Goal: Task Accomplishment & Management: Complete application form

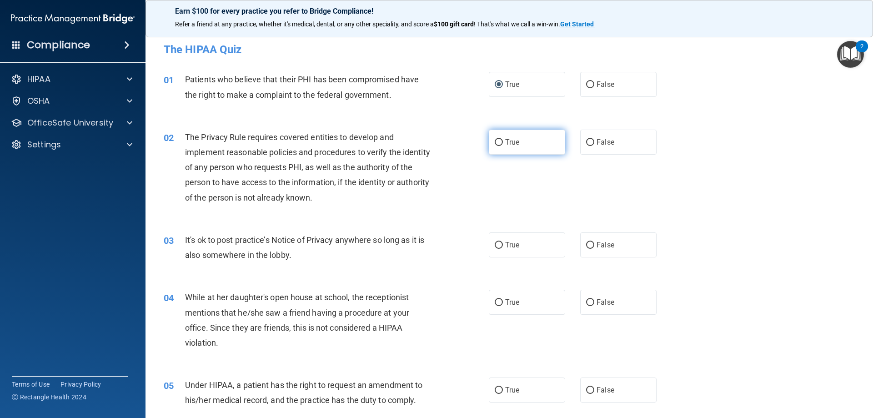
click at [498, 145] on input "True" at bounding box center [499, 142] width 8 height 7
radio input "true"
click at [500, 248] on label "True" at bounding box center [527, 244] width 76 height 25
click at [500, 248] on input "True" at bounding box center [499, 245] width 8 height 7
radio input "true"
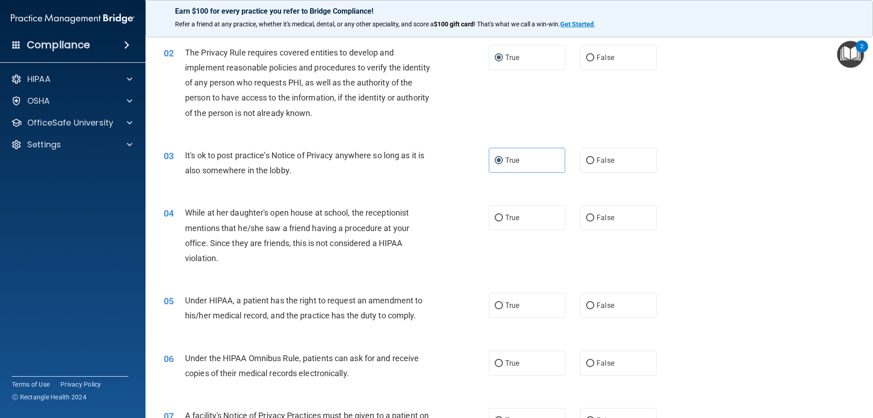
scroll to position [91, 0]
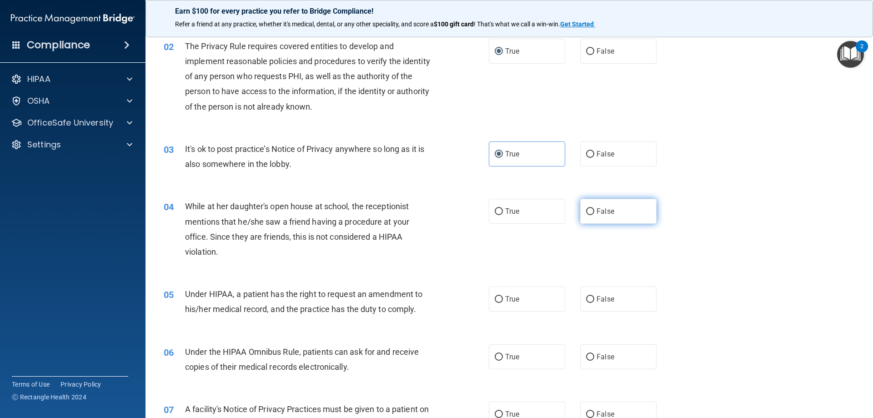
click at [586, 213] on input "False" at bounding box center [590, 211] width 8 height 7
radio input "true"
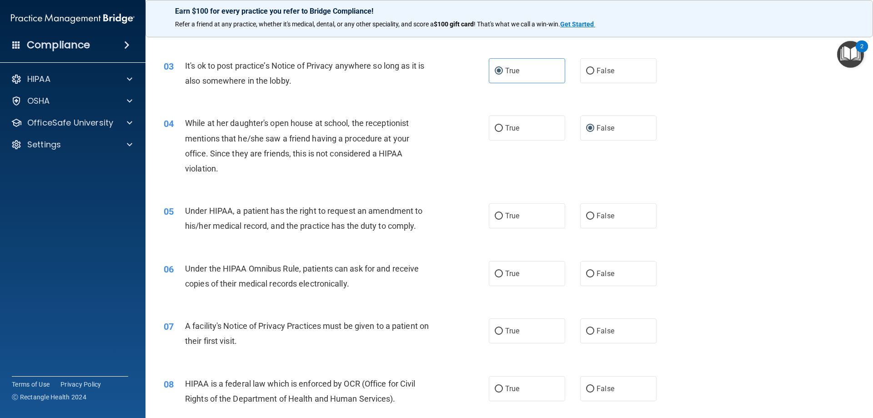
scroll to position [182, 0]
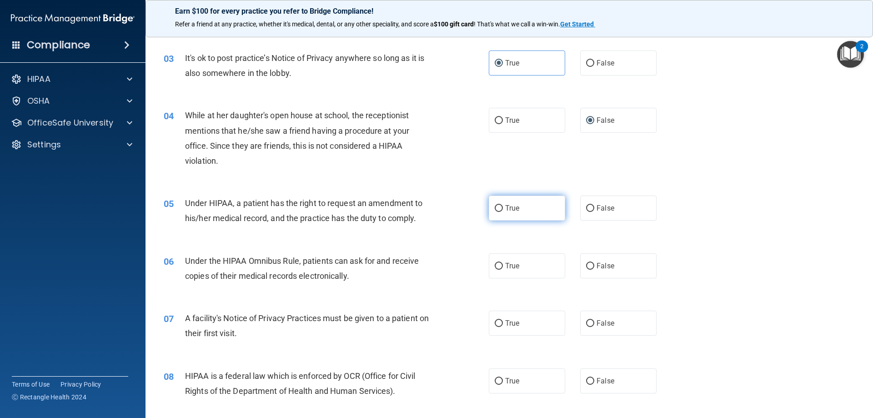
click at [495, 205] on input "True" at bounding box center [499, 208] width 8 height 7
radio input "true"
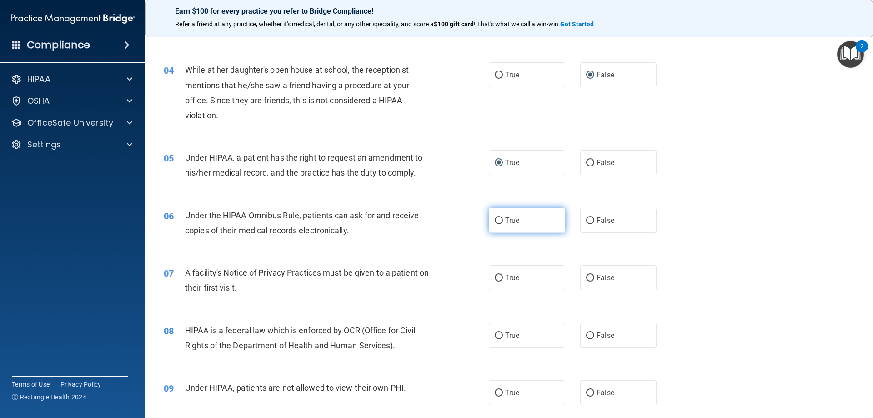
click at [496, 222] on input "True" at bounding box center [499, 220] width 8 height 7
radio input "true"
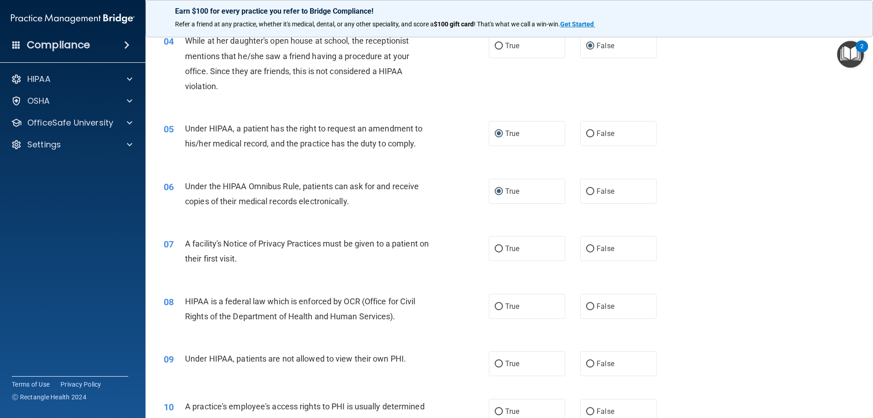
scroll to position [273, 0]
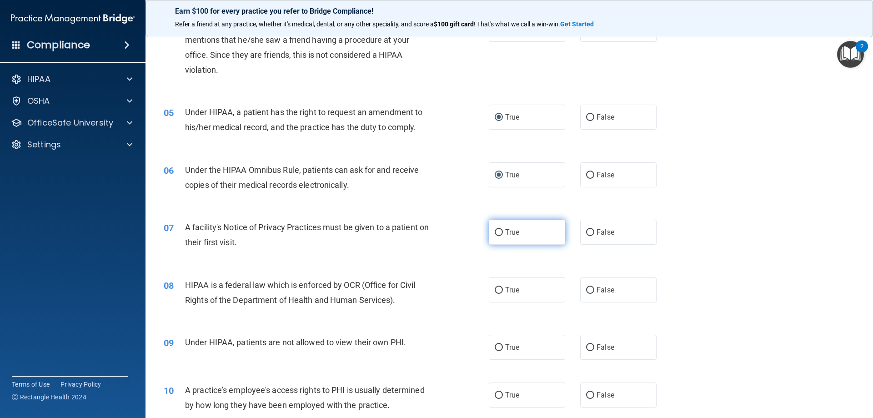
click at [495, 232] on input "True" at bounding box center [499, 232] width 8 height 7
radio input "true"
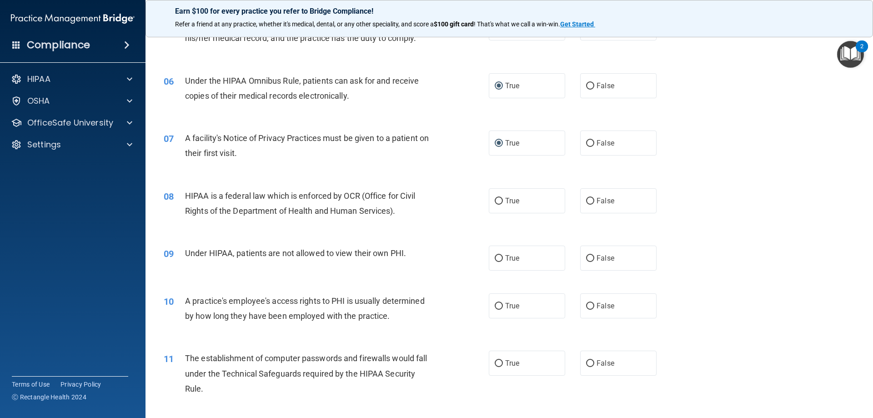
scroll to position [364, 0]
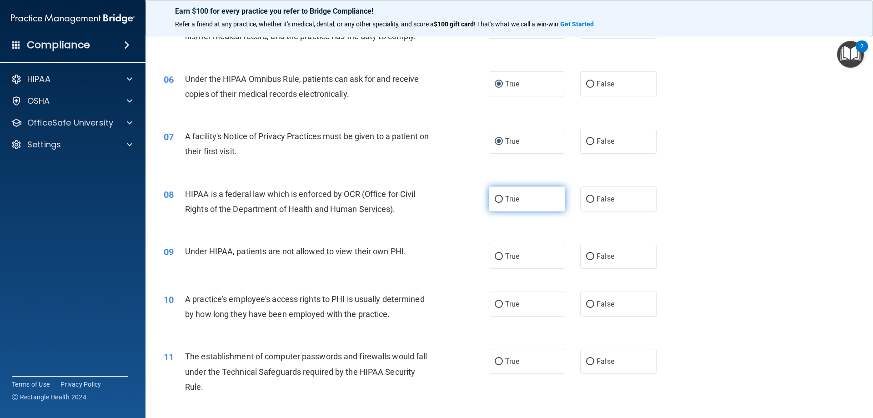
click at [495, 201] on input "True" at bounding box center [499, 199] width 8 height 7
radio input "true"
click at [586, 257] on input "False" at bounding box center [590, 256] width 8 height 7
radio input "true"
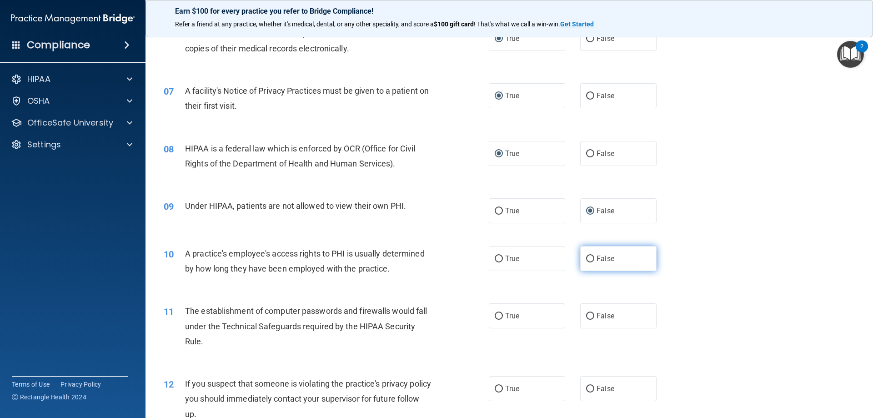
click at [586, 259] on input "False" at bounding box center [590, 258] width 8 height 7
radio input "true"
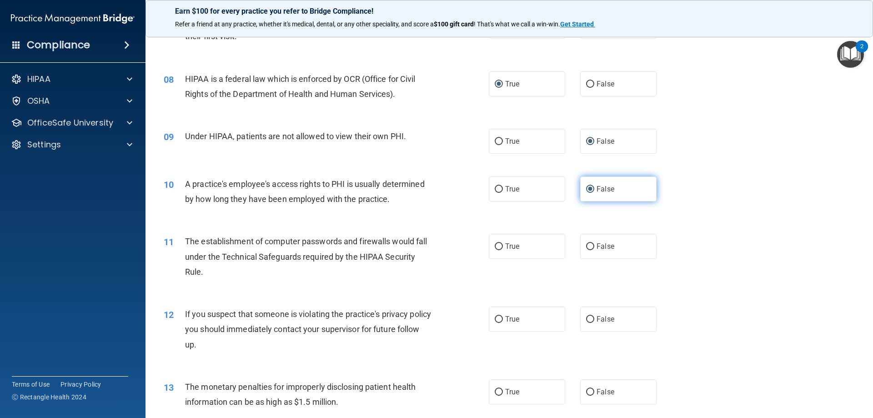
scroll to position [500, 0]
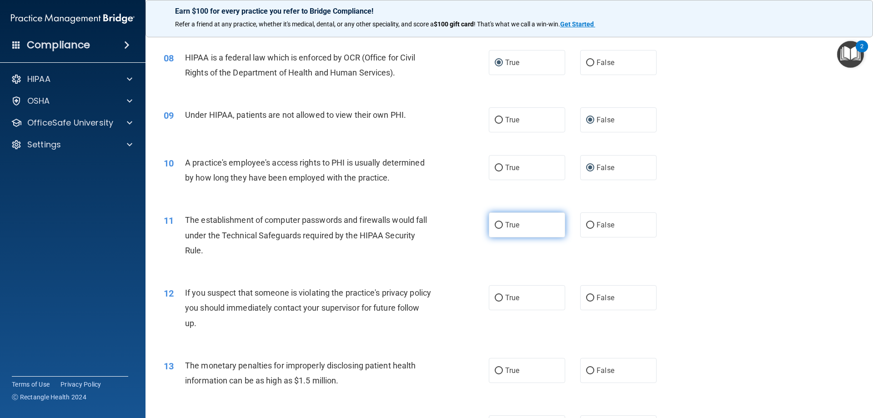
click at [495, 226] on input "True" at bounding box center [499, 225] width 8 height 7
radio input "true"
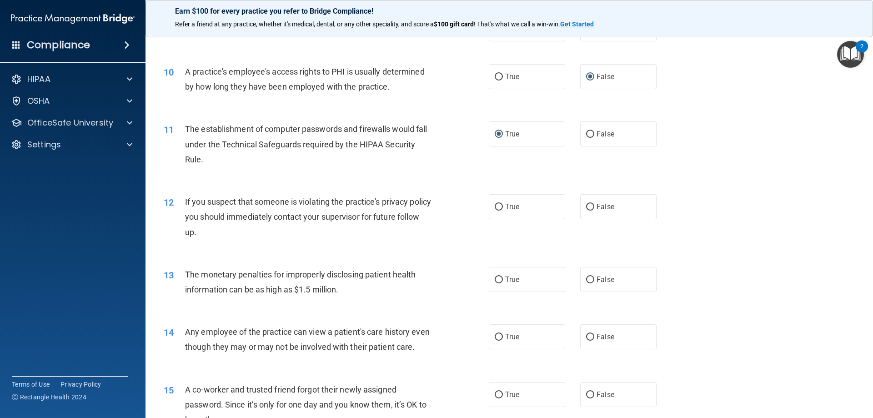
scroll to position [636, 0]
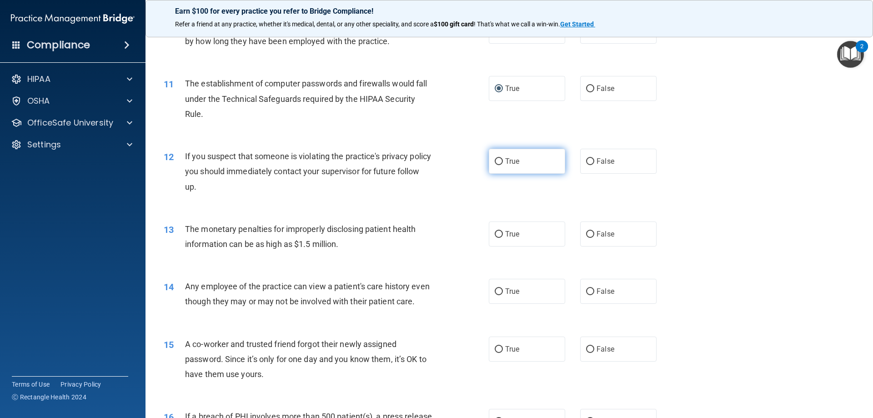
click at [496, 163] on input "True" at bounding box center [499, 161] width 8 height 7
radio input "true"
click at [495, 234] on input "True" at bounding box center [499, 234] width 8 height 7
radio input "true"
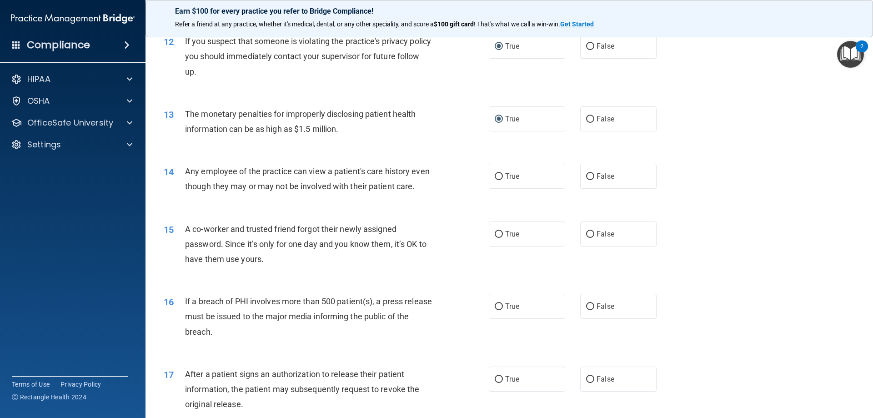
scroll to position [773, 0]
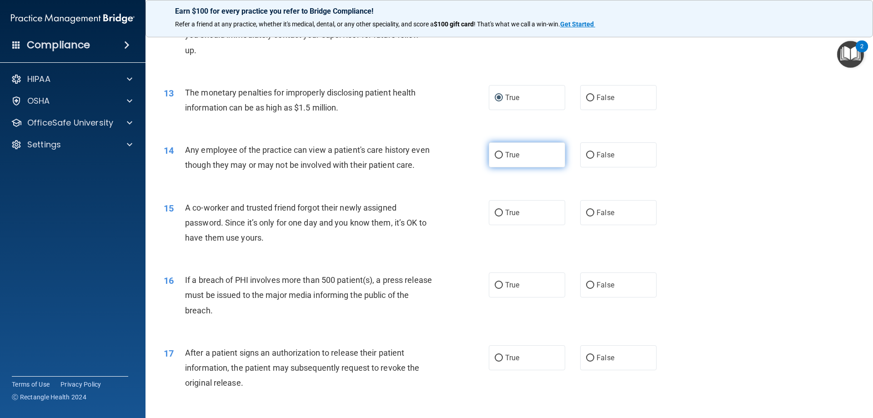
click at [496, 156] on input "True" at bounding box center [499, 155] width 8 height 7
radio input "true"
click at [586, 216] on input "False" at bounding box center [590, 213] width 8 height 7
radio input "true"
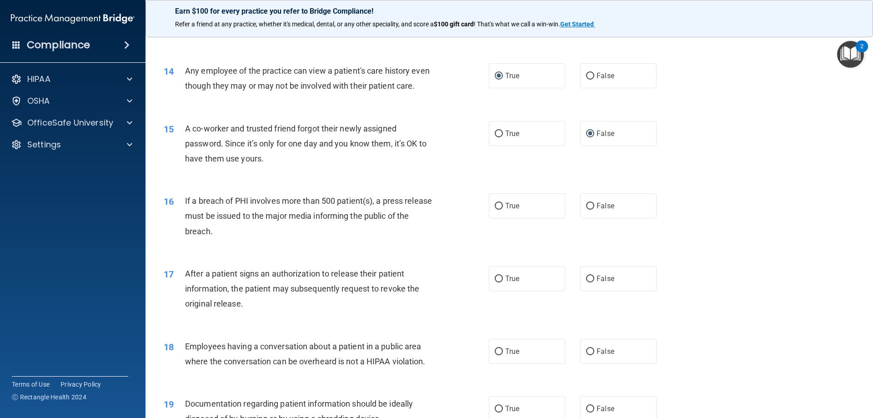
scroll to position [864, 0]
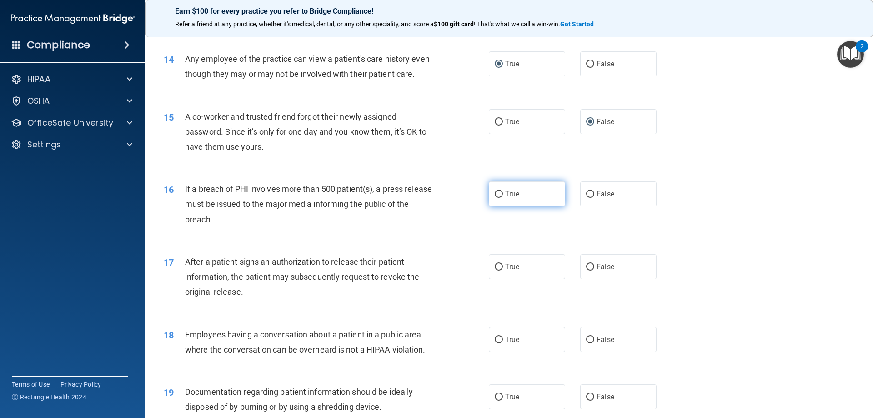
click at [495, 198] on input "True" at bounding box center [499, 194] width 8 height 7
radio input "true"
click at [500, 279] on label "True" at bounding box center [527, 266] width 76 height 25
click at [500, 271] on input "True" at bounding box center [499, 267] width 8 height 7
radio input "true"
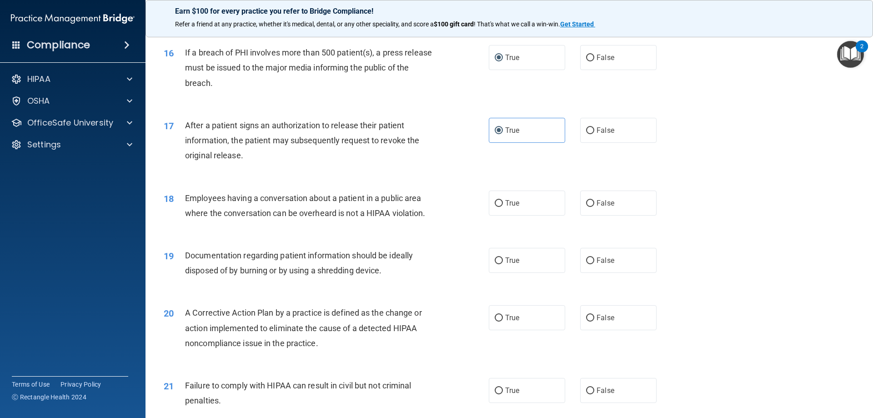
scroll to position [1046, 0]
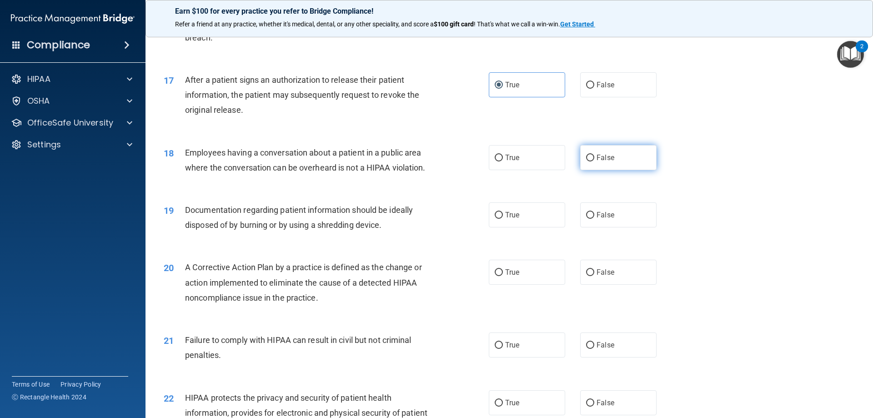
click at [586, 161] on input "False" at bounding box center [590, 158] width 8 height 7
radio input "true"
click at [495, 219] on input "True" at bounding box center [499, 215] width 8 height 7
radio input "true"
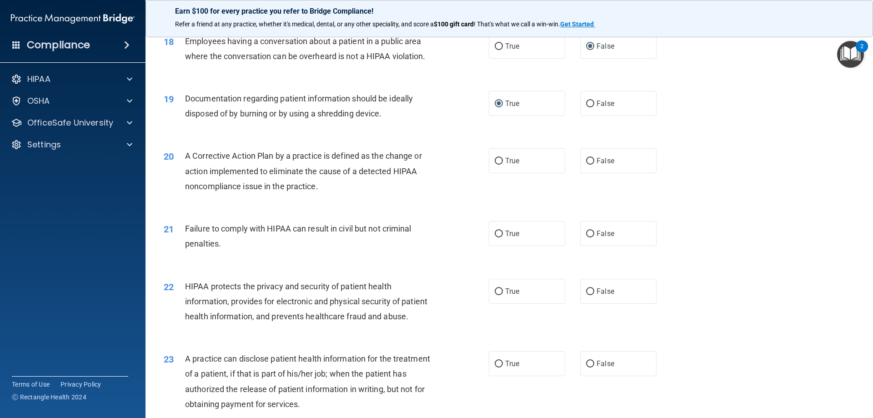
scroll to position [1182, 0]
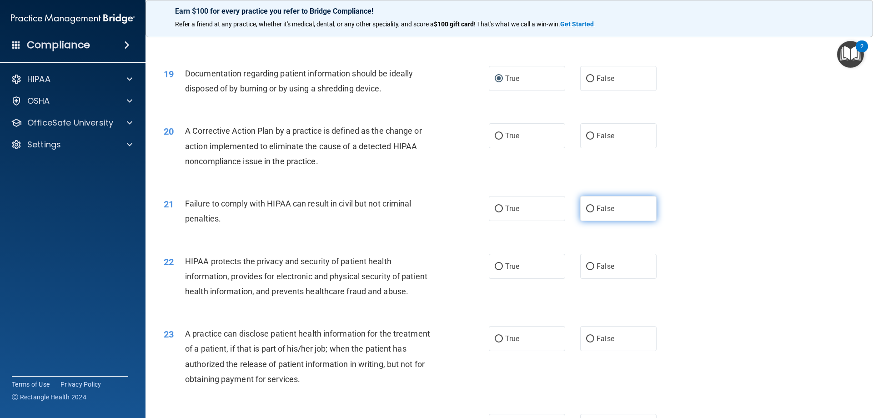
click at [586, 212] on input "False" at bounding box center [590, 208] width 8 height 7
radio input "true"
drag, startPoint x: 492, startPoint y: 152, endPoint x: 406, endPoint y: 180, distance: 90.9
click at [495, 140] on input "True" at bounding box center [499, 136] width 8 height 7
radio input "true"
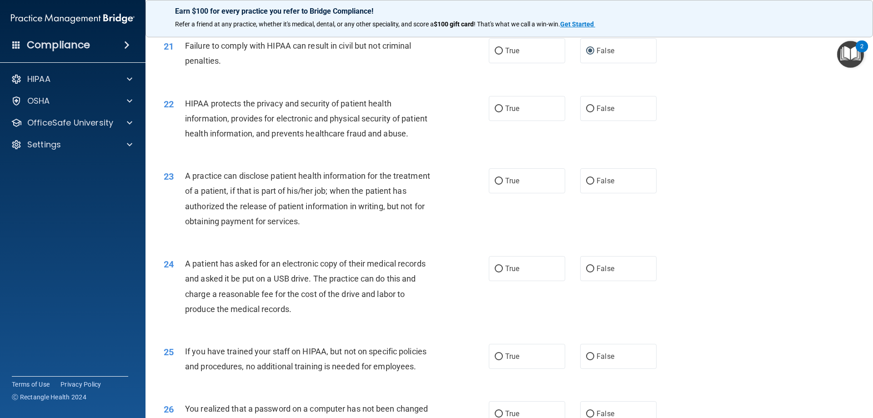
scroll to position [1364, 0]
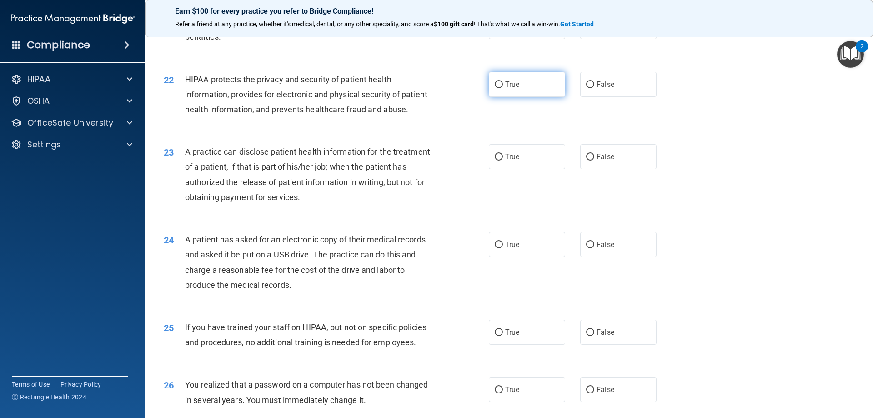
click at [495, 88] on input "True" at bounding box center [499, 84] width 8 height 7
radio input "true"
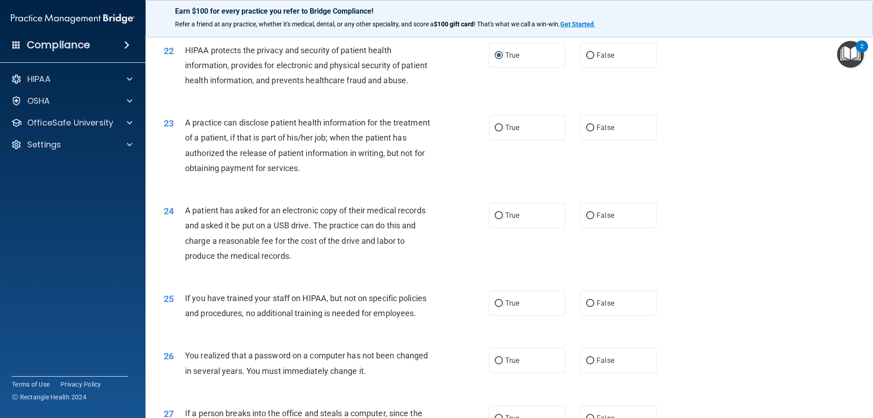
scroll to position [1409, 0]
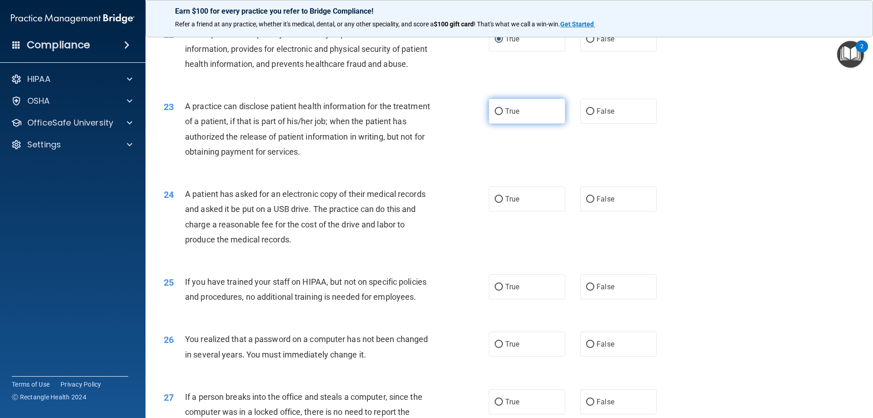
click at [495, 115] on input "True" at bounding box center [499, 111] width 8 height 7
radio input "true"
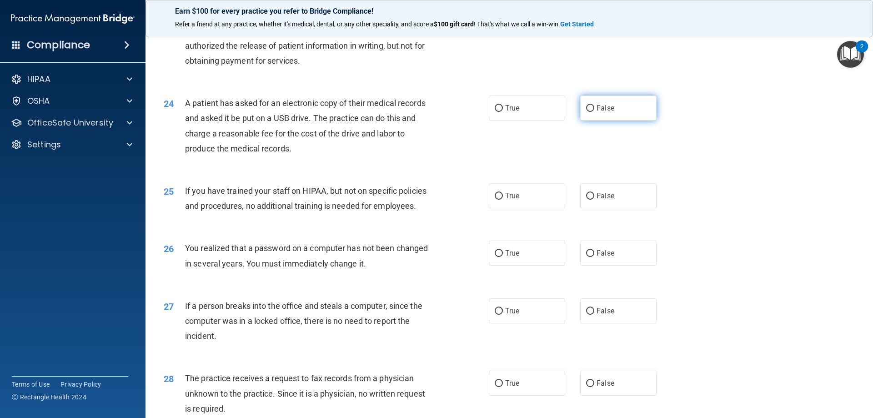
click at [586, 112] on input "False" at bounding box center [590, 108] width 8 height 7
radio input "true"
click at [495, 112] on input "True" at bounding box center [499, 108] width 8 height 7
radio input "true"
radio input "false"
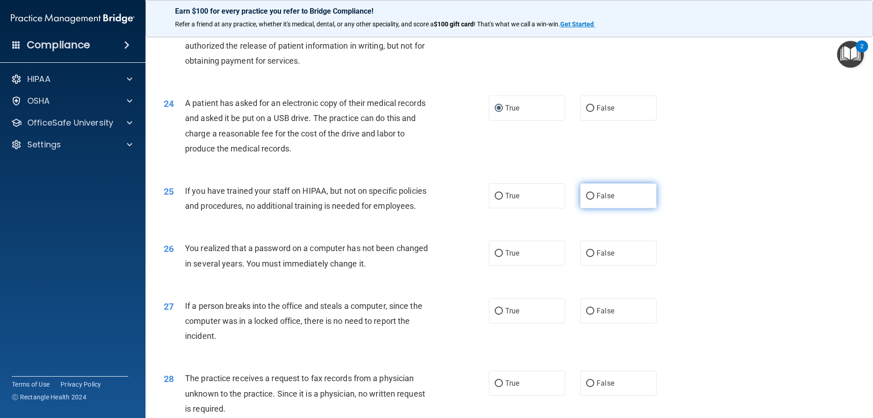
click at [586, 200] on input "False" at bounding box center [590, 196] width 8 height 7
radio input "true"
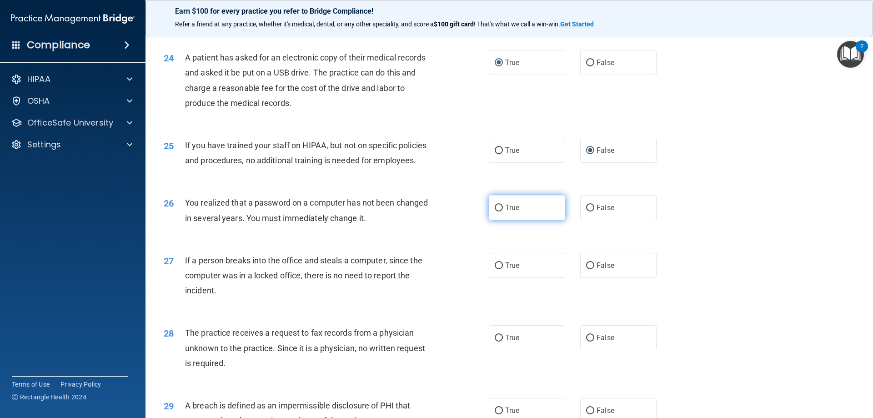
click at [496, 211] on input "True" at bounding box center [499, 208] width 8 height 7
radio input "true"
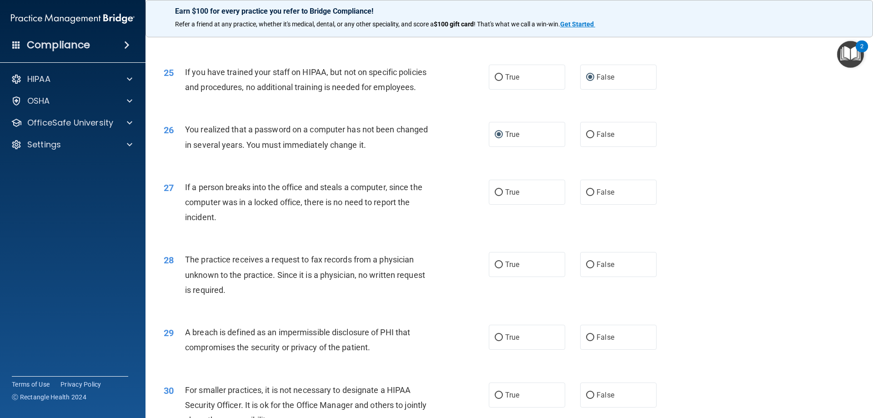
scroll to position [1637, 0]
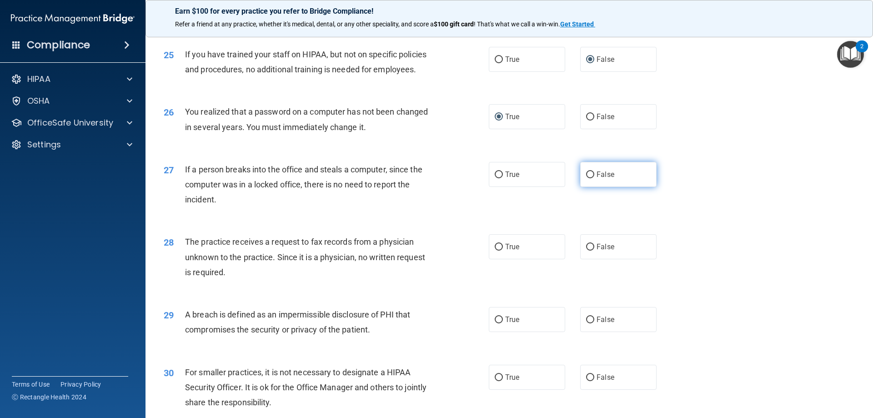
click at [586, 178] on input "False" at bounding box center [590, 174] width 8 height 7
radio input "true"
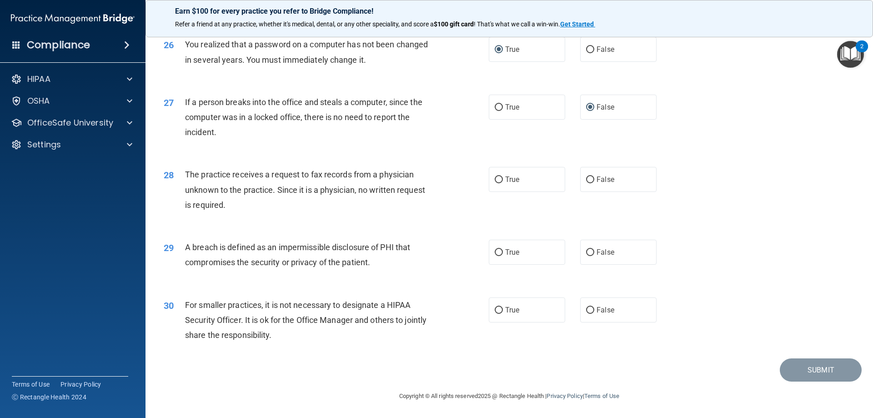
scroll to position [1728, 0]
drag, startPoint x: 583, startPoint y: 184, endPoint x: 526, endPoint y: 196, distance: 58.7
click at [586, 183] on input "False" at bounding box center [590, 179] width 8 height 7
radio input "true"
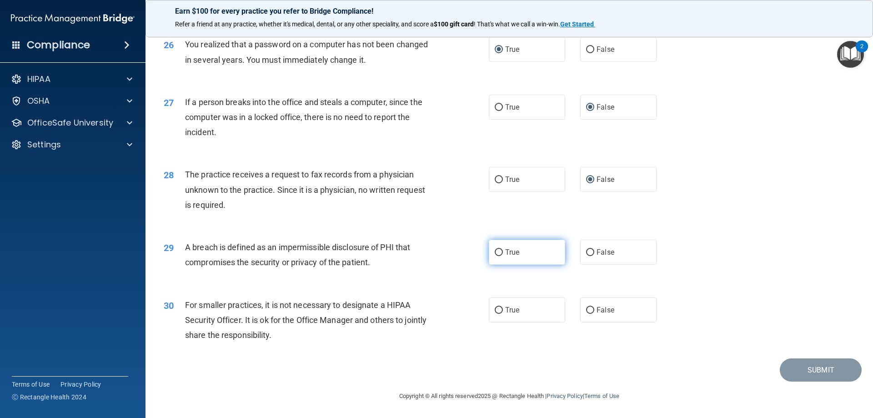
click at [495, 255] on input "True" at bounding box center [499, 252] width 8 height 7
radio input "true"
click at [495, 312] on input "True" at bounding box center [499, 310] width 8 height 7
radio input "true"
click at [808, 371] on button "Submit" at bounding box center [821, 369] width 82 height 23
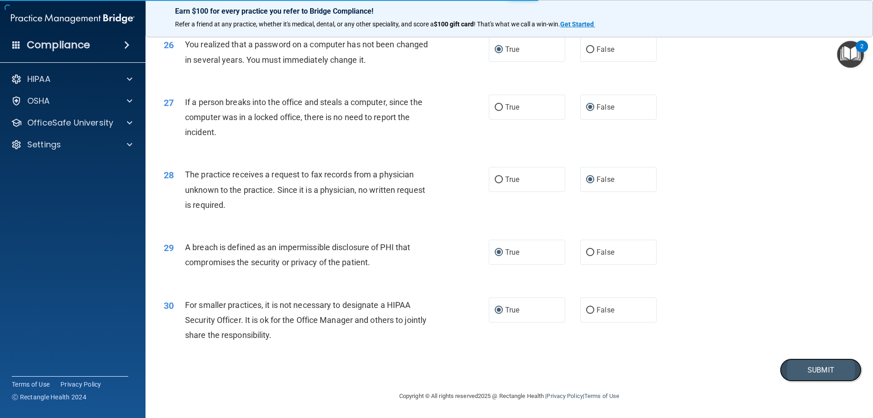
click at [820, 371] on button "Submit" at bounding box center [821, 369] width 82 height 23
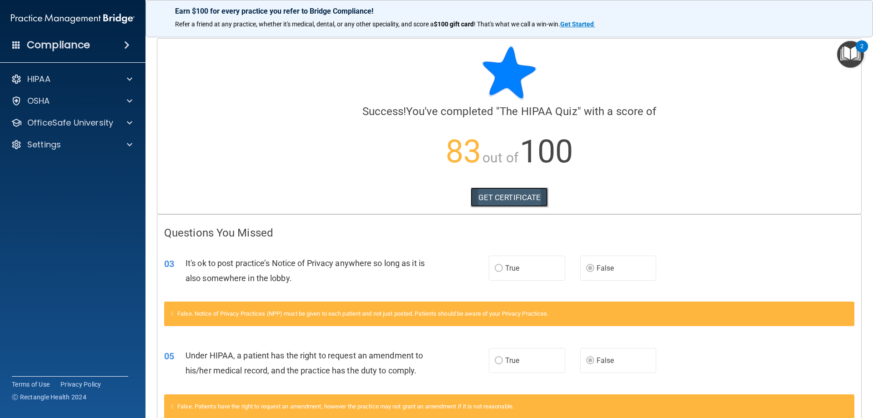
click at [511, 200] on link "GET CERTIFICATE" at bounding box center [510, 197] width 78 height 20
click at [849, 53] on img "Open Resource Center, 2 new notifications" at bounding box center [850, 54] width 27 height 27
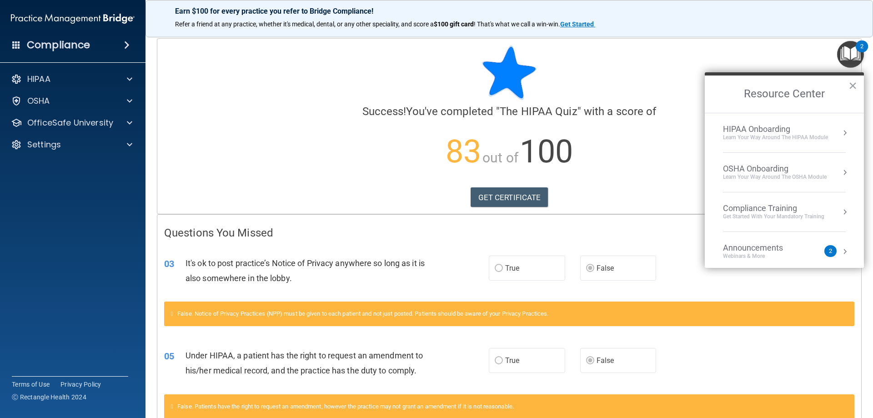
click at [831, 174] on div "OSHA Onboarding Learn your way around the OSHA module" at bounding box center [784, 172] width 123 height 17
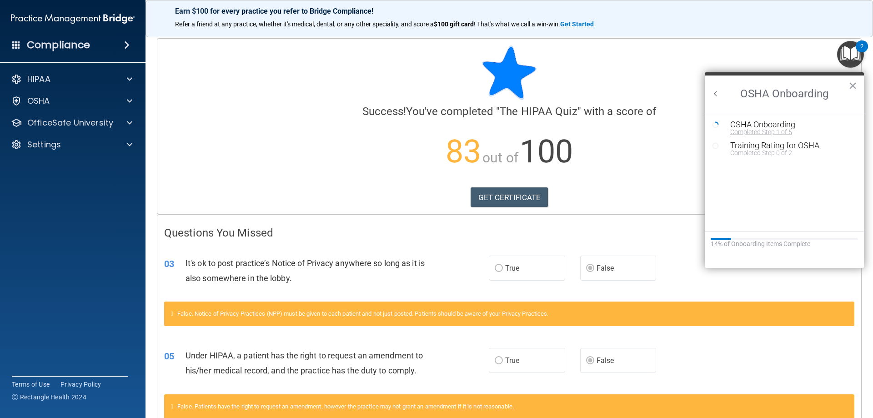
click at [776, 131] on div "Completed Step 1 of 5" at bounding box center [791, 132] width 122 height 6
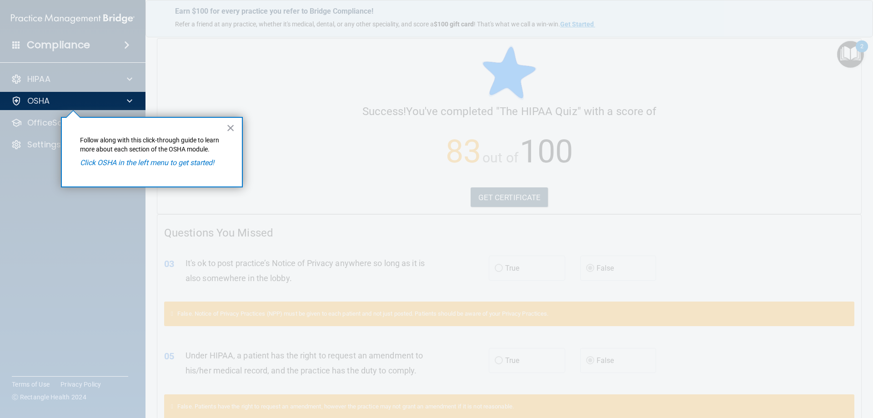
click at [201, 157] on div "× Follow along with this click-through guide to learn more about each section o…" at bounding box center [152, 152] width 182 height 70
click at [230, 131] on button "×" at bounding box center [230, 127] width 9 height 15
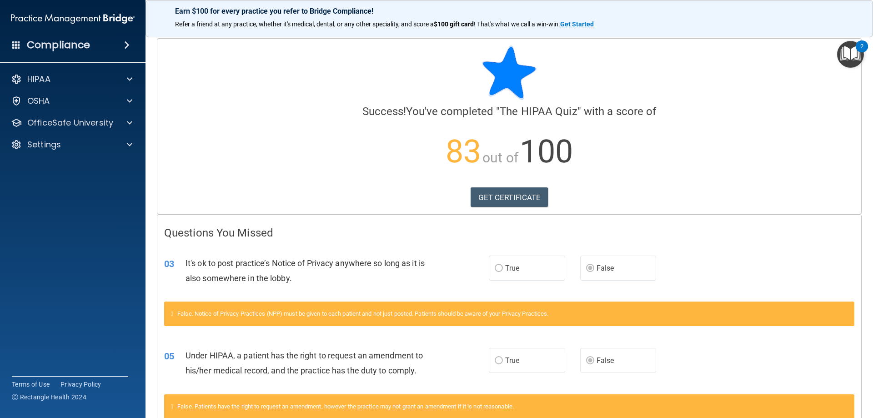
click at [859, 54] on img "Open Resource Center, 2 new notifications" at bounding box center [850, 54] width 27 height 27
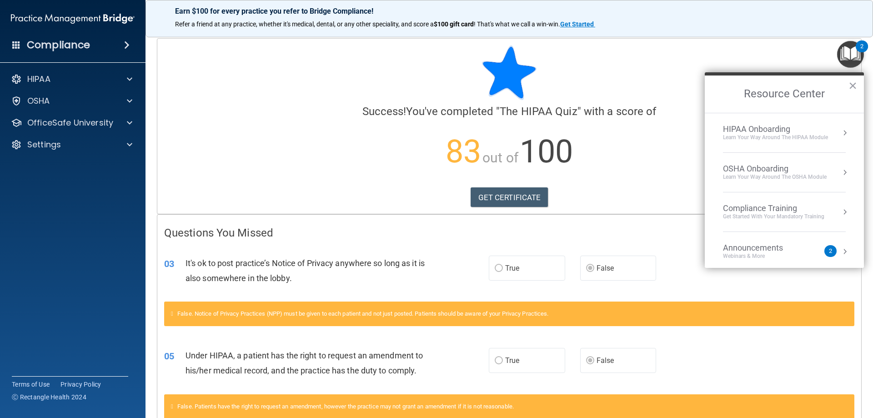
click at [827, 139] on div "Learn Your Way around the HIPAA module" at bounding box center [775, 138] width 105 height 8
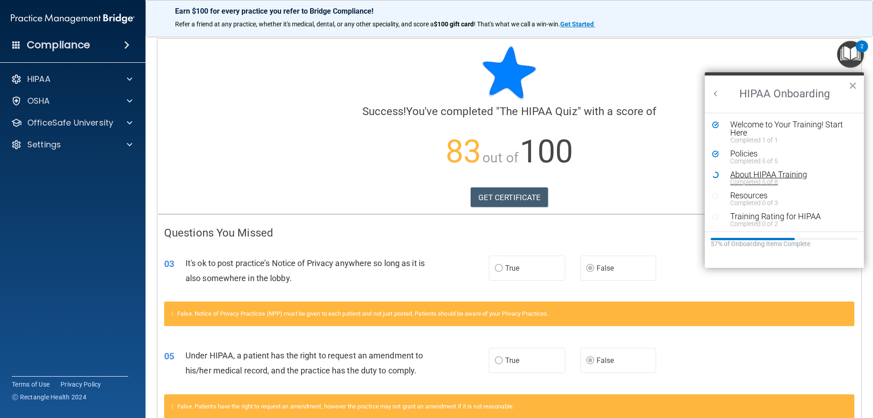
click at [757, 183] on div "Completed 5 of 8" at bounding box center [787, 182] width 115 height 6
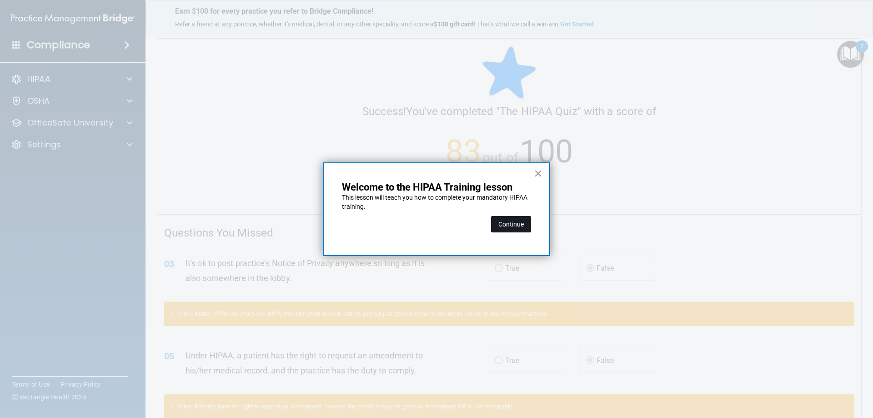
click at [512, 225] on button "Continue" at bounding box center [511, 224] width 40 height 16
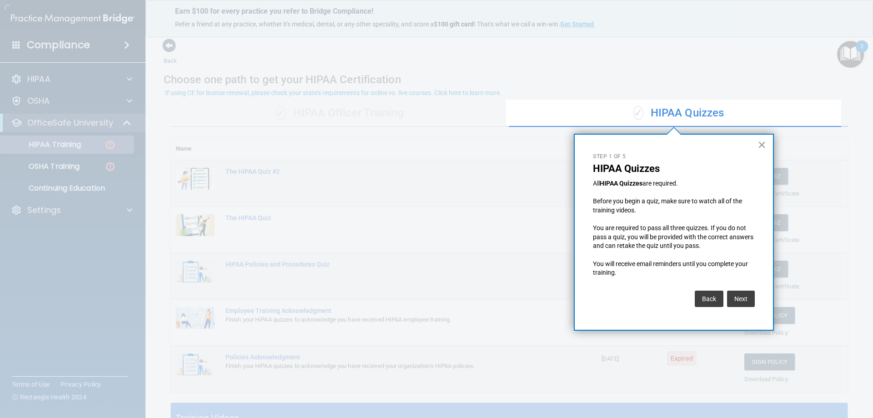
click at [90, 148] on div at bounding box center [253, 209] width 506 height 418
click at [737, 299] on button "Next" at bounding box center [741, 299] width 28 height 16
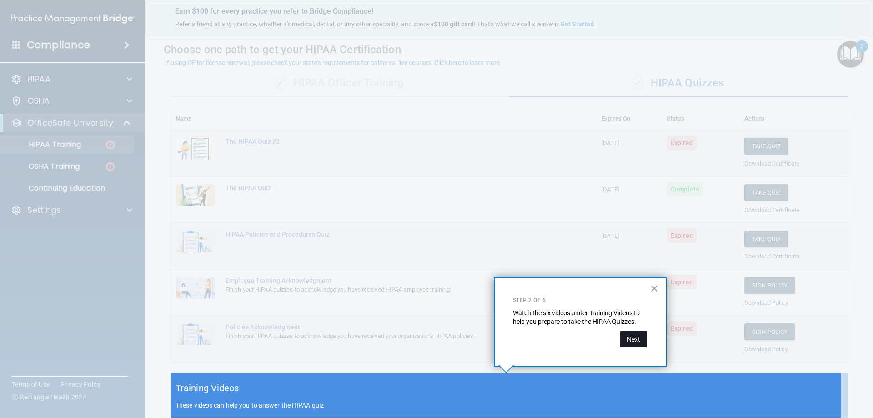
click at [635, 343] on button "Next" at bounding box center [634, 339] width 28 height 16
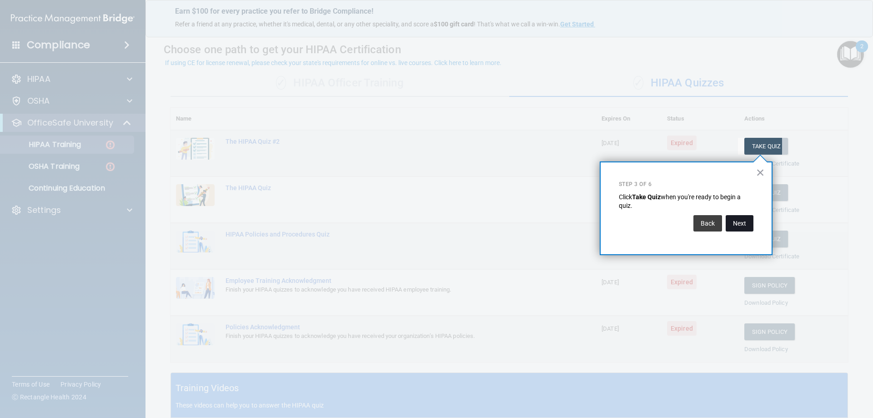
click at [736, 225] on button "Next" at bounding box center [740, 223] width 28 height 16
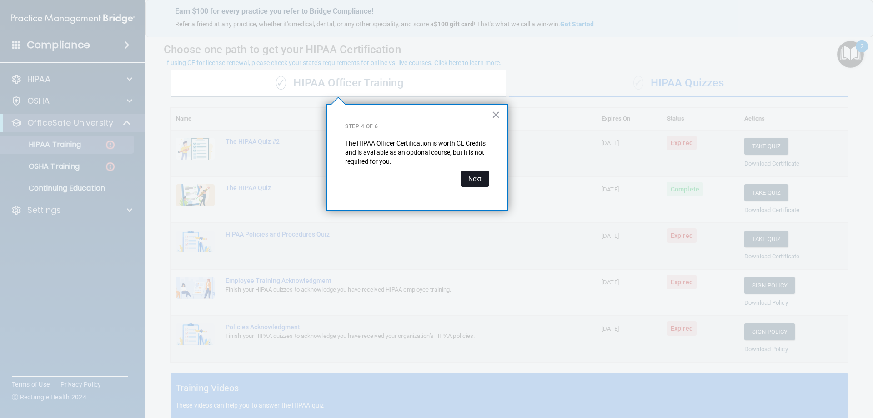
click at [479, 179] on button "Next" at bounding box center [475, 178] width 28 height 16
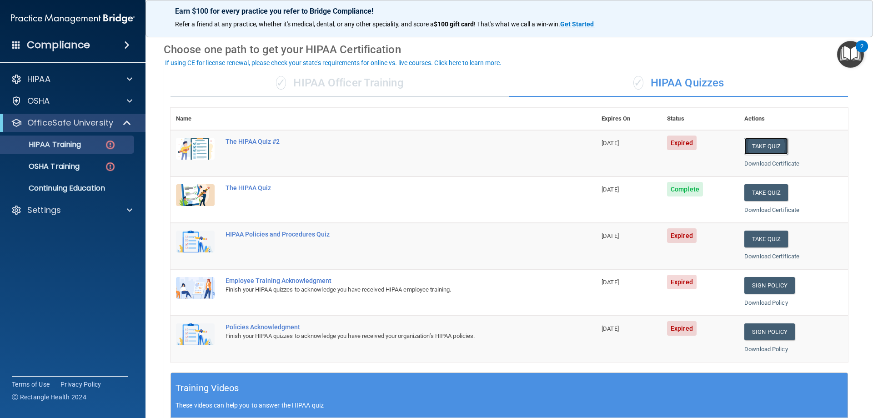
click at [766, 148] on button "Take Quiz" at bounding box center [766, 146] width 44 height 17
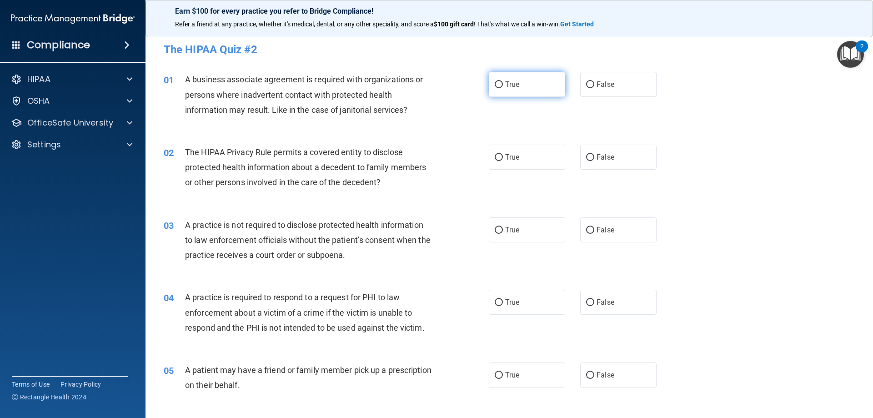
click at [497, 82] on input "True" at bounding box center [499, 84] width 8 height 7
radio input "true"
click at [496, 155] on input "True" at bounding box center [499, 157] width 8 height 7
radio input "true"
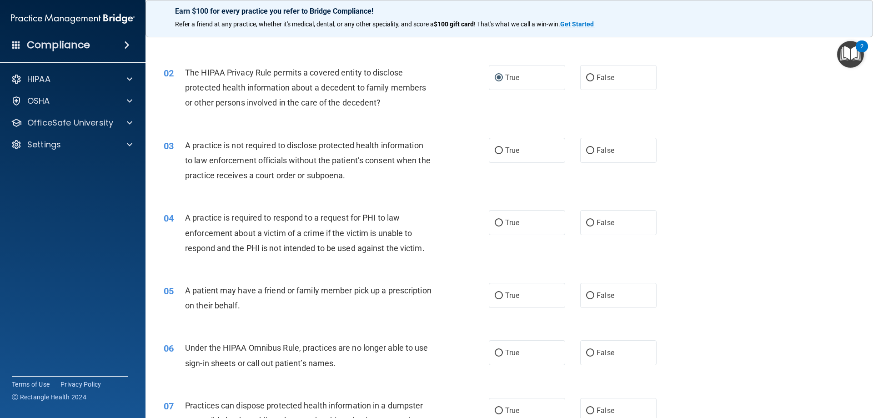
scroll to position [91, 0]
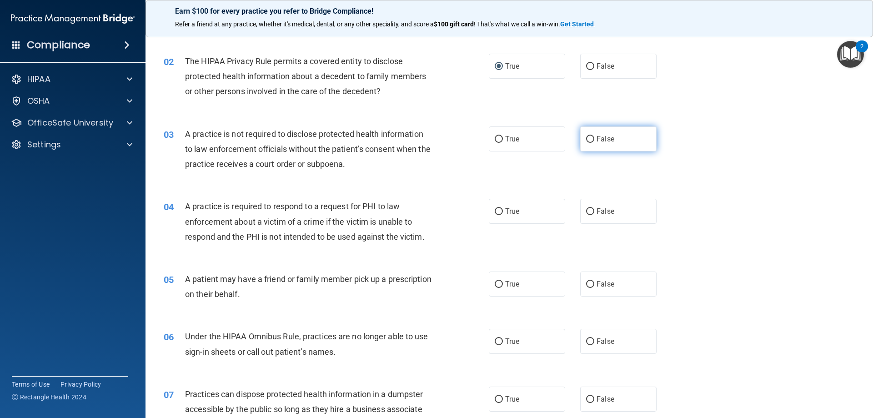
click at [586, 138] on input "False" at bounding box center [590, 139] width 8 height 7
radio input "true"
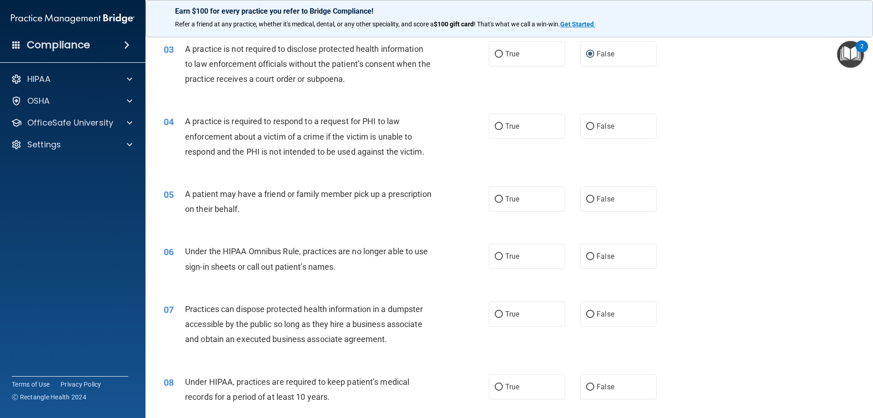
scroll to position [182, 0]
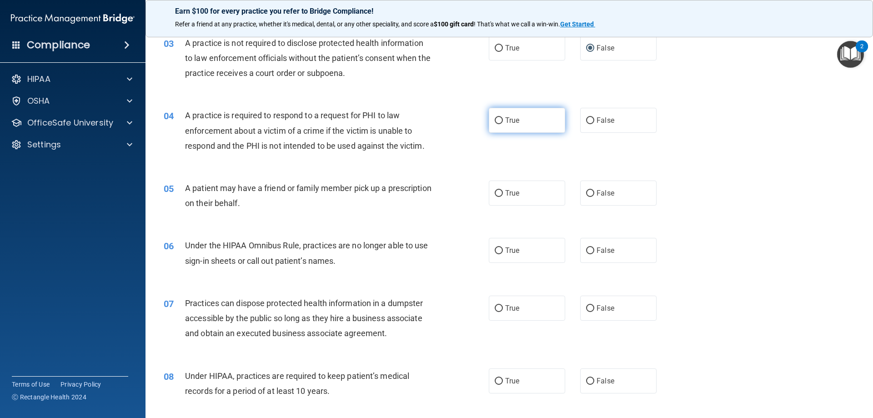
click at [495, 120] on input "True" at bounding box center [499, 120] width 8 height 7
radio input "true"
click at [495, 193] on input "True" at bounding box center [499, 193] width 8 height 7
radio input "true"
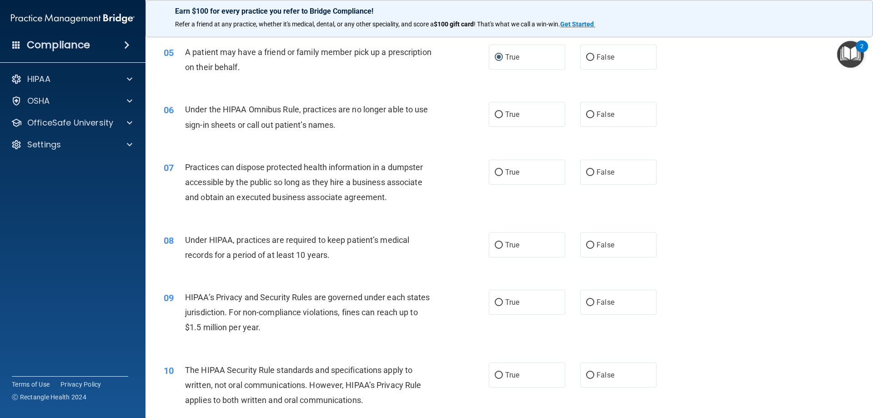
scroll to position [318, 0]
click at [590, 114] on input "False" at bounding box center [590, 114] width 8 height 7
radio input "true"
click at [586, 171] on input "False" at bounding box center [590, 172] width 8 height 7
radio input "true"
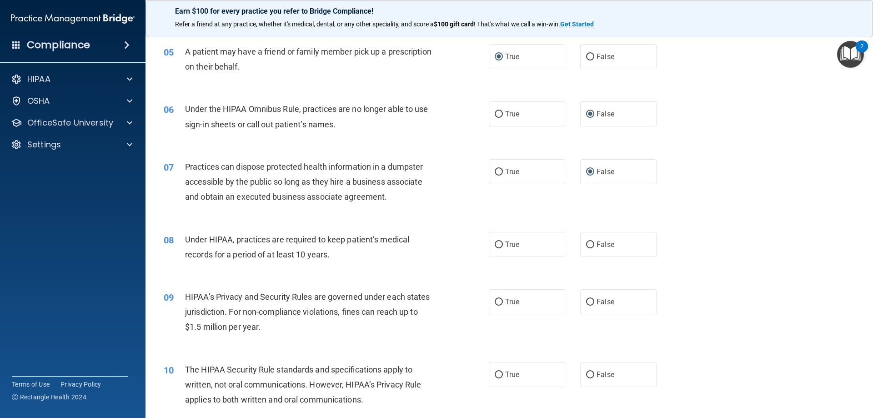
scroll to position [364, 0]
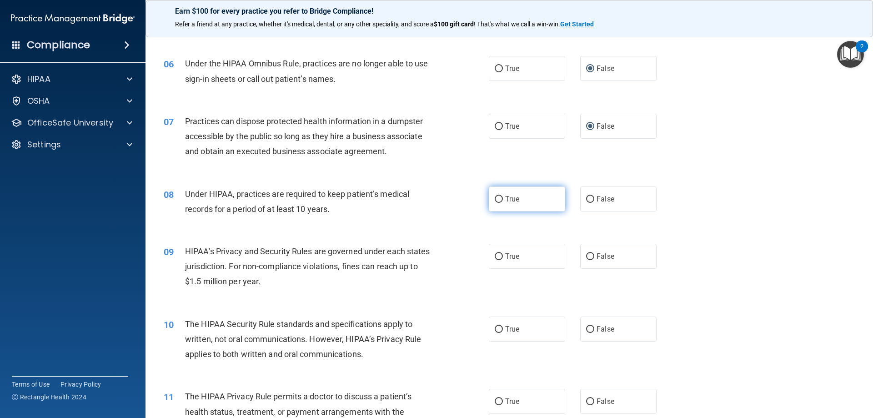
click at [496, 200] on input "True" at bounding box center [499, 199] width 8 height 7
radio input "true"
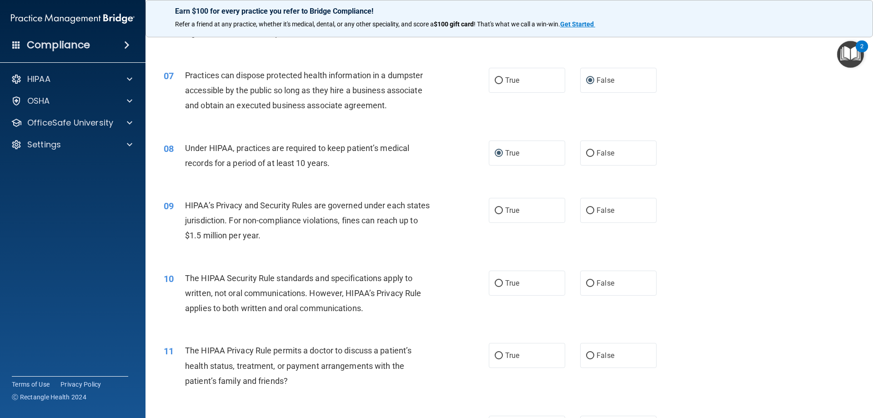
scroll to position [455, 0]
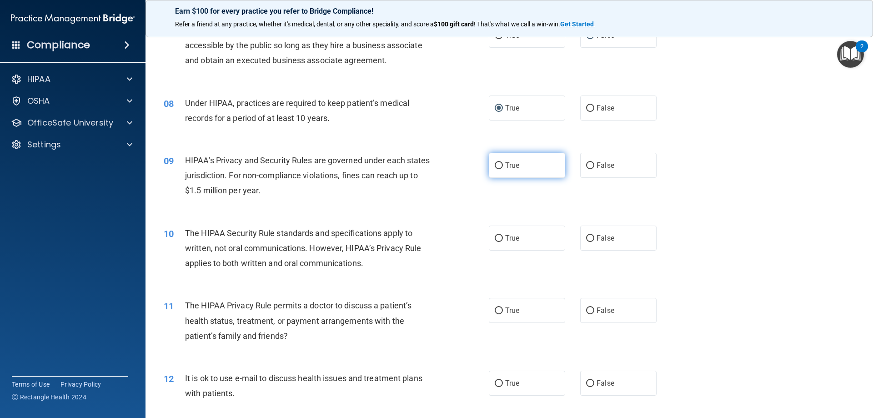
click at [498, 167] on input "True" at bounding box center [499, 165] width 8 height 7
radio input "true"
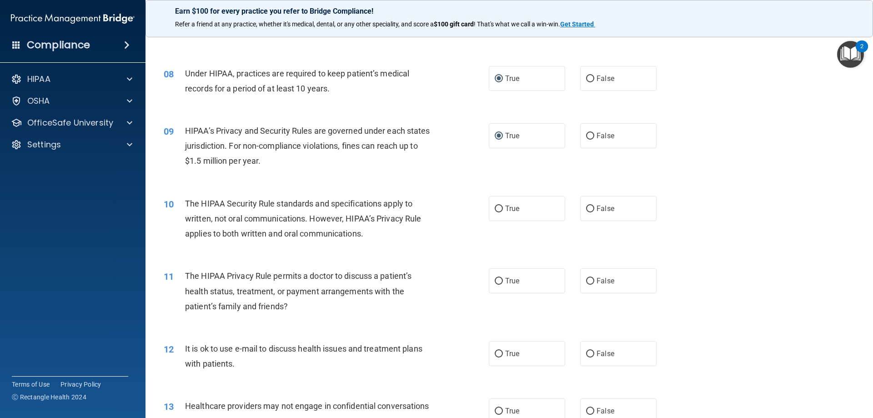
scroll to position [500, 0]
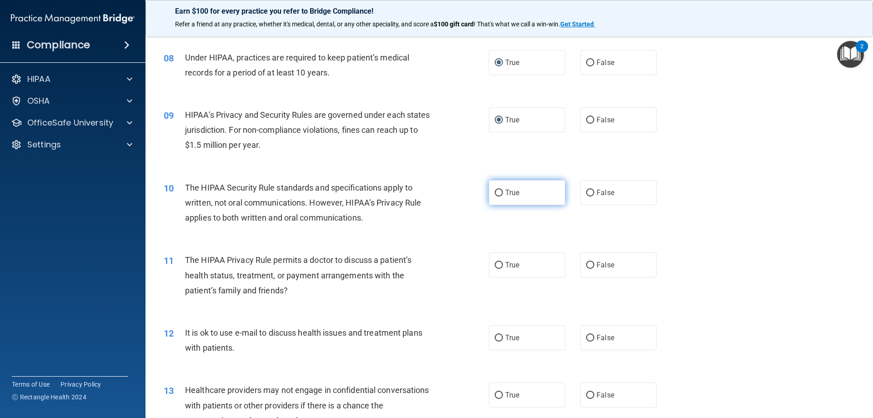
click at [490, 191] on label "True" at bounding box center [527, 192] width 76 height 25
click at [495, 191] on input "True" at bounding box center [499, 193] width 8 height 7
radio input "true"
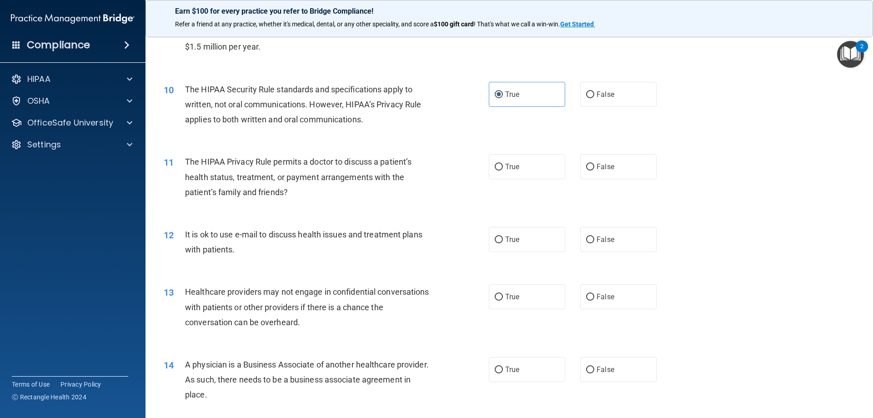
scroll to position [636, 0]
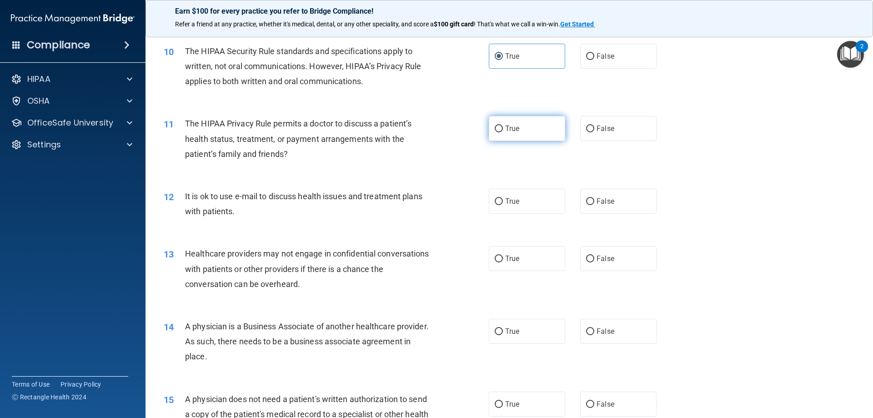
drag, startPoint x: 586, startPoint y: 126, endPoint x: 542, endPoint y: 139, distance: 45.8
click at [586, 127] on input "False" at bounding box center [590, 128] width 8 height 7
radio input "true"
click at [495, 202] on input "True" at bounding box center [499, 201] width 8 height 7
radio input "true"
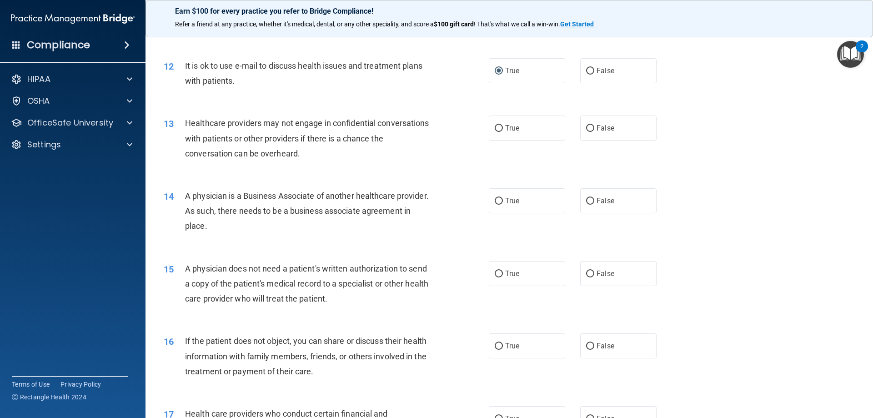
scroll to position [773, 0]
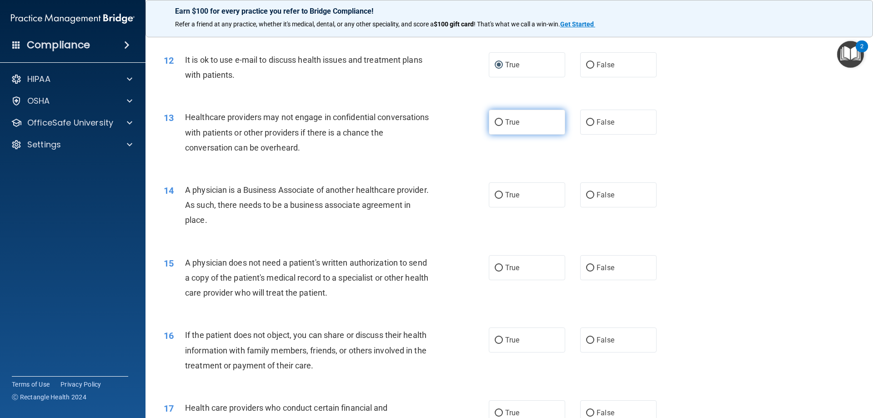
click at [495, 121] on input "True" at bounding box center [499, 122] width 8 height 7
radio input "true"
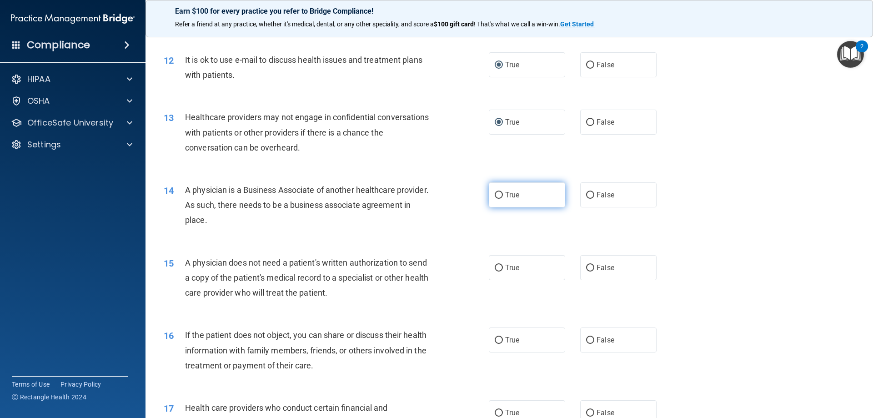
click at [495, 195] on input "True" at bounding box center [499, 195] width 8 height 7
radio input "true"
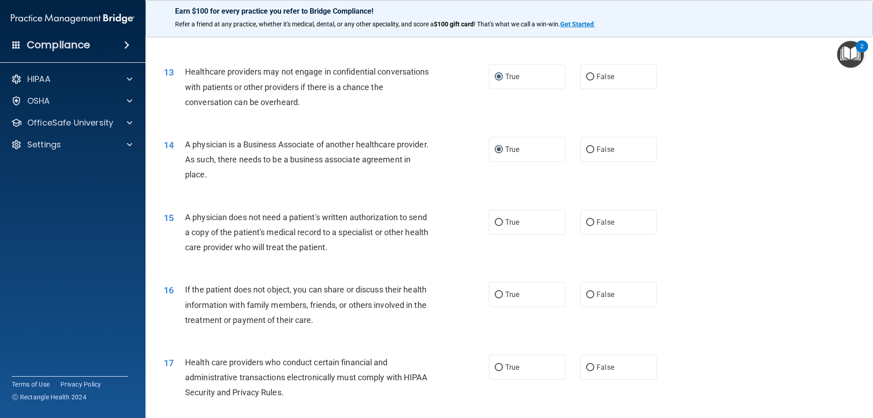
scroll to position [864, 0]
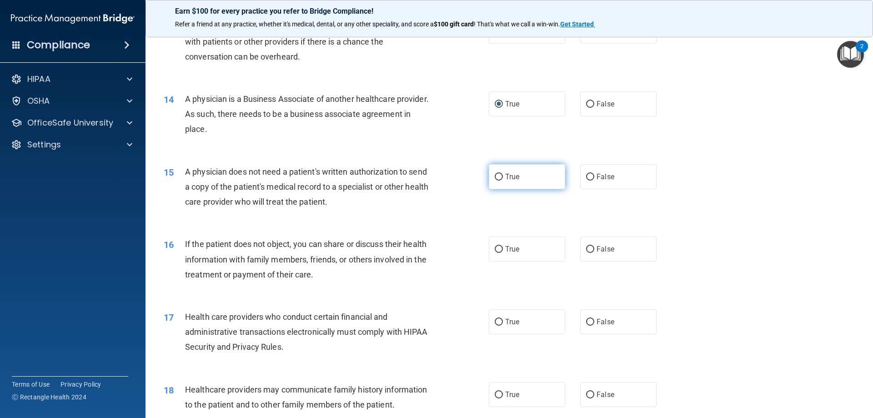
click at [495, 175] on input "True" at bounding box center [499, 177] width 8 height 7
radio input "true"
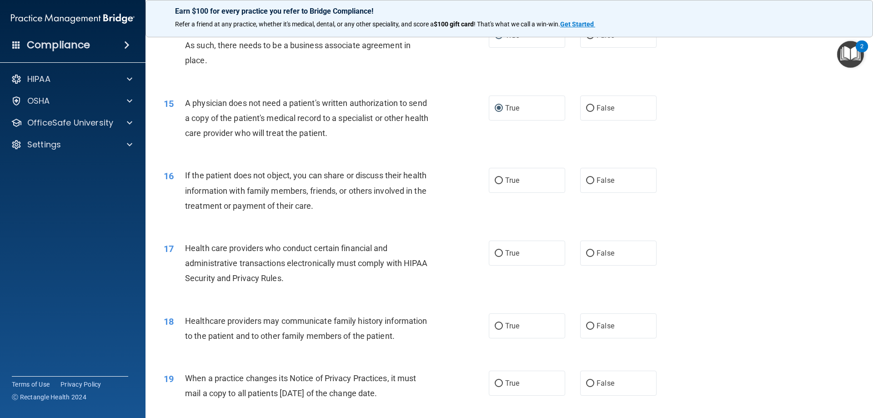
scroll to position [955, 0]
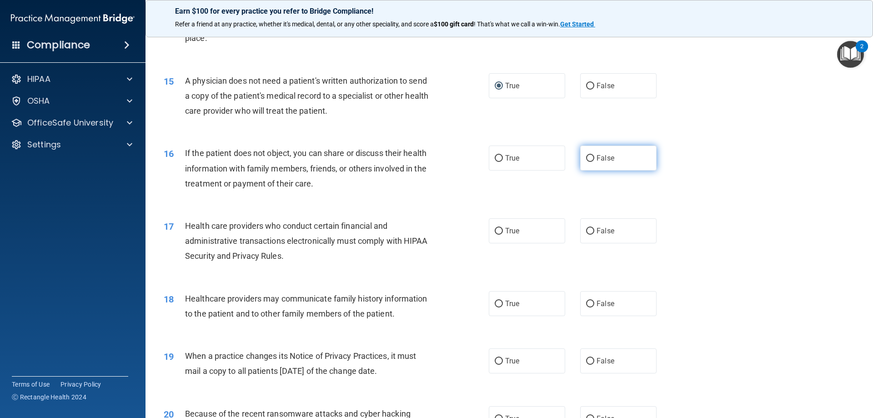
click at [586, 156] on input "False" at bounding box center [590, 158] width 8 height 7
radio input "true"
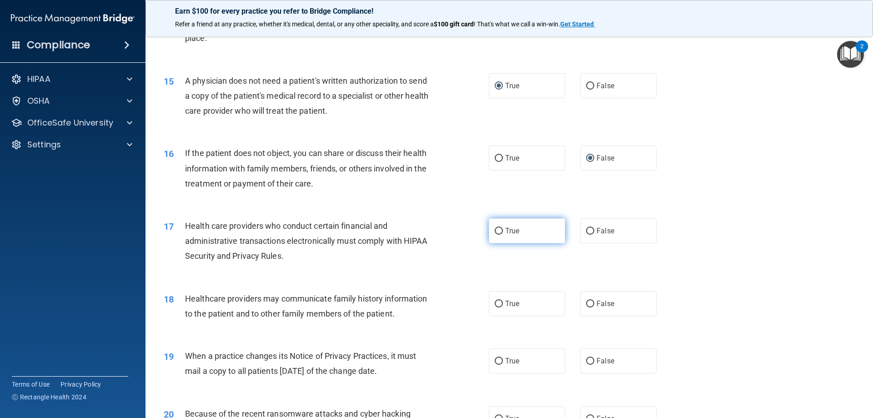
click at [495, 232] on input "True" at bounding box center [499, 231] width 8 height 7
radio input "true"
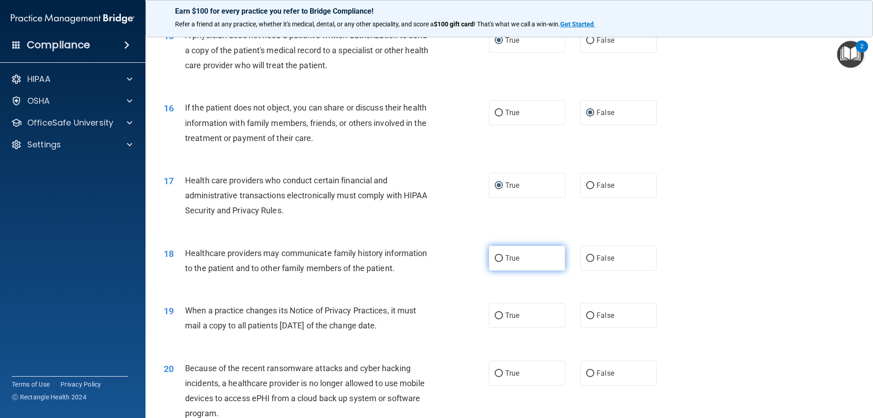
click at [495, 256] on input "True" at bounding box center [499, 258] width 8 height 7
radio input "true"
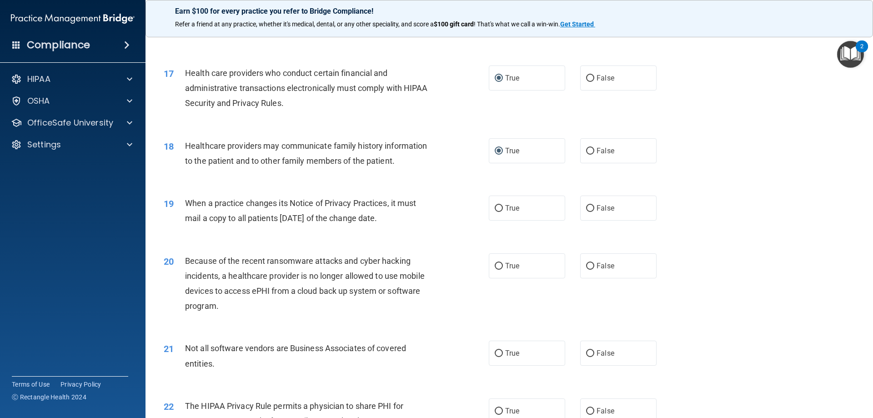
scroll to position [1137, 0]
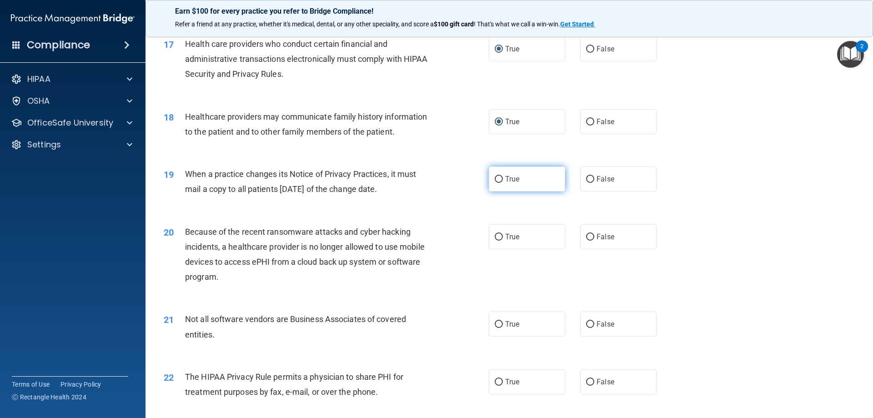
click at [497, 183] on input "True" at bounding box center [499, 179] width 8 height 7
radio input "true"
click at [588, 238] on input "False" at bounding box center [590, 237] width 8 height 7
radio input "true"
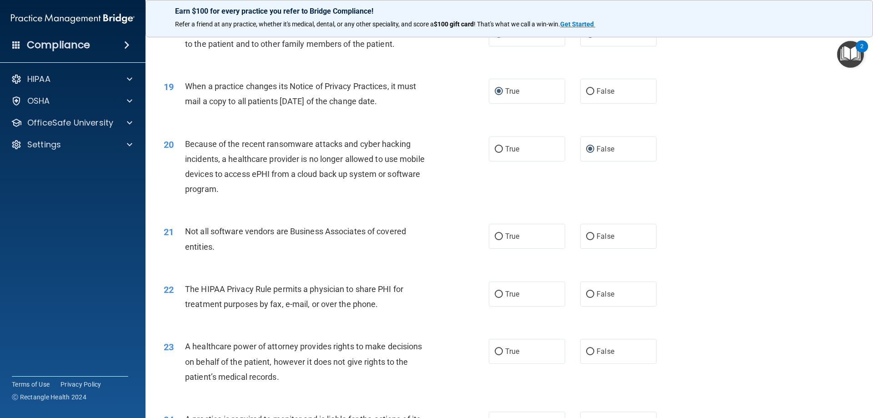
scroll to position [1227, 0]
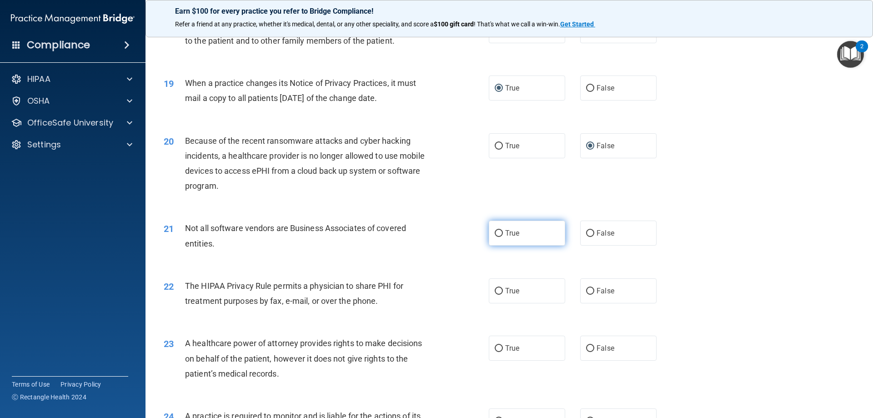
click at [496, 231] on input "True" at bounding box center [499, 233] width 8 height 7
radio input "true"
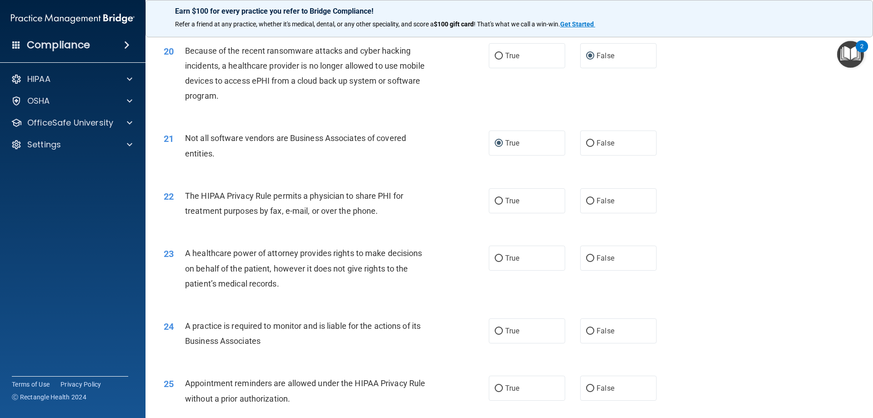
scroll to position [1318, 0]
click at [586, 202] on input "False" at bounding box center [590, 200] width 8 height 7
radio input "true"
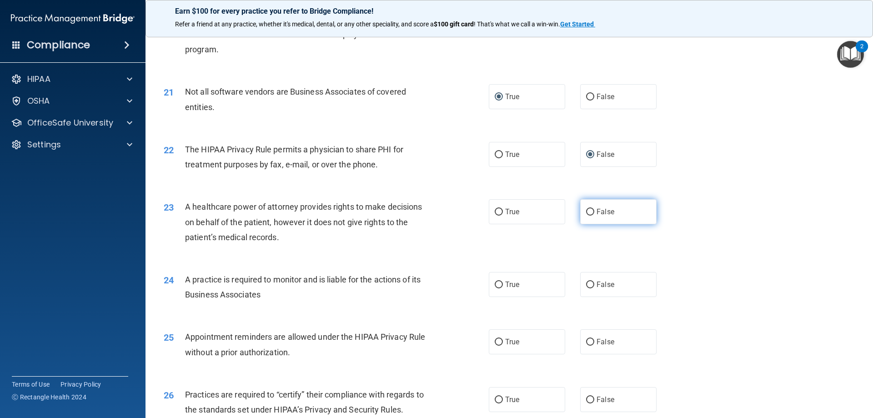
click at [586, 211] on input "False" at bounding box center [590, 212] width 8 height 7
radio input "true"
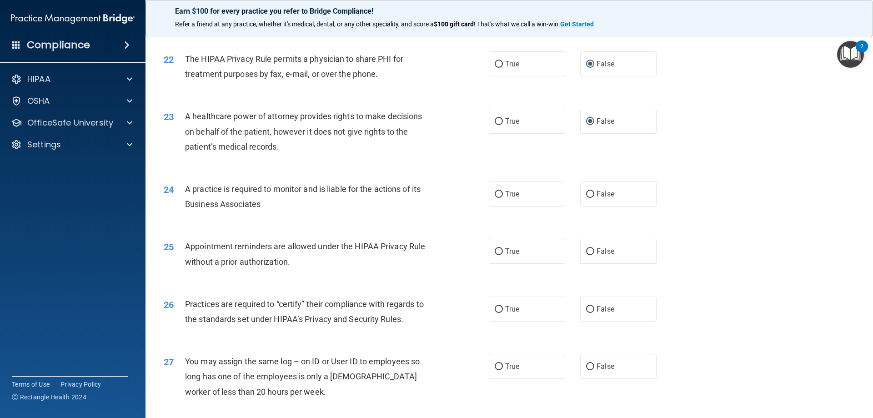
scroll to position [1455, 0]
click at [495, 194] on input "True" at bounding box center [499, 193] width 8 height 7
radio input "true"
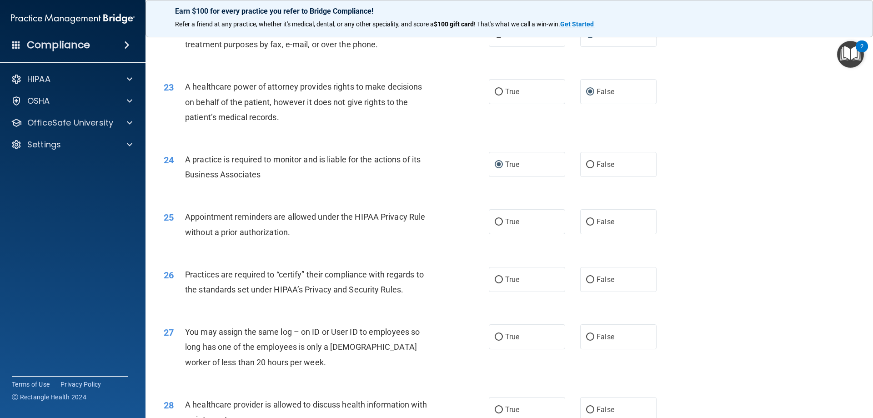
scroll to position [1500, 0]
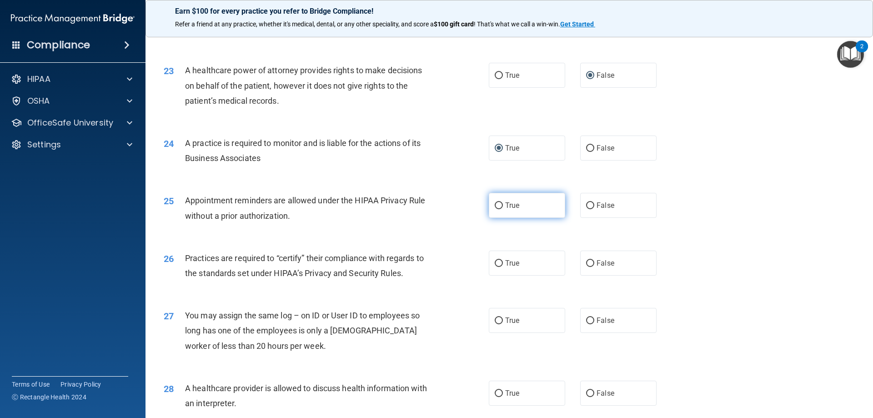
click at [496, 205] on input "True" at bounding box center [499, 205] width 8 height 7
radio input "true"
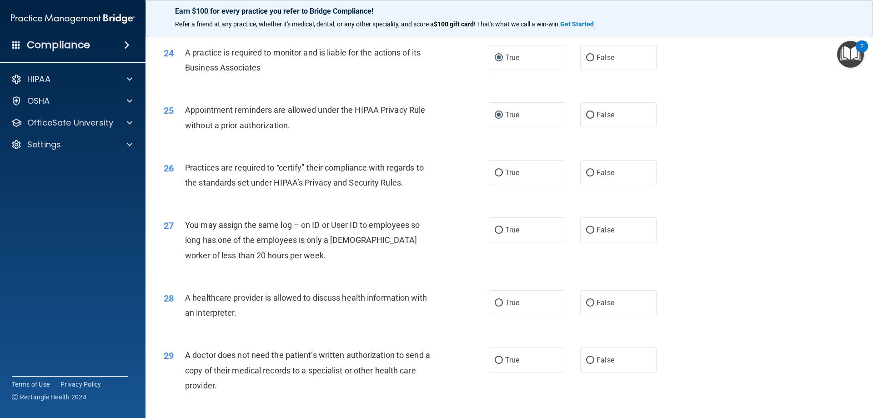
scroll to position [1591, 0]
click at [495, 173] on input "True" at bounding box center [499, 172] width 8 height 7
radio input "true"
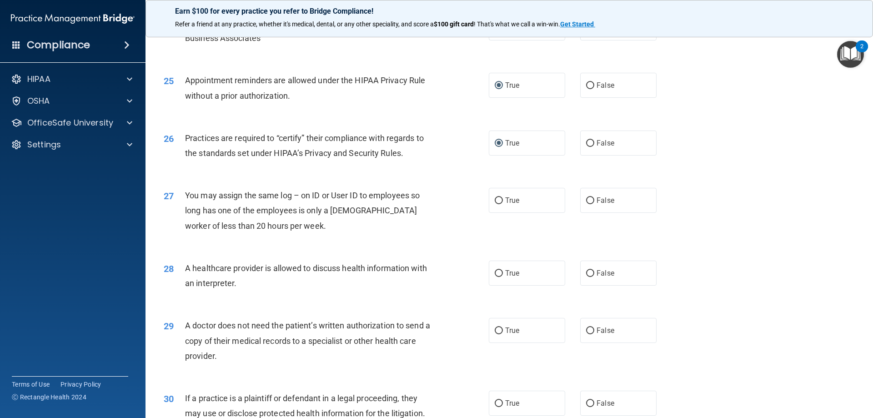
scroll to position [1637, 0]
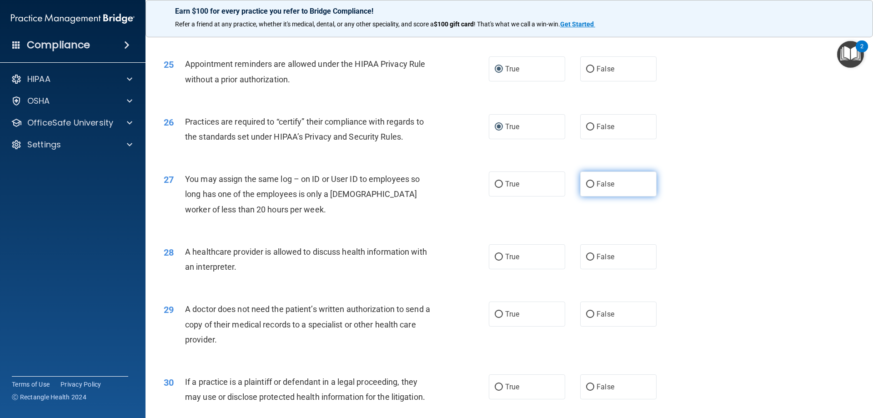
click at [586, 183] on input "False" at bounding box center [590, 184] width 8 height 7
radio input "true"
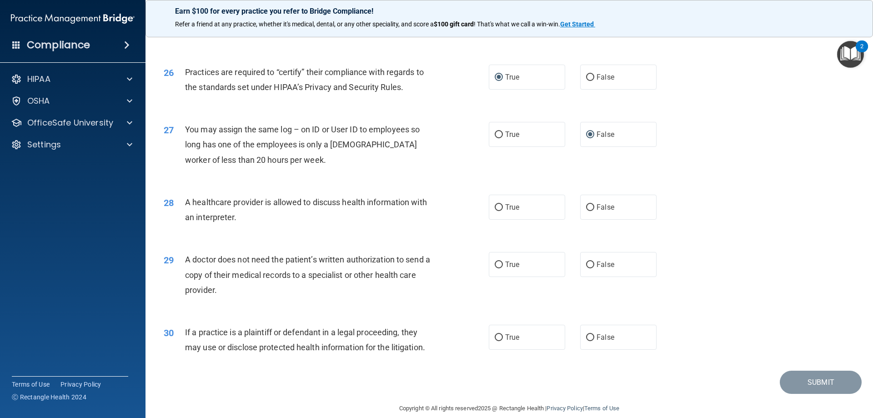
scroll to position [1698, 0]
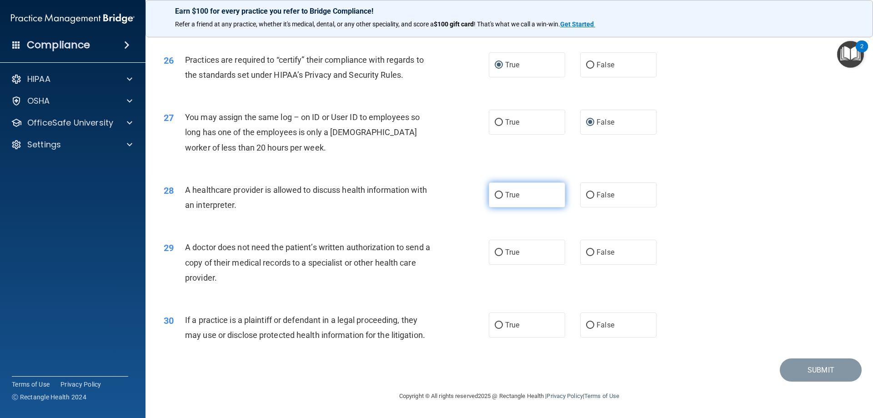
click at [495, 196] on input "True" at bounding box center [499, 195] width 8 height 7
radio input "true"
click at [497, 253] on input "True" at bounding box center [499, 252] width 8 height 7
radio input "true"
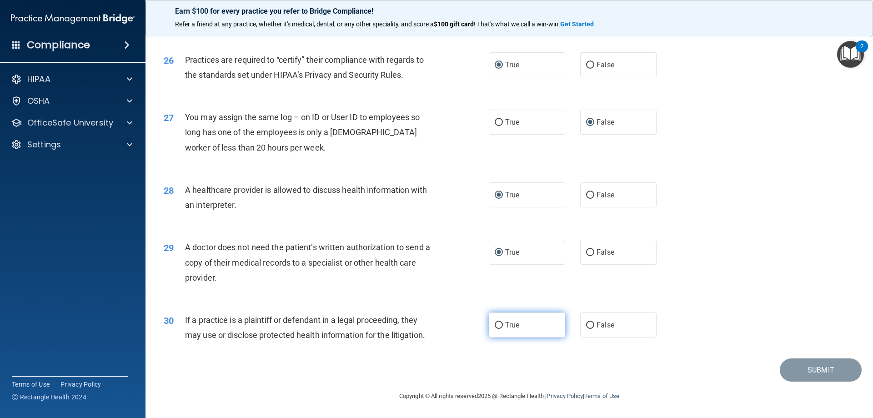
click at [500, 324] on label "True" at bounding box center [527, 324] width 76 height 25
click at [500, 324] on input "True" at bounding box center [499, 325] width 8 height 7
radio input "true"
click at [807, 368] on button "Submit" at bounding box center [821, 369] width 82 height 23
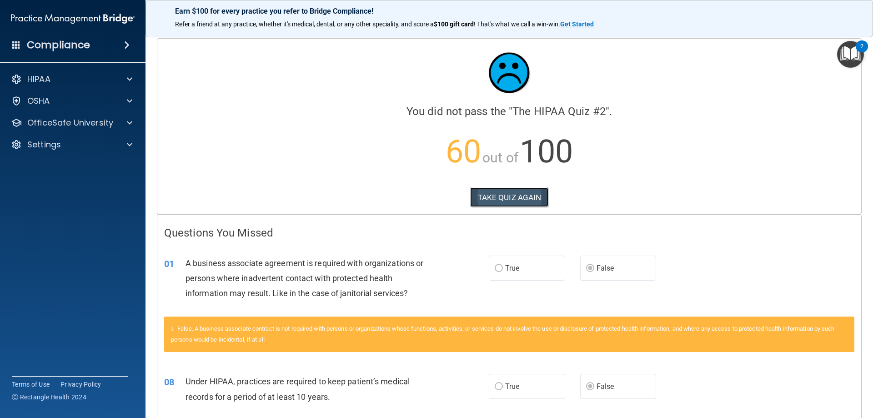
click at [516, 201] on button "TAKE QUIZ AGAIN" at bounding box center [509, 197] width 79 height 20
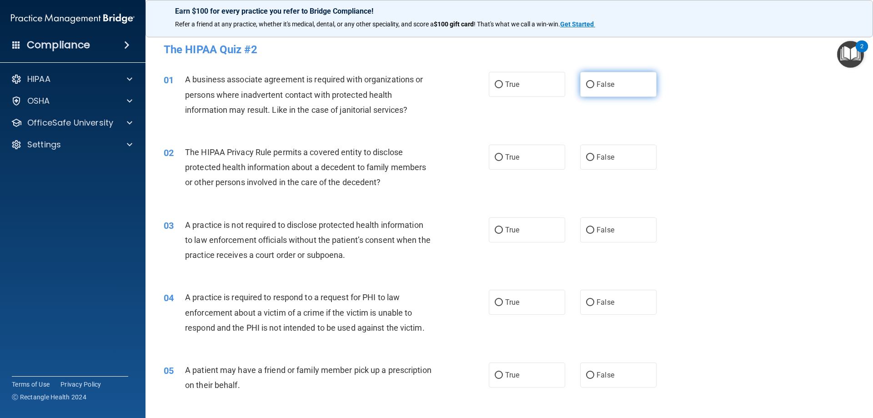
click at [587, 85] on input "False" at bounding box center [590, 84] width 8 height 7
radio input "true"
click at [495, 155] on input "True" at bounding box center [499, 157] width 8 height 7
radio input "true"
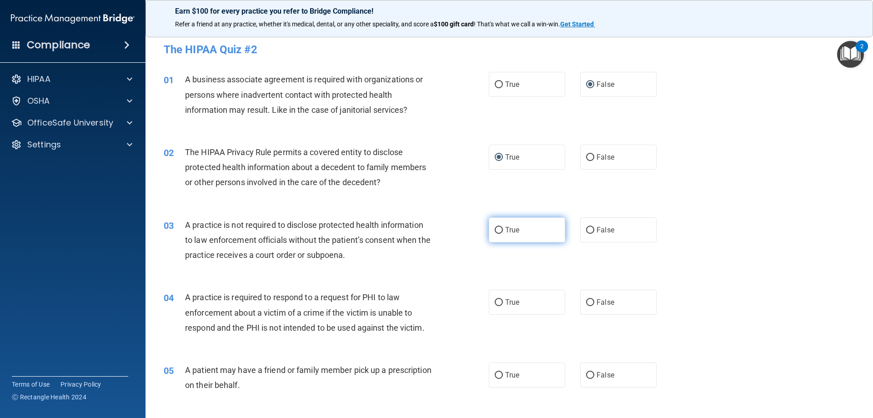
click at [496, 227] on input "True" at bounding box center [499, 230] width 8 height 7
radio input "true"
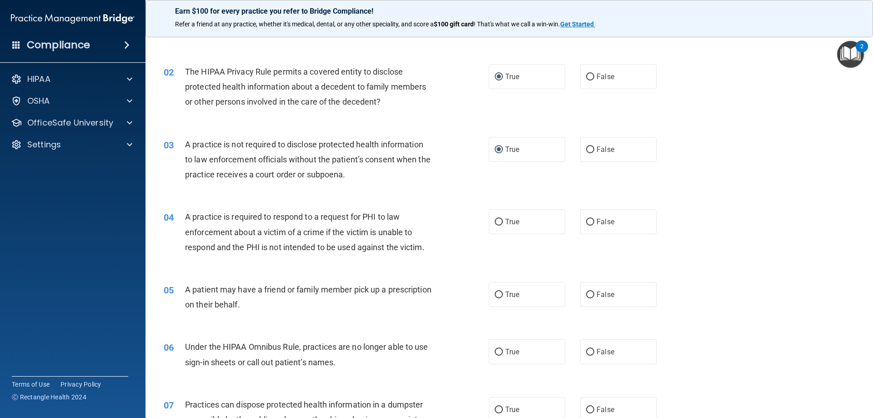
scroll to position [91, 0]
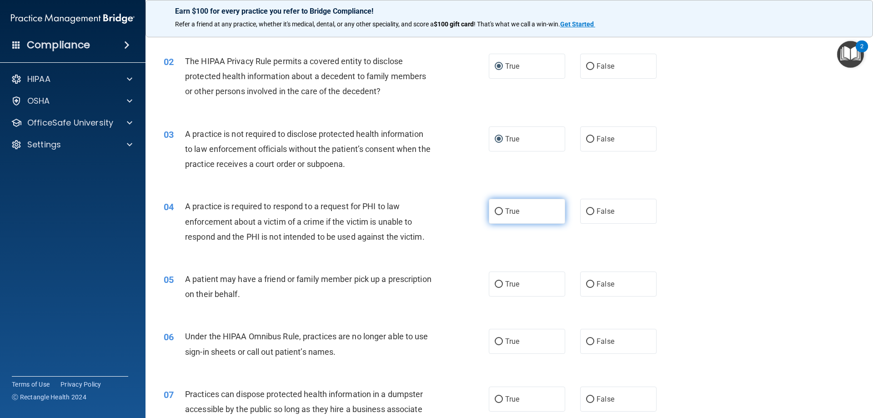
click at [495, 212] on input "True" at bounding box center [499, 211] width 8 height 7
radio input "true"
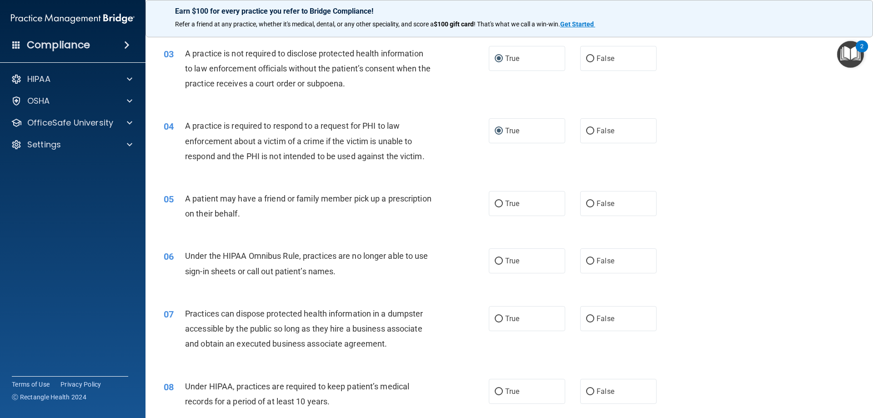
scroll to position [182, 0]
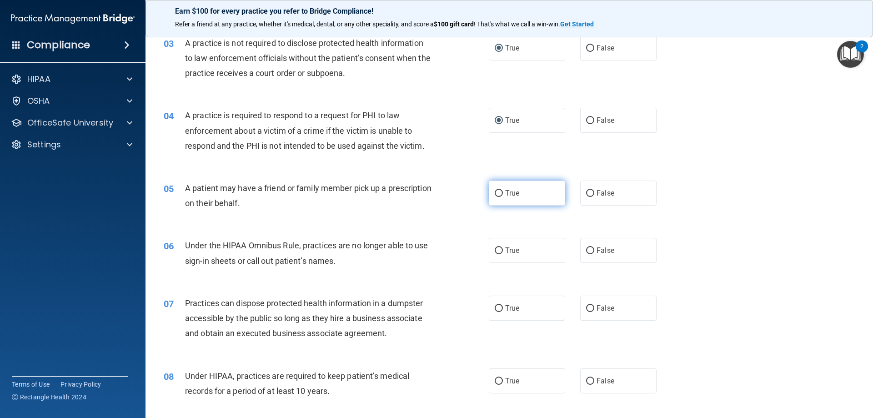
click at [496, 192] on input "True" at bounding box center [499, 193] width 8 height 7
radio input "true"
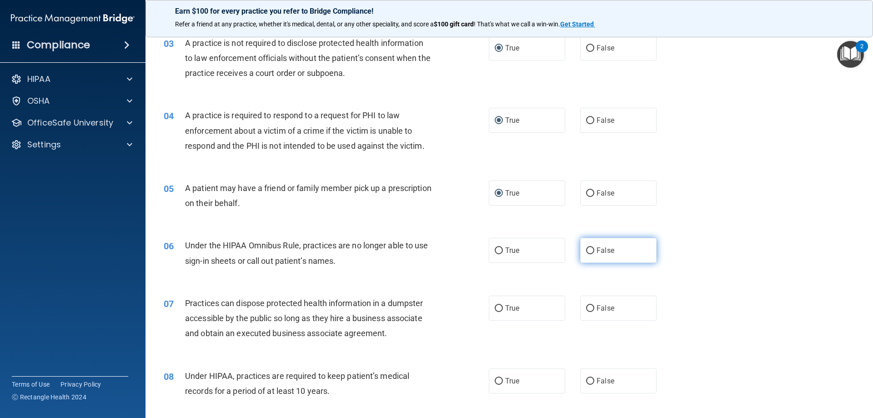
click at [586, 248] on input "False" at bounding box center [590, 250] width 8 height 7
radio input "true"
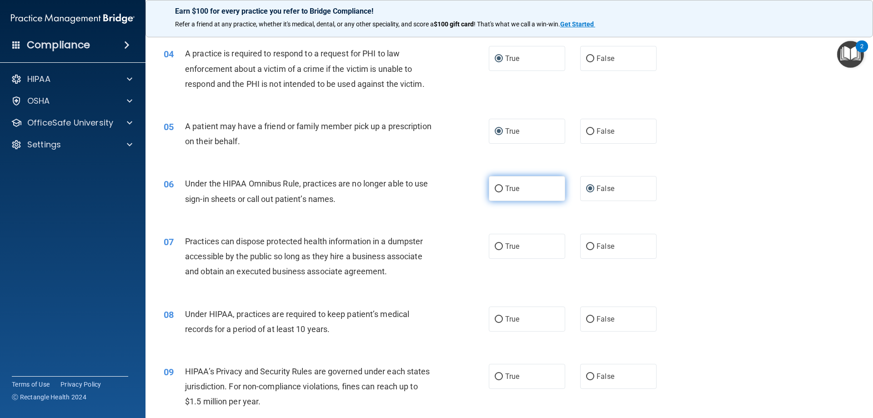
scroll to position [273, 0]
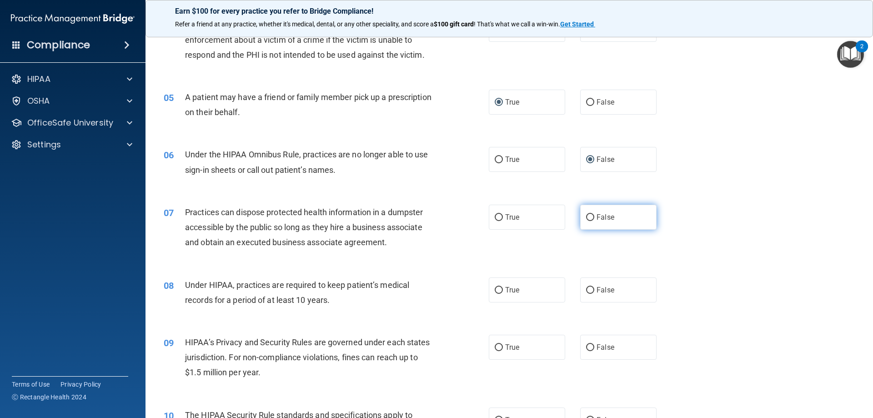
click at [586, 216] on input "False" at bounding box center [590, 217] width 8 height 7
radio input "true"
click at [586, 291] on input "False" at bounding box center [590, 290] width 8 height 7
radio input "true"
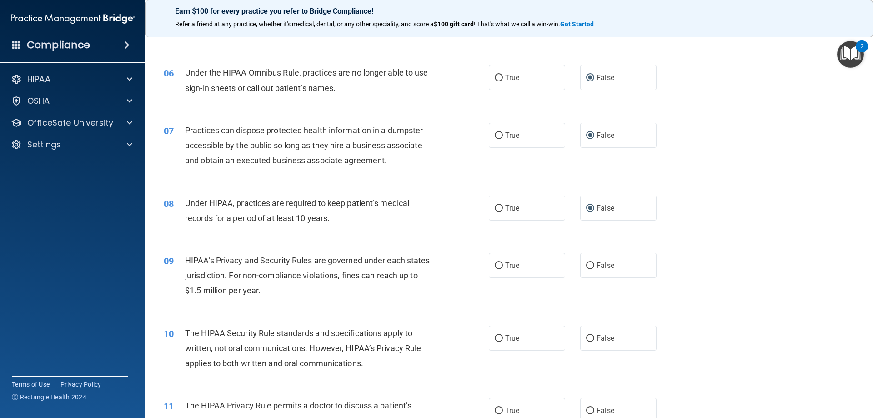
scroll to position [364, 0]
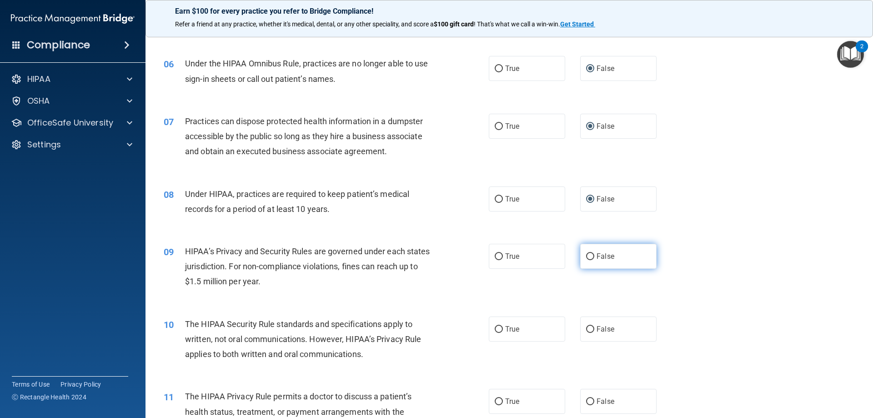
click at [588, 257] on input "False" at bounding box center [590, 256] width 8 height 7
radio input "true"
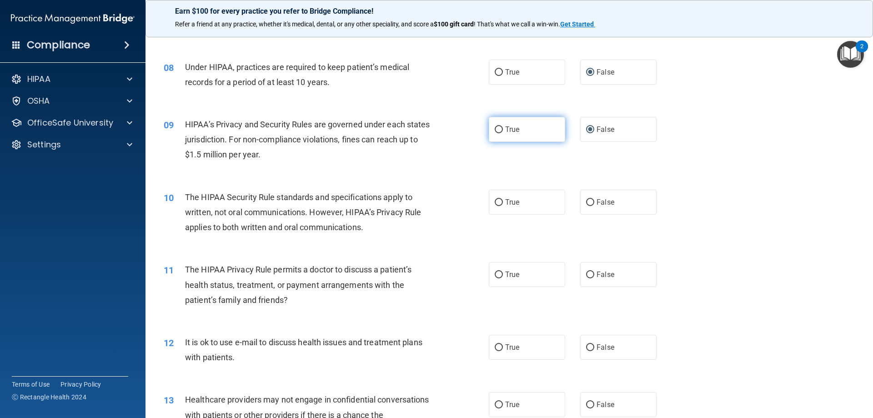
scroll to position [500, 0]
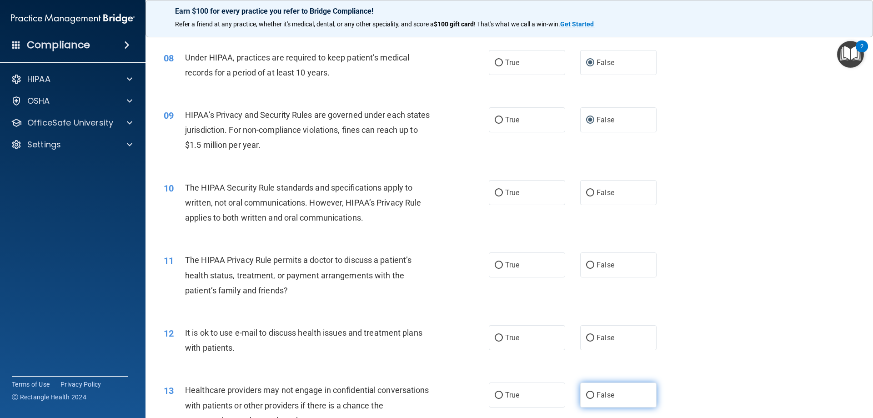
click at [586, 394] on input "False" at bounding box center [590, 395] width 8 height 7
radio input "true"
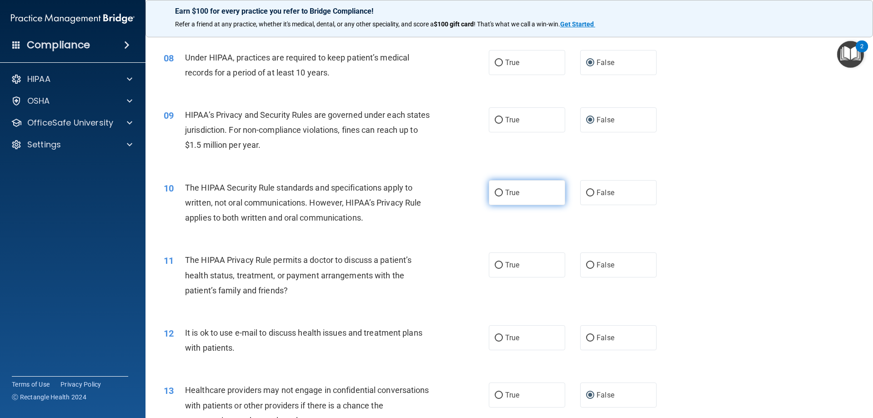
click at [496, 192] on input "True" at bounding box center [499, 193] width 8 height 7
radio input "true"
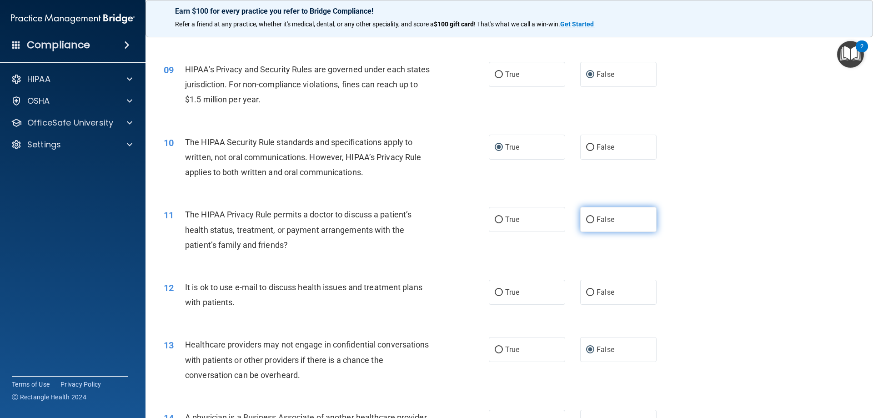
click at [586, 220] on input "False" at bounding box center [590, 219] width 8 height 7
radio input "true"
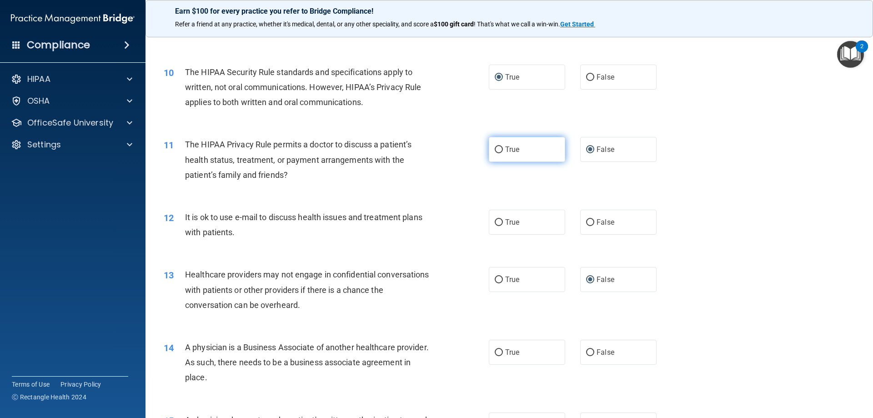
scroll to position [636, 0]
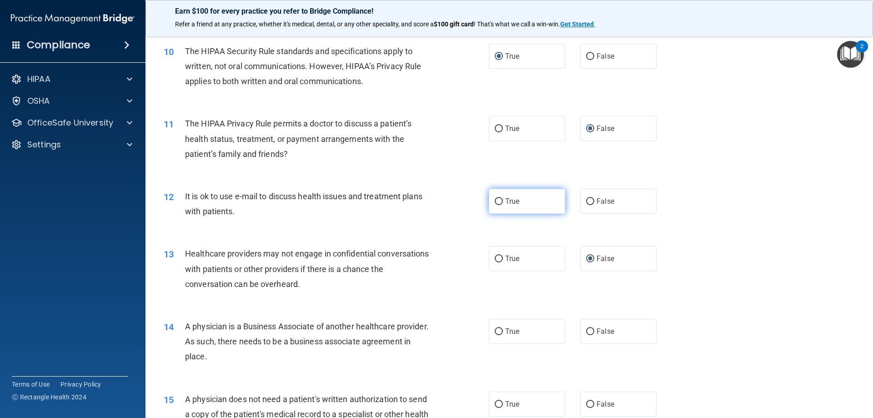
click at [495, 201] on input "True" at bounding box center [499, 201] width 8 height 7
radio input "true"
click at [586, 331] on input "False" at bounding box center [590, 331] width 8 height 7
radio input "true"
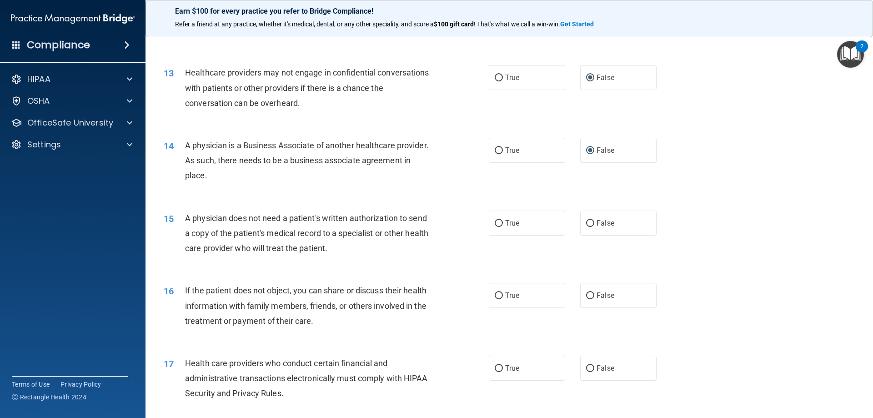
scroll to position [818, 0]
click at [497, 295] on input "True" at bounding box center [499, 294] width 8 height 7
radio input "true"
click at [497, 222] on input "True" at bounding box center [499, 222] width 8 height 7
radio input "true"
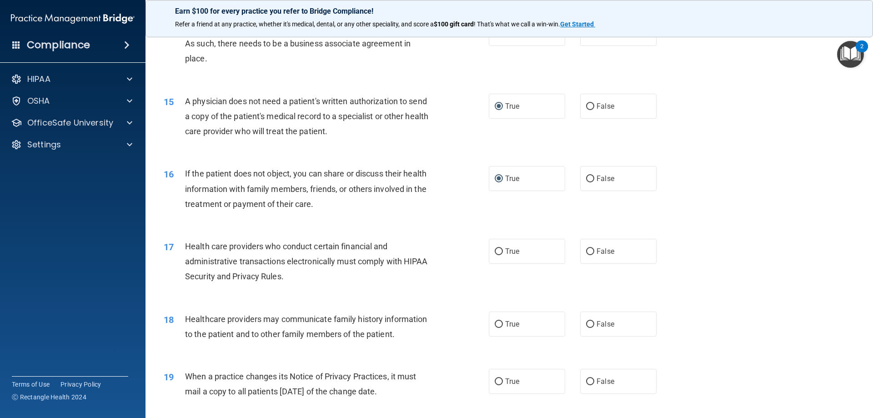
scroll to position [955, 0]
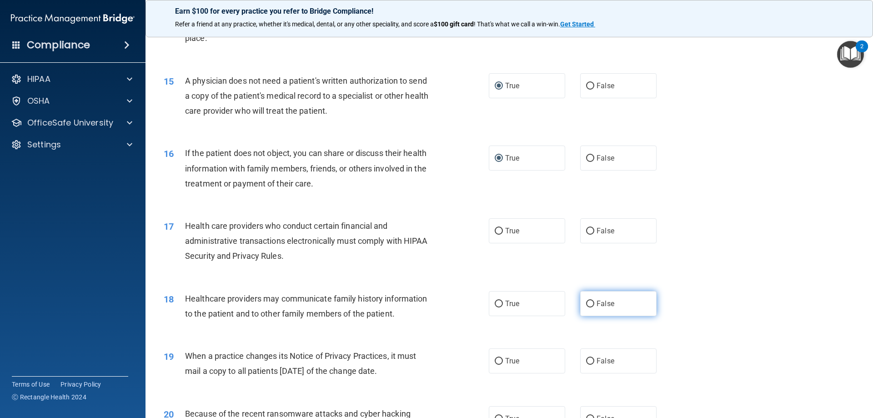
click at [586, 304] on input "False" at bounding box center [590, 304] width 8 height 7
radio input "true"
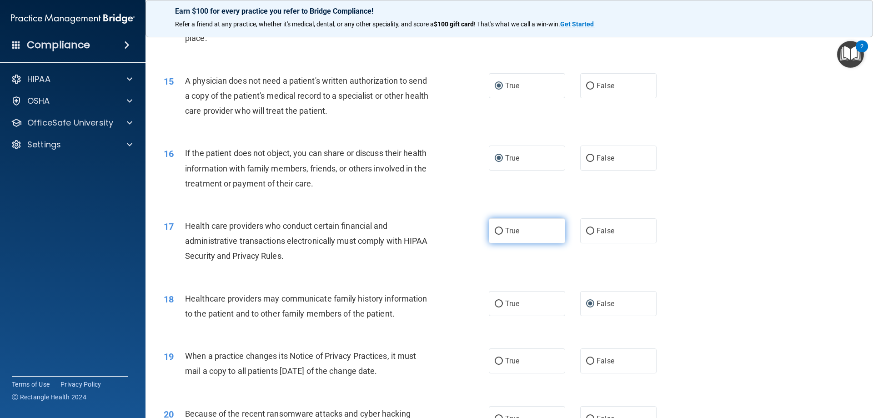
click at [497, 232] on input "True" at bounding box center [499, 231] width 8 height 7
radio input "true"
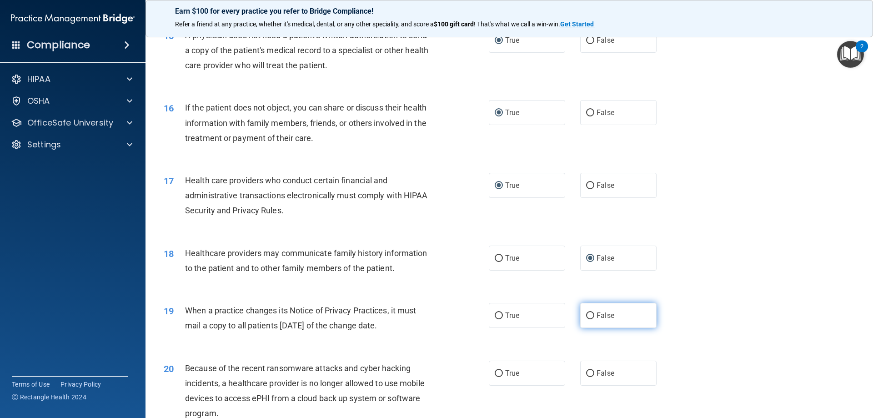
click at [586, 312] on input "False" at bounding box center [590, 315] width 8 height 7
radio input "true"
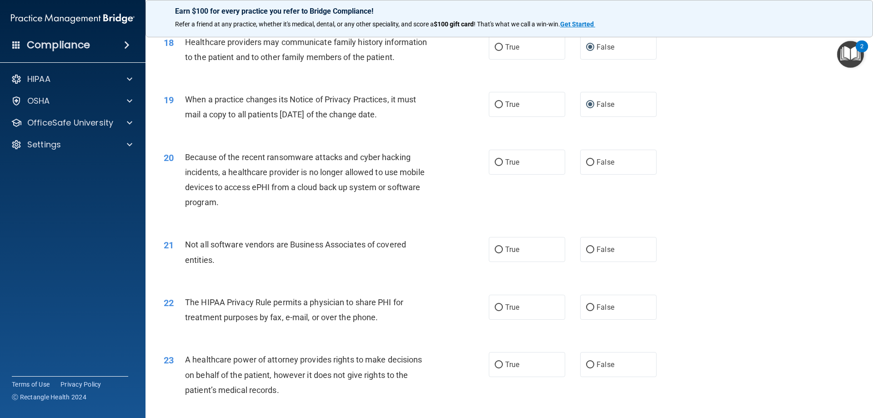
scroll to position [1227, 0]
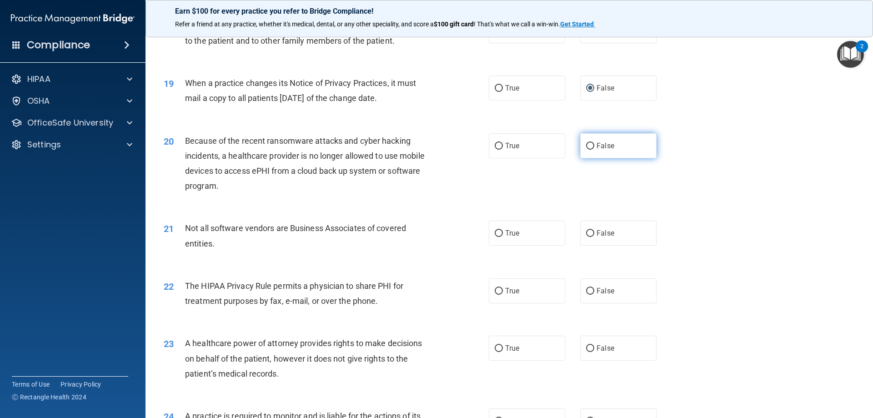
click at [586, 144] on input "False" at bounding box center [590, 146] width 8 height 7
radio input "true"
click at [586, 233] on input "False" at bounding box center [590, 233] width 8 height 7
radio input "true"
click at [497, 290] on input "True" at bounding box center [499, 291] width 8 height 7
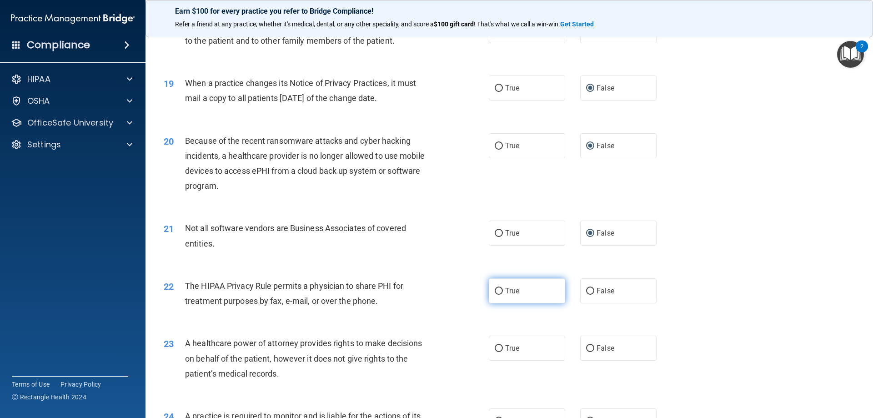
radio input "true"
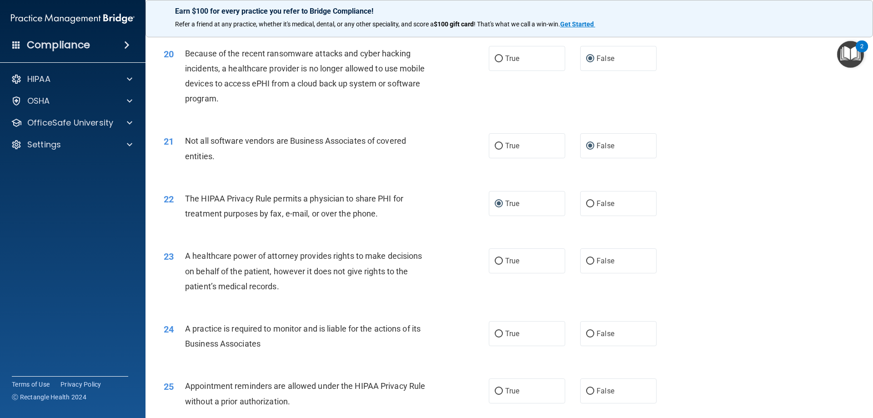
scroll to position [1318, 0]
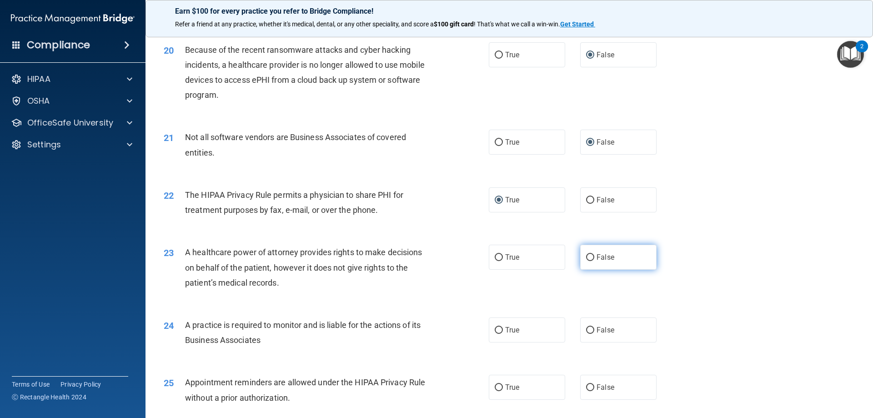
click at [586, 255] on input "False" at bounding box center [590, 257] width 8 height 7
radio input "true"
click at [586, 327] on input "False" at bounding box center [590, 330] width 8 height 7
radio input "true"
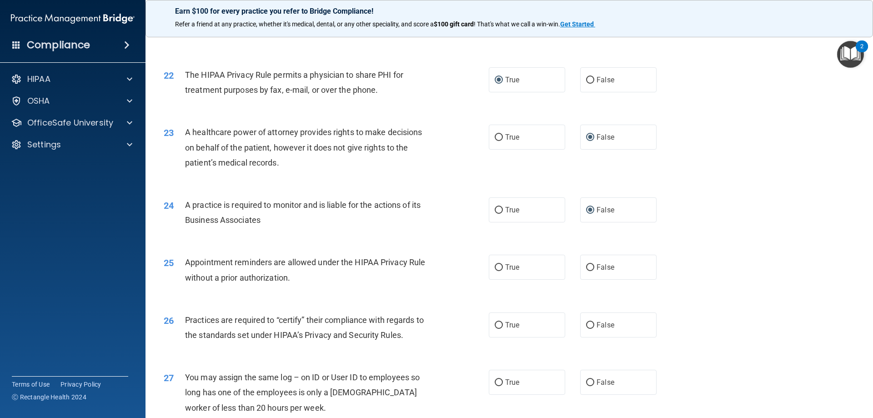
scroll to position [1455, 0]
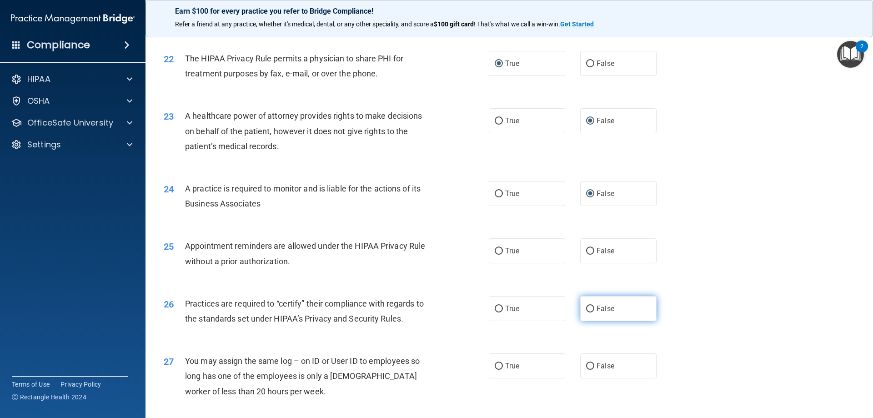
click at [586, 306] on input "False" at bounding box center [590, 309] width 8 height 7
radio input "true"
click at [495, 252] on input "True" at bounding box center [499, 251] width 8 height 7
radio input "true"
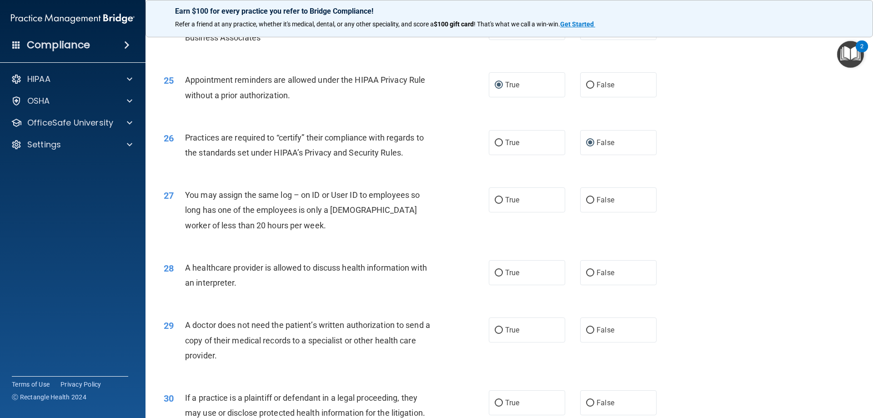
scroll to position [1637, 0]
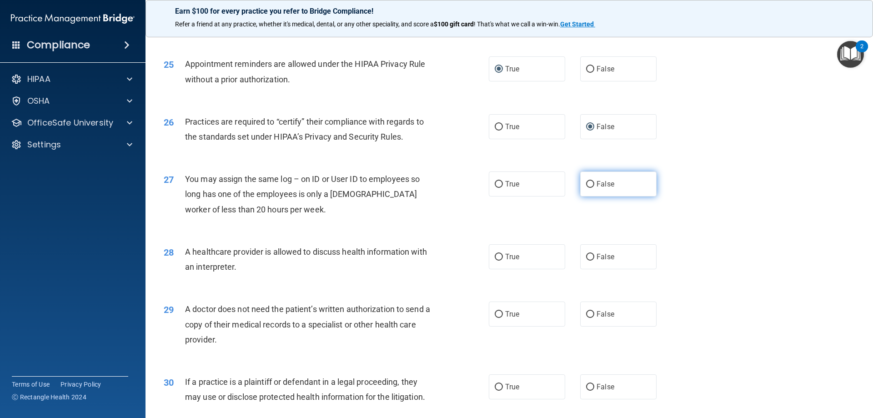
click at [586, 185] on input "False" at bounding box center [590, 184] width 8 height 7
radio input "true"
click at [496, 255] on input "True" at bounding box center [499, 257] width 8 height 7
radio input "true"
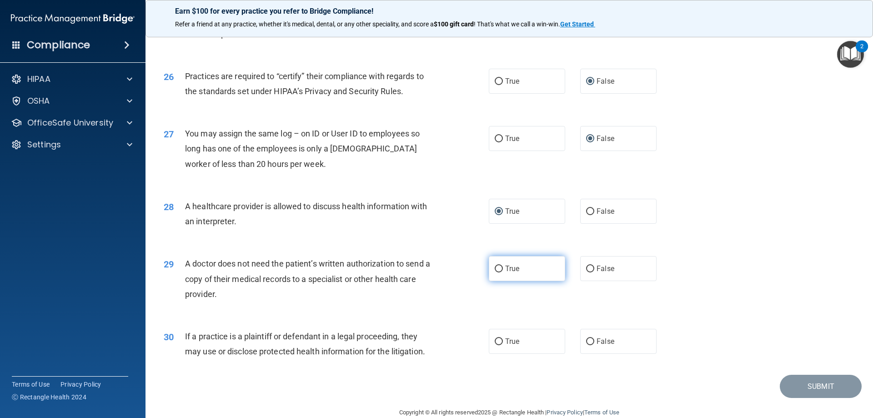
click at [496, 266] on input "True" at bounding box center [499, 269] width 8 height 7
radio input "true"
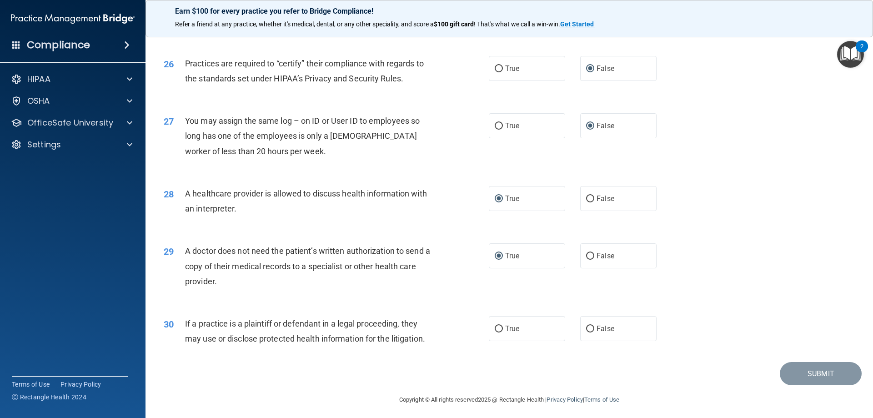
scroll to position [1698, 0]
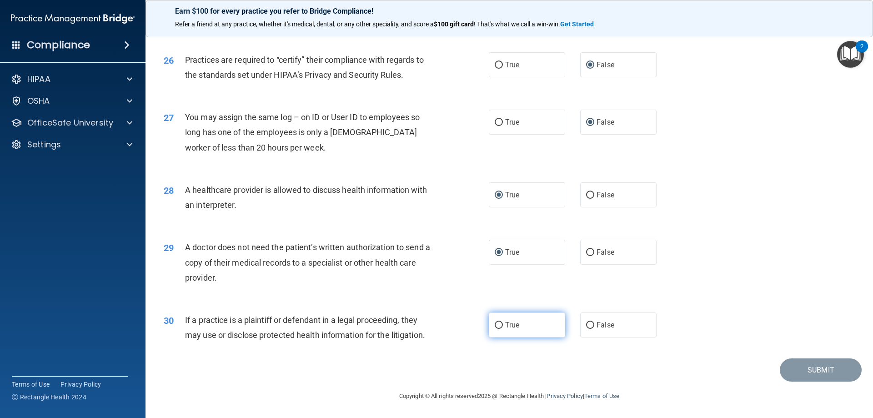
click at [495, 327] on input "True" at bounding box center [499, 325] width 8 height 7
radio input "true"
click at [826, 370] on button "Submit" at bounding box center [821, 369] width 82 height 23
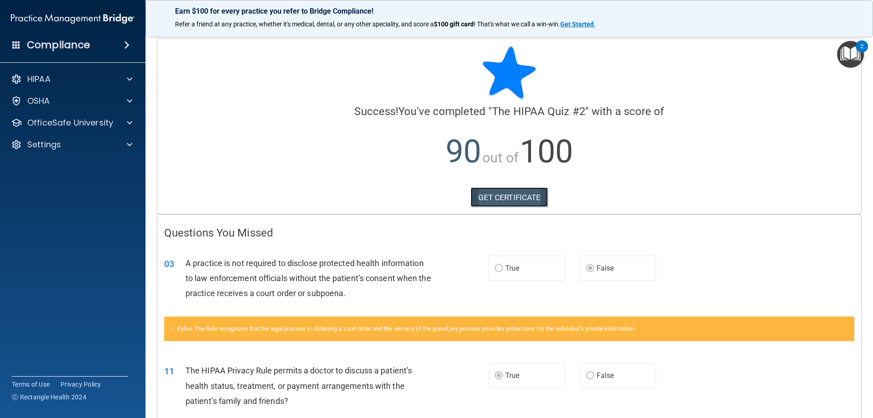
click at [536, 201] on link "GET CERTIFICATE" at bounding box center [510, 197] width 78 height 20
click at [845, 55] on img "Open Resource Center, 2 new notifications" at bounding box center [850, 54] width 27 height 27
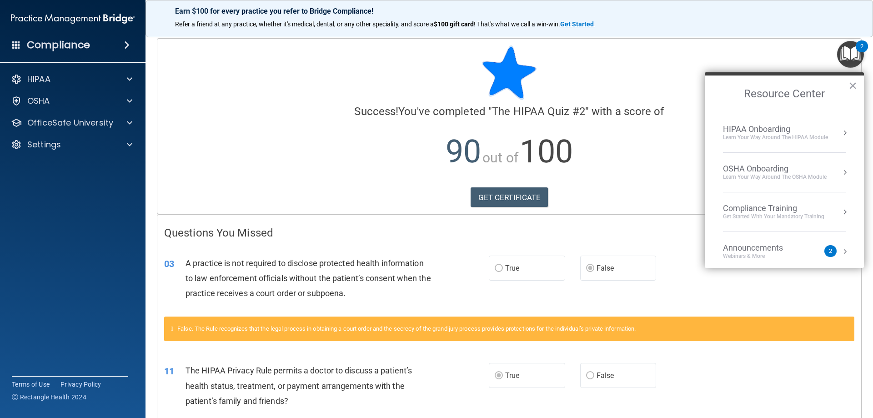
click at [842, 134] on ol "HIPAA Onboarding Learn Your Way around the HIPAA module OSHA Onboarding Learn y…" at bounding box center [784, 190] width 159 height 155
click at [840, 135] on button "Resource Center" at bounding box center [844, 132] width 9 height 9
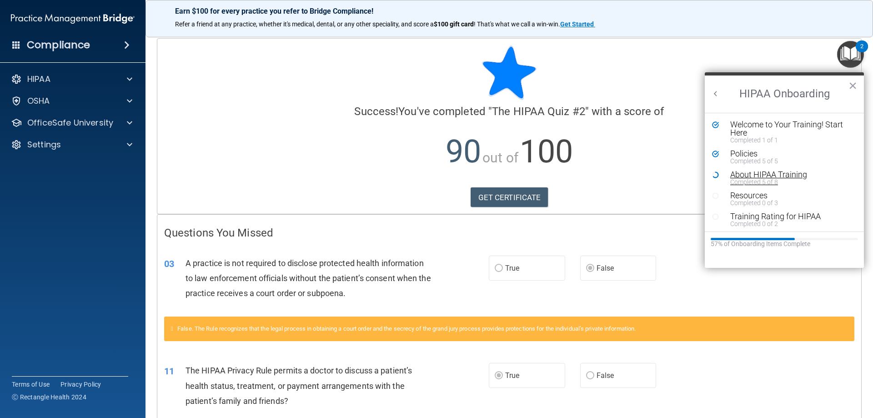
click at [770, 181] on div "Completed 5 of 8" at bounding box center [787, 182] width 115 height 6
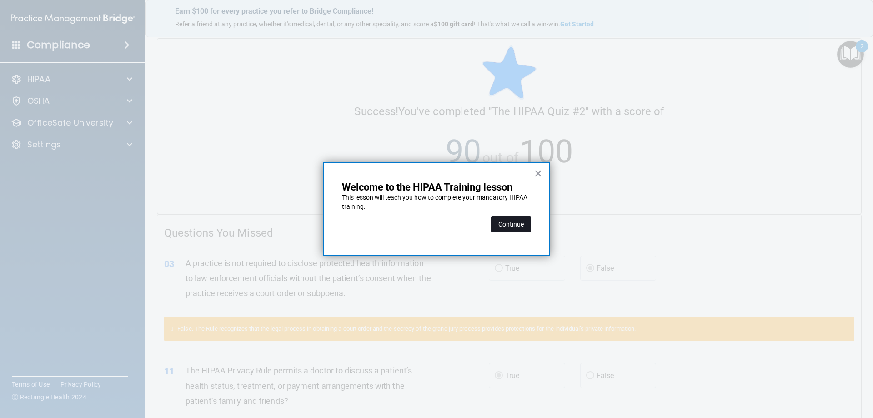
click at [500, 227] on button "Continue" at bounding box center [511, 224] width 40 height 16
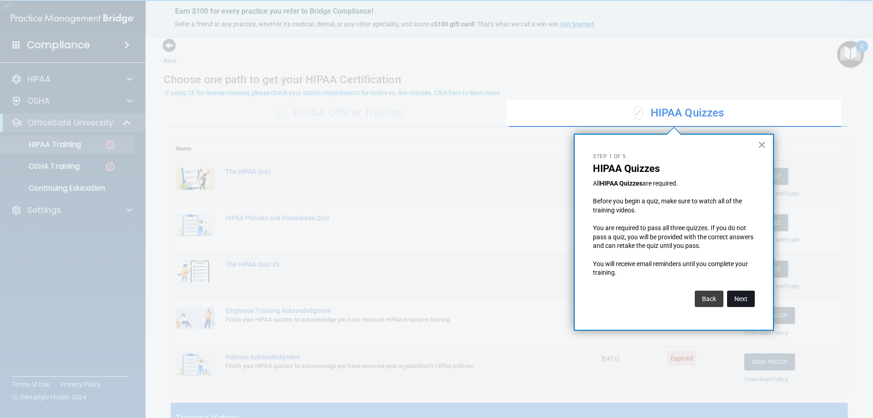
click at [742, 301] on button "Next" at bounding box center [741, 299] width 28 height 16
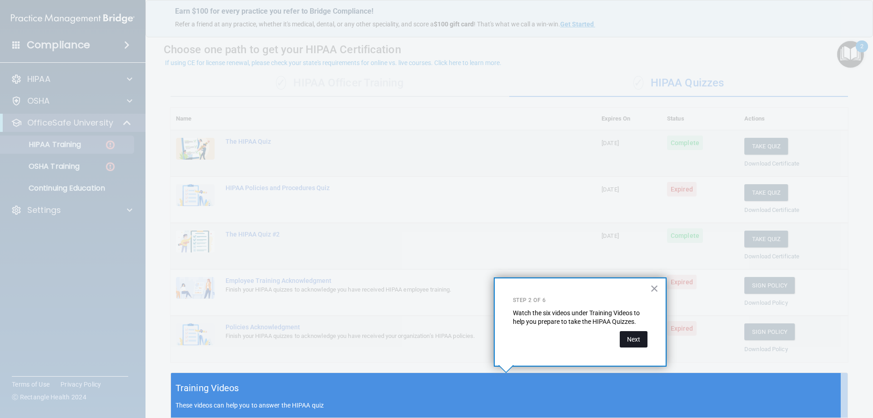
click at [645, 339] on button "Next" at bounding box center [634, 339] width 28 height 16
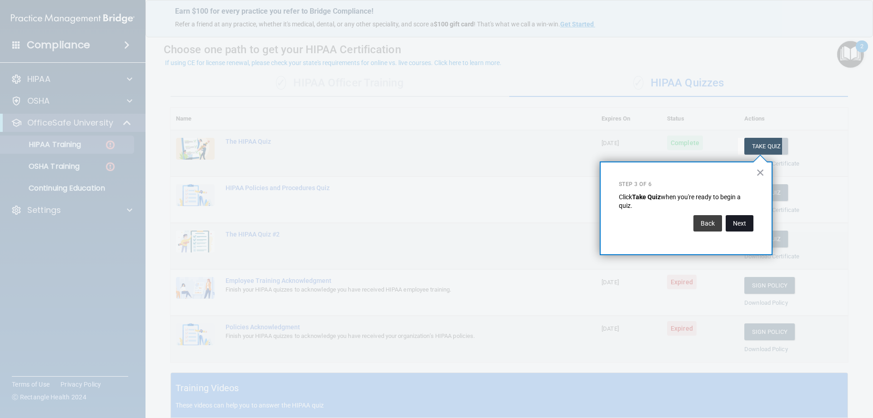
click at [740, 225] on button "Next" at bounding box center [740, 223] width 28 height 16
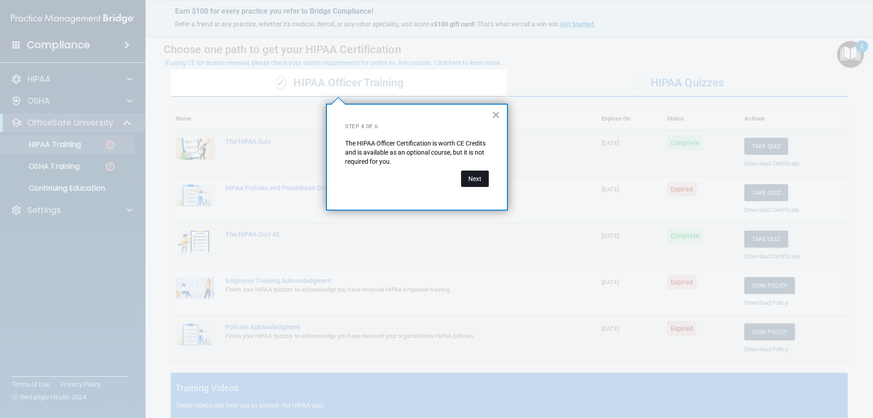
click at [472, 183] on button "Next" at bounding box center [475, 178] width 28 height 16
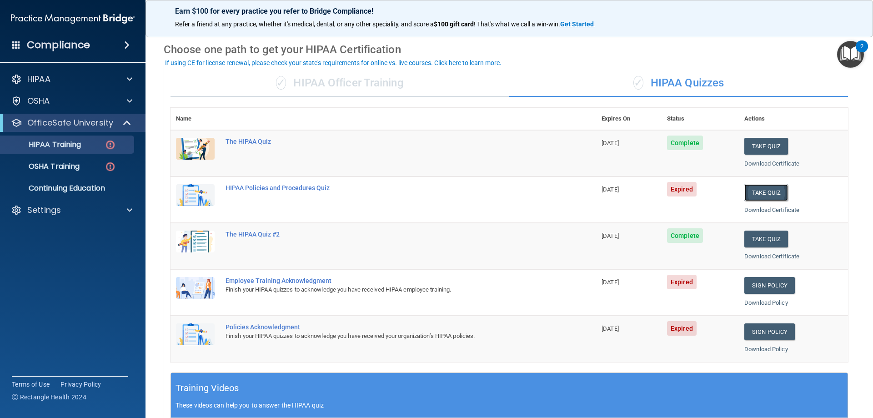
click at [757, 192] on button "Take Quiz" at bounding box center [766, 192] width 44 height 17
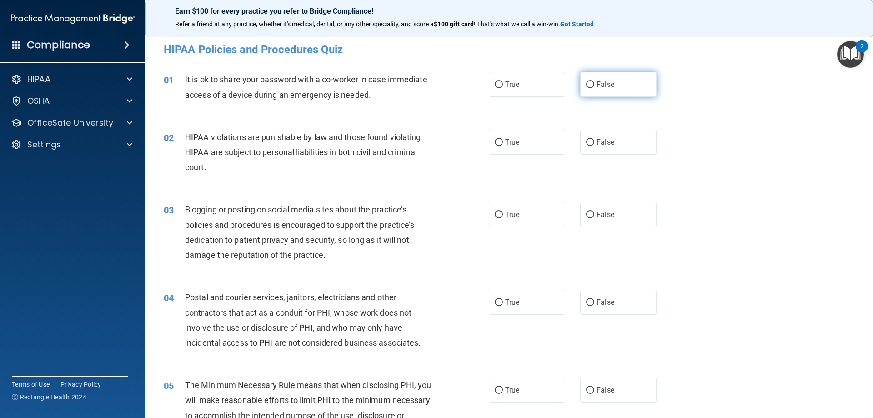
click at [589, 85] on input "False" at bounding box center [590, 84] width 8 height 7
radio input "true"
click at [496, 141] on input "True" at bounding box center [499, 142] width 8 height 7
radio input "true"
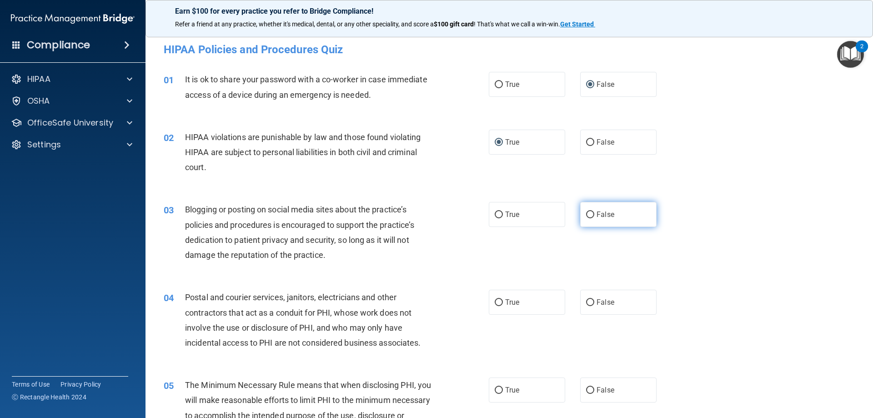
click at [588, 215] on input "False" at bounding box center [590, 214] width 8 height 7
radio input "true"
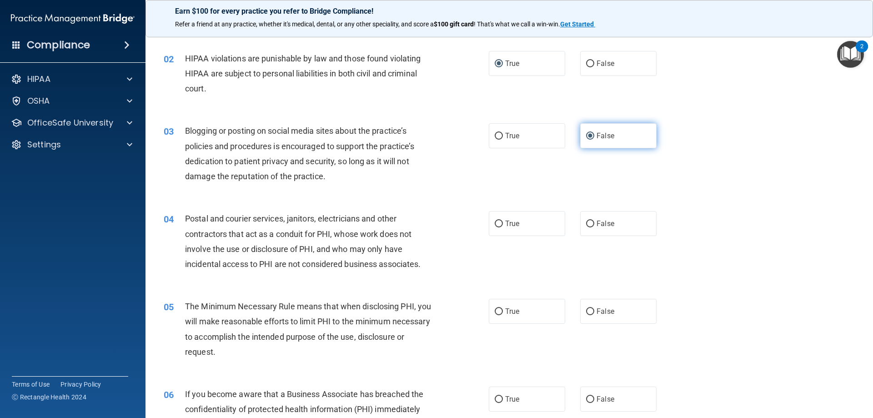
scroll to position [136, 0]
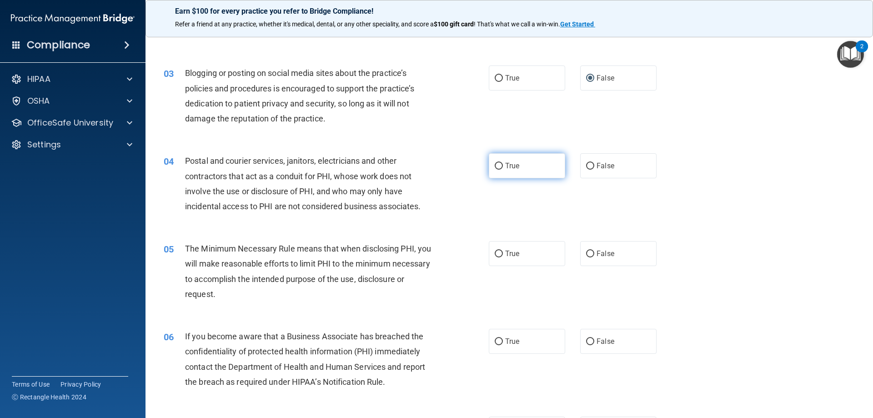
click at [496, 164] on input "True" at bounding box center [499, 166] width 8 height 7
radio input "true"
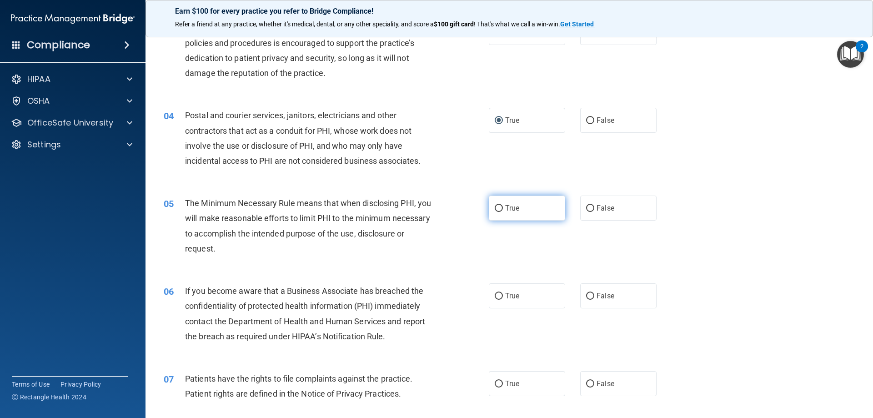
click at [495, 209] on input "True" at bounding box center [499, 208] width 8 height 7
radio input "true"
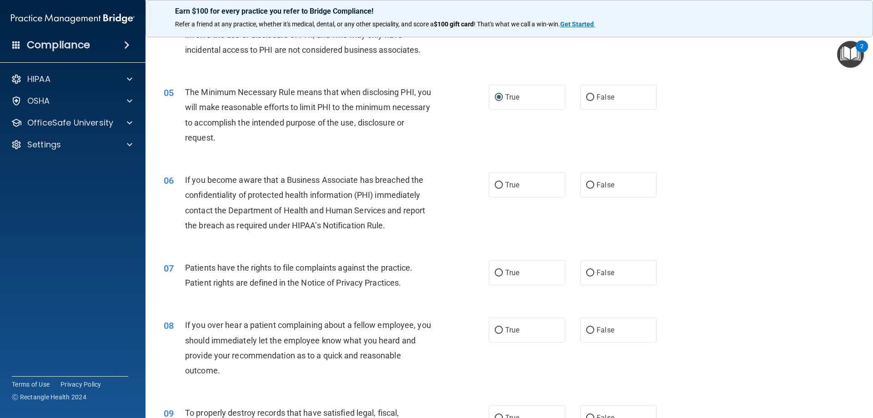
scroll to position [318, 0]
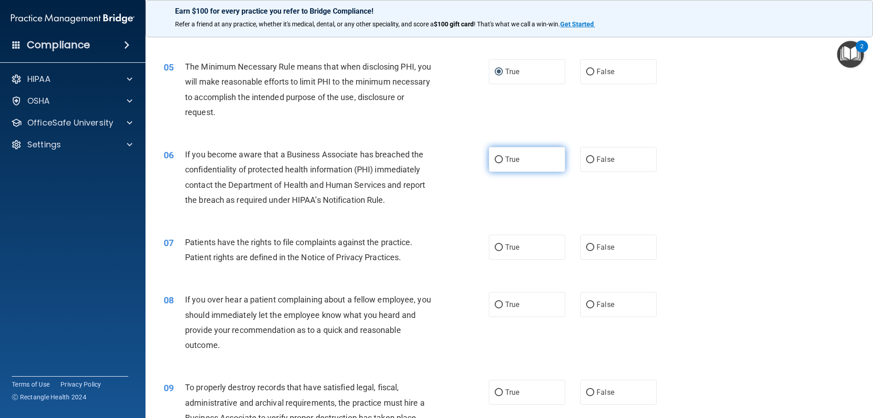
click at [498, 157] on input "True" at bounding box center [499, 159] width 8 height 7
radio input "true"
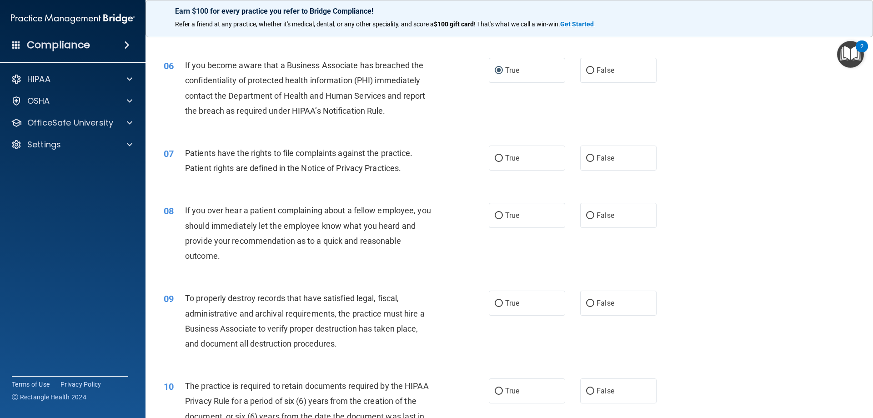
scroll to position [409, 0]
click at [497, 156] on input "True" at bounding box center [499, 156] width 8 height 7
radio input "true"
click at [586, 215] on input "False" at bounding box center [590, 213] width 8 height 7
radio input "true"
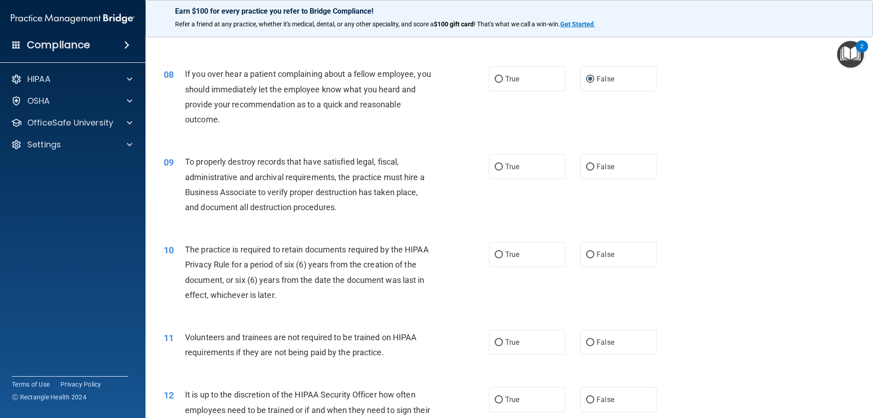
scroll to position [546, 0]
click at [495, 165] on input "True" at bounding box center [499, 165] width 8 height 7
radio input "true"
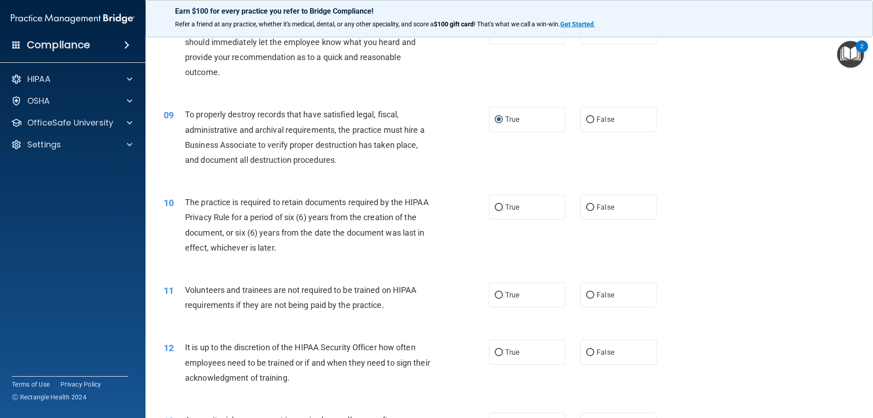
scroll to position [636, 0]
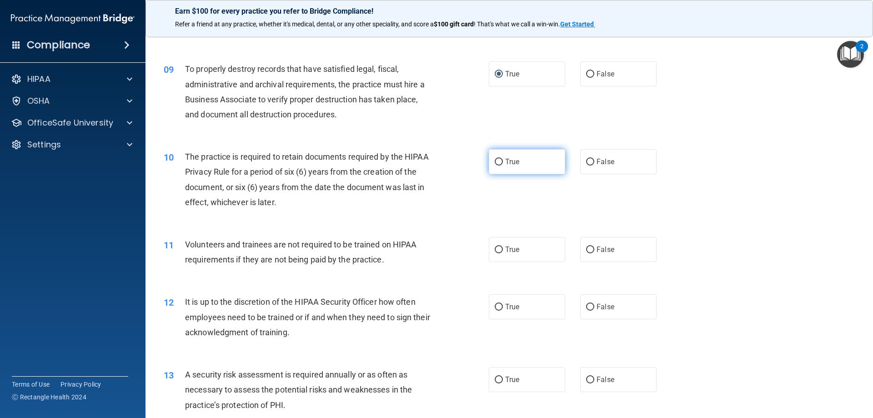
click at [496, 160] on input "True" at bounding box center [499, 162] width 8 height 7
radio input "true"
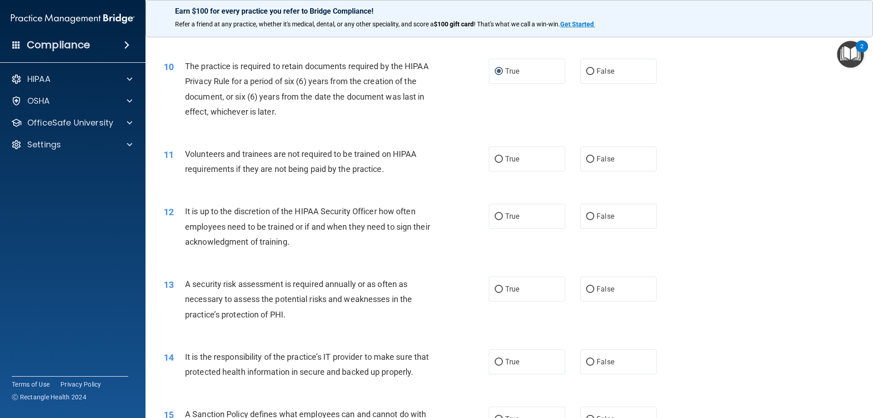
scroll to position [727, 0]
click at [586, 158] on input "False" at bounding box center [590, 158] width 8 height 7
radio input "true"
click at [586, 216] on input "False" at bounding box center [590, 216] width 8 height 7
radio input "true"
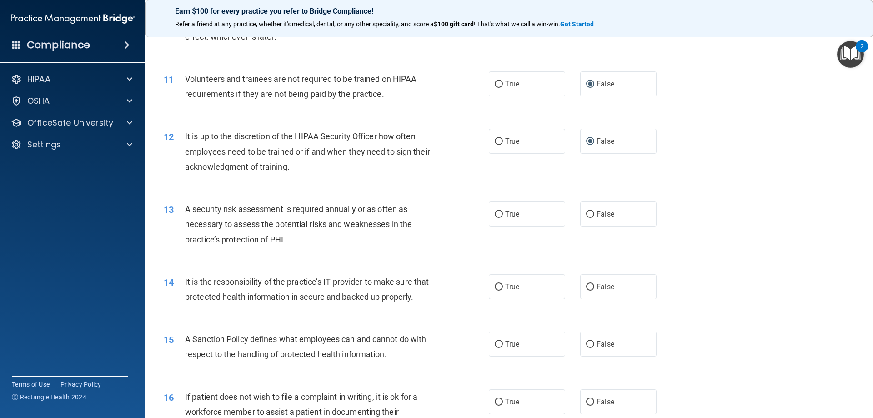
scroll to position [818, 0]
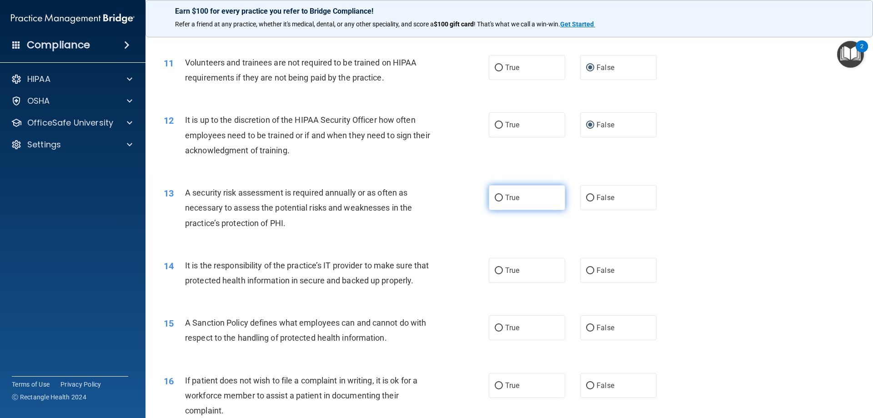
click at [495, 199] on input "True" at bounding box center [499, 198] width 8 height 7
radio input "true"
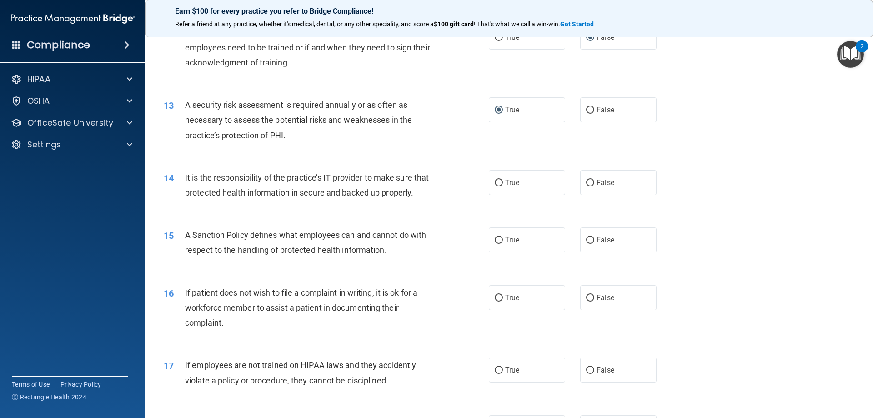
scroll to position [909, 0]
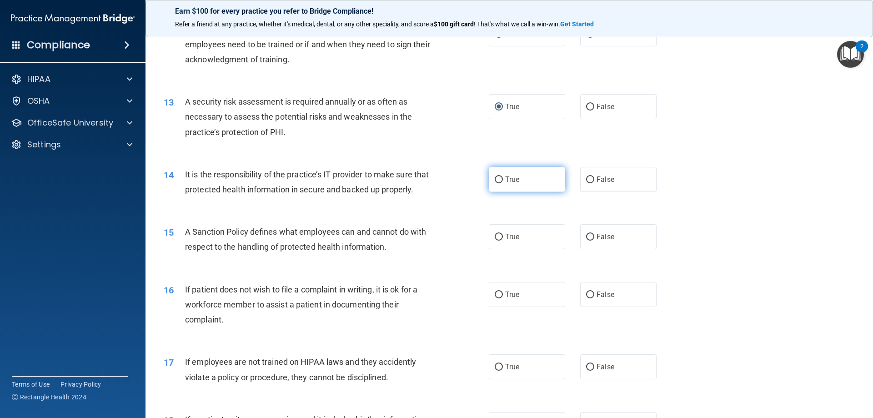
click at [495, 179] on input "True" at bounding box center [499, 179] width 8 height 7
radio input "true"
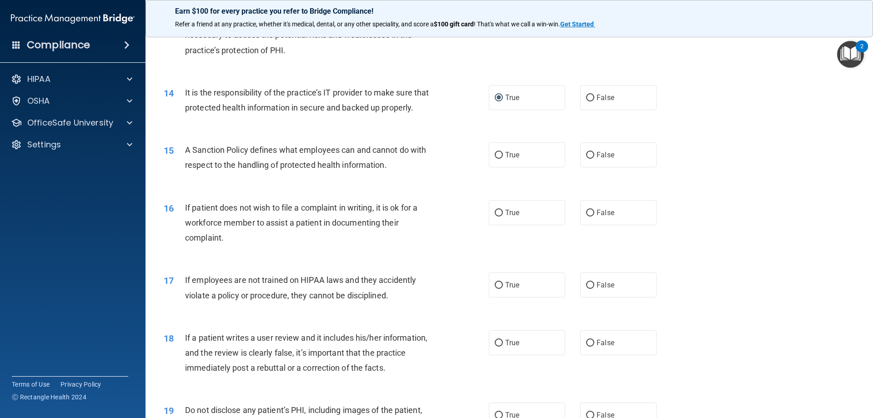
scroll to position [1000, 0]
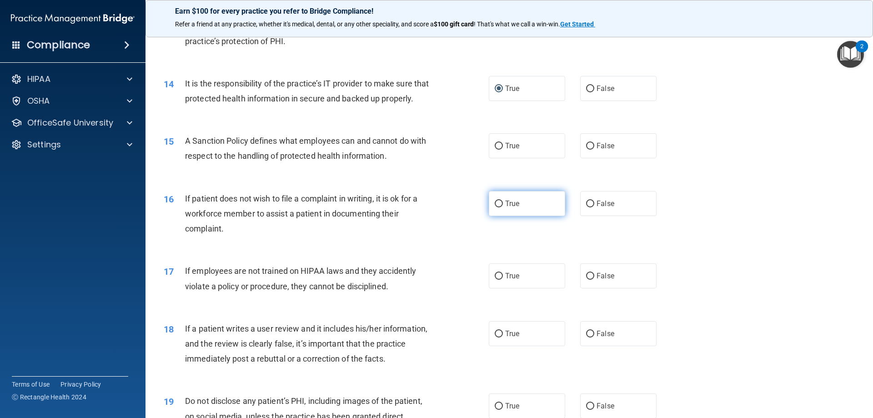
click at [491, 216] on label "True" at bounding box center [527, 203] width 76 height 25
click at [495, 207] on input "True" at bounding box center [499, 203] width 8 height 7
radio input "true"
click at [495, 150] on input "True" at bounding box center [499, 146] width 8 height 7
radio input "true"
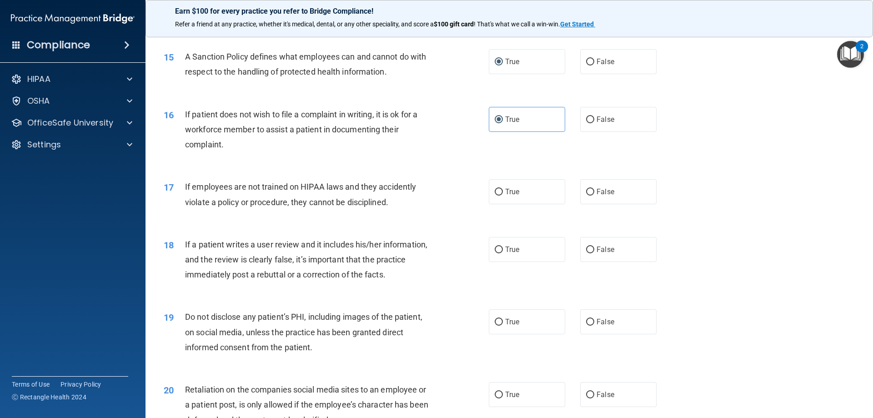
scroll to position [1091, 0]
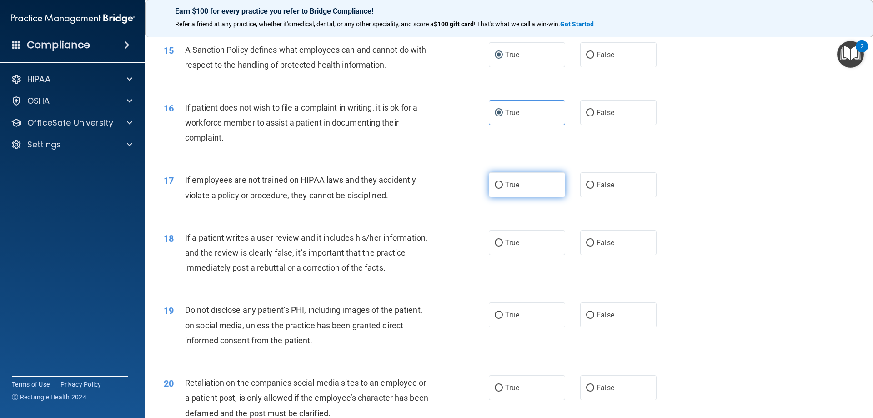
click at [495, 189] on input "True" at bounding box center [499, 185] width 8 height 7
radio input "true"
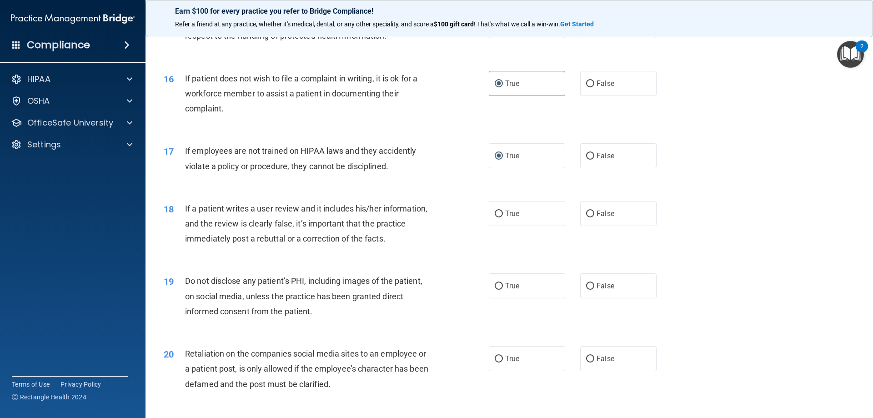
scroll to position [1137, 0]
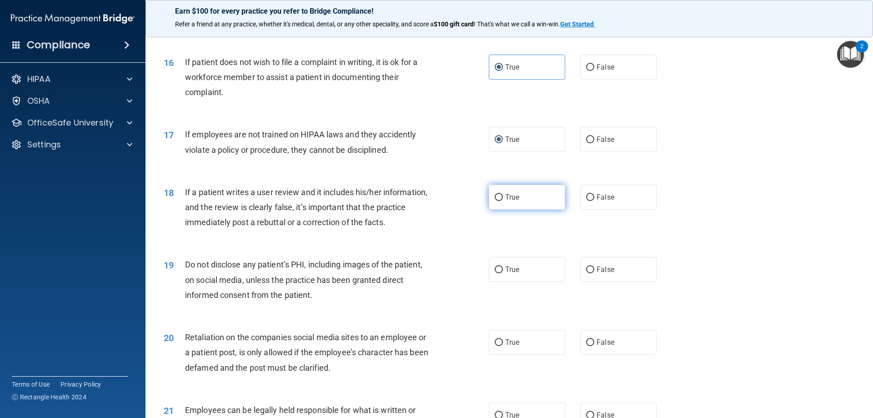
click at [496, 201] on input "True" at bounding box center [499, 197] width 8 height 7
radio input "true"
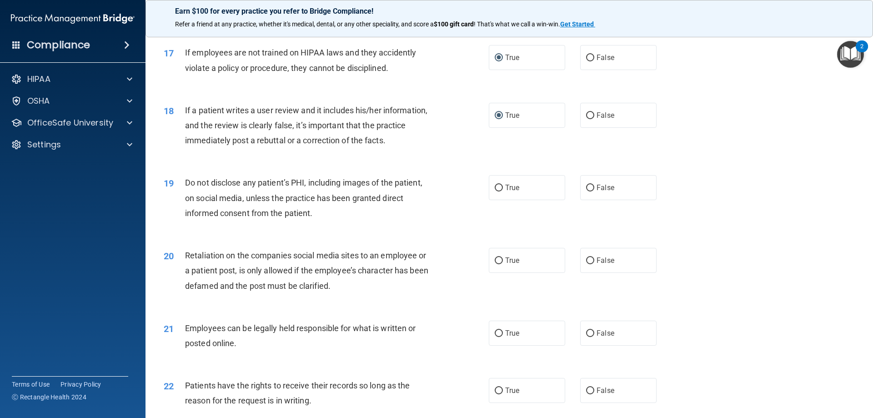
scroll to position [1227, 0]
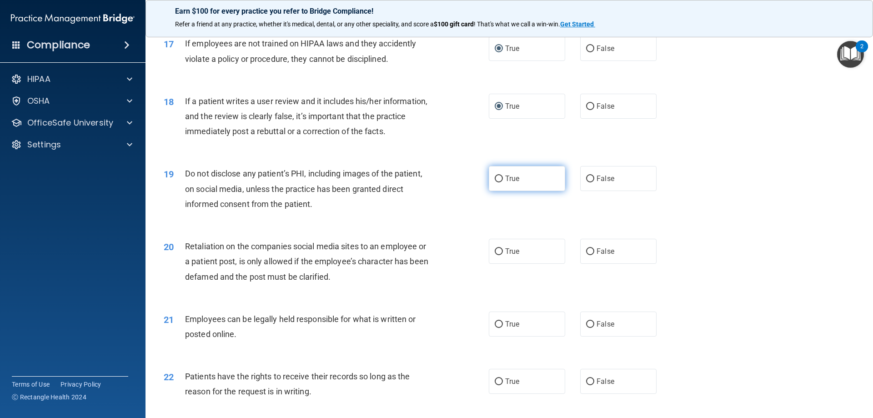
drag, startPoint x: 494, startPoint y: 195, endPoint x: 474, endPoint y: 203, distance: 21.4
click at [495, 182] on input "True" at bounding box center [499, 178] width 8 height 7
radio input "true"
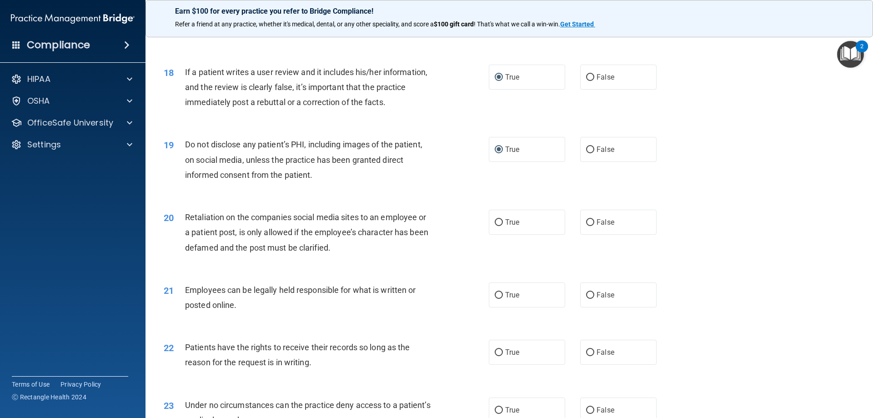
scroll to position [1318, 0]
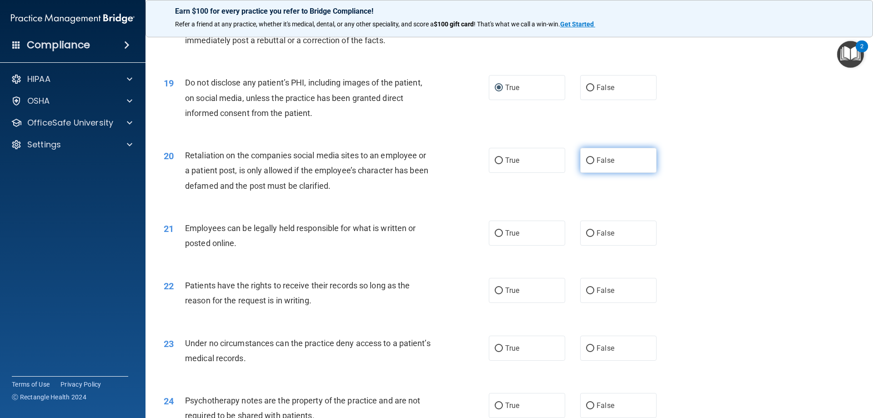
click at [589, 164] on input "False" at bounding box center [590, 160] width 8 height 7
radio input "true"
click at [496, 237] on input "True" at bounding box center [499, 233] width 8 height 7
radio input "true"
click at [495, 294] on input "True" at bounding box center [499, 290] width 8 height 7
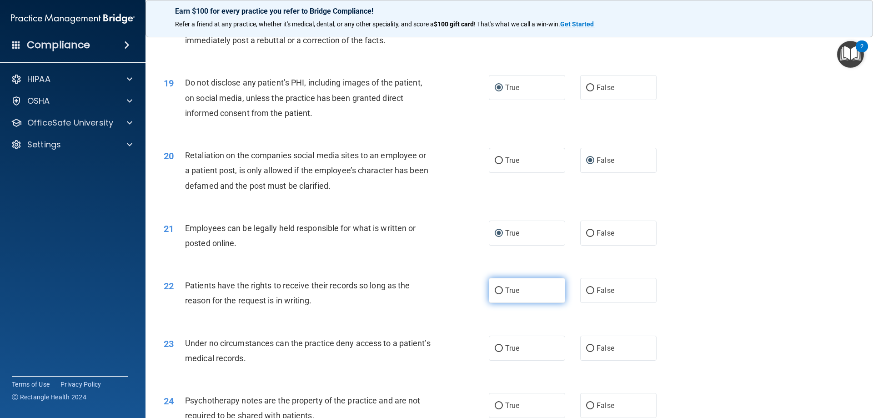
radio input "true"
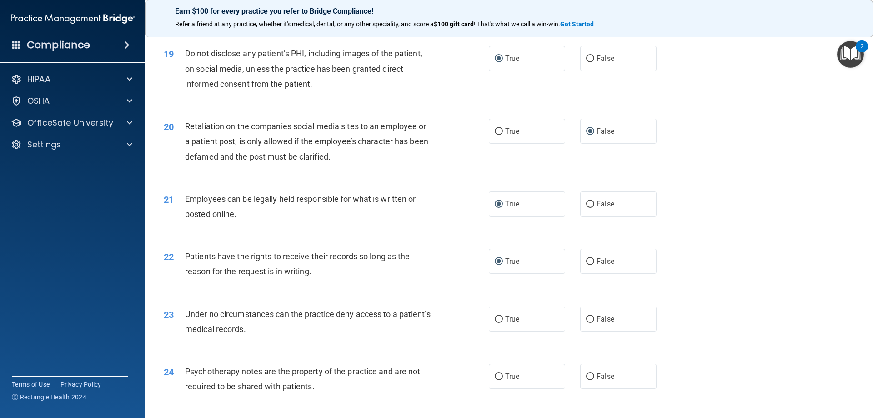
scroll to position [1364, 0]
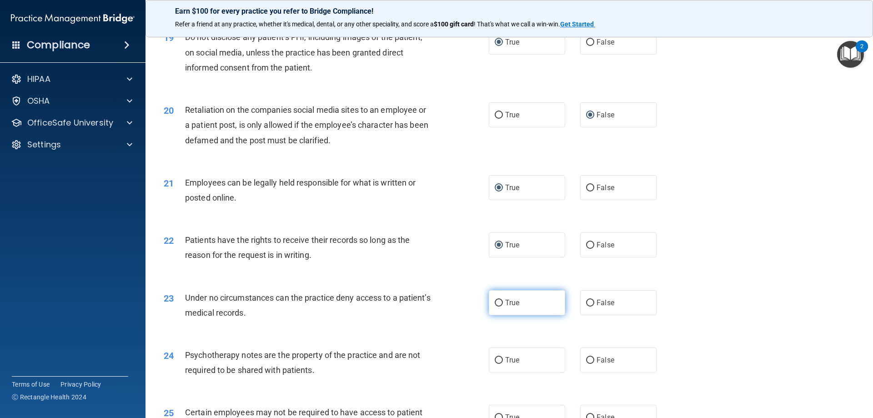
click at [495, 306] on input "True" at bounding box center [499, 303] width 8 height 7
radio input "true"
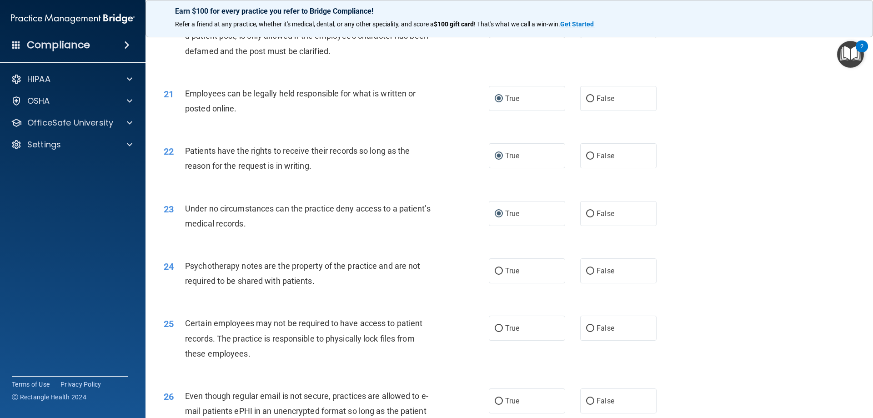
scroll to position [1455, 0]
click at [586, 273] on input "False" at bounding box center [590, 269] width 8 height 7
radio input "true"
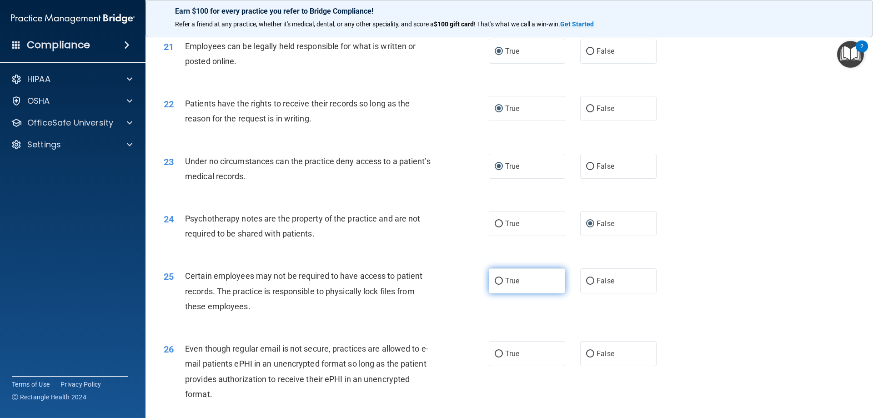
click at [496, 285] on input "True" at bounding box center [499, 281] width 8 height 7
radio input "true"
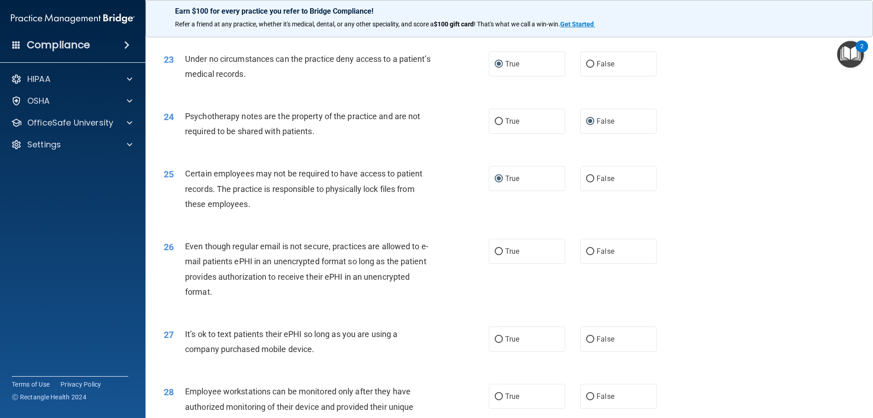
scroll to position [1637, 0]
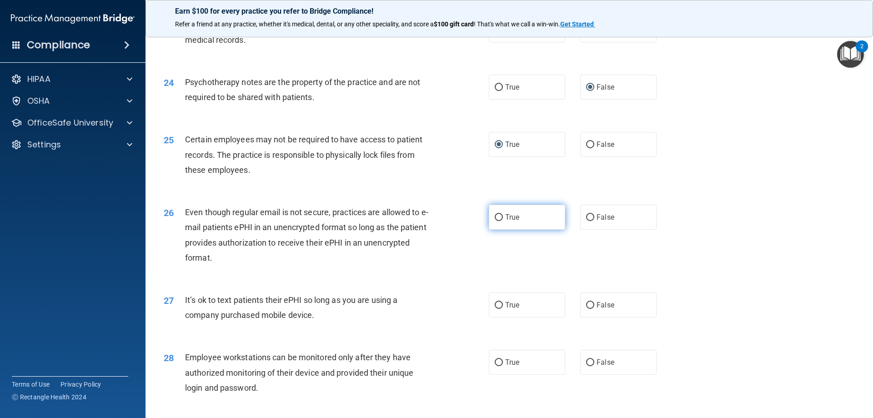
click at [496, 221] on input "True" at bounding box center [499, 217] width 8 height 7
radio input "true"
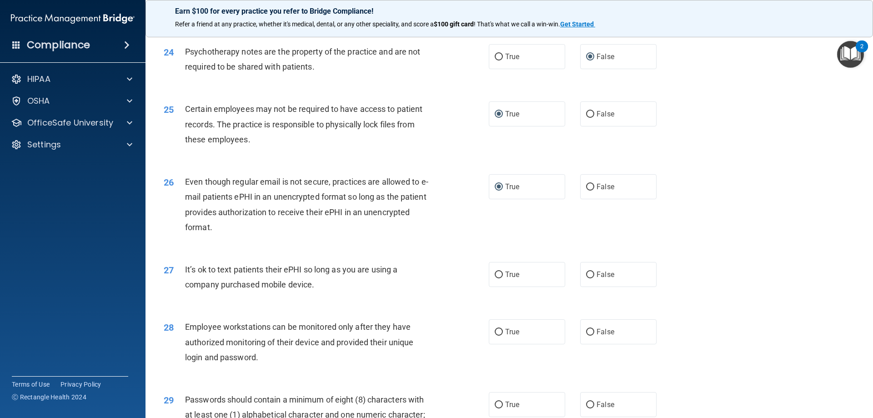
scroll to position [1728, 0]
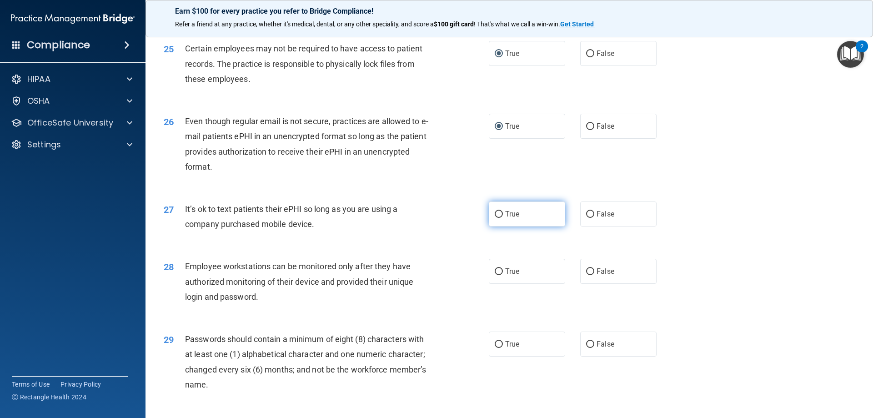
click at [495, 218] on input "True" at bounding box center [499, 214] width 8 height 7
radio input "true"
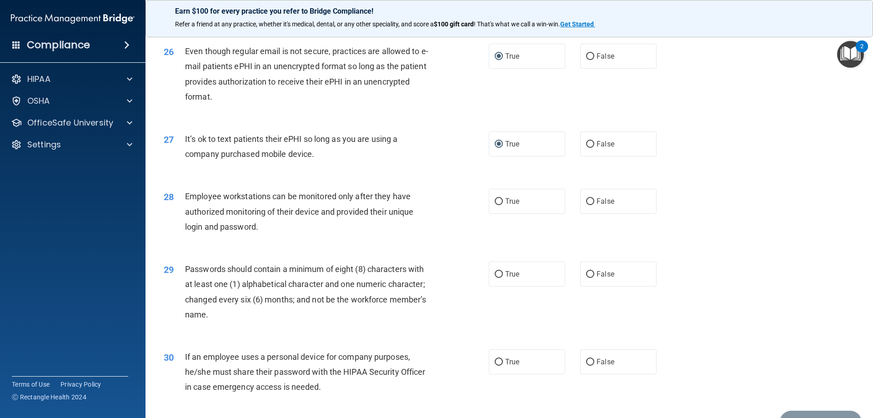
scroll to position [1819, 0]
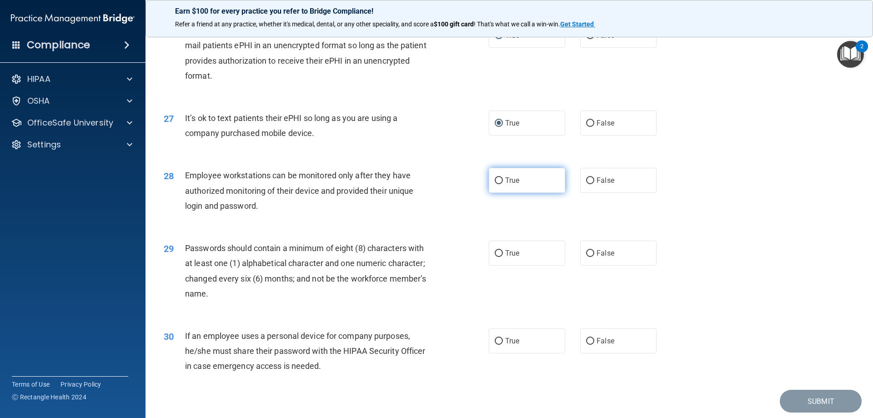
click at [495, 184] on input "True" at bounding box center [499, 180] width 8 height 7
radio input "true"
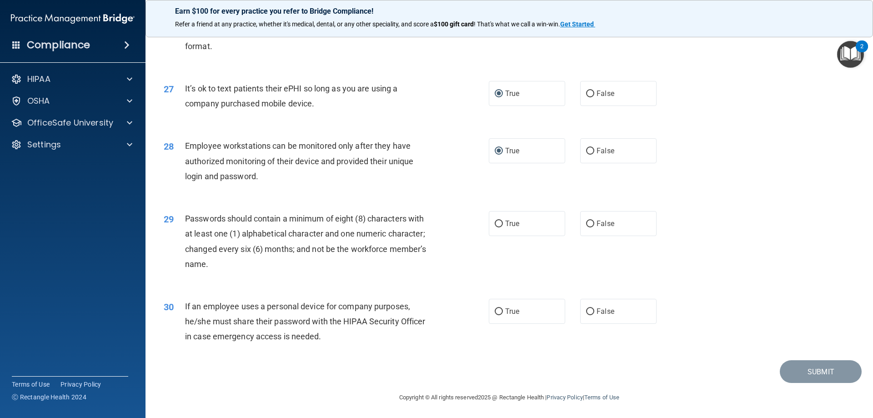
scroll to position [1864, 0]
click at [496, 222] on input "True" at bounding box center [499, 222] width 8 height 7
radio input "true"
click at [497, 307] on input "True" at bounding box center [499, 310] width 8 height 7
radio input "true"
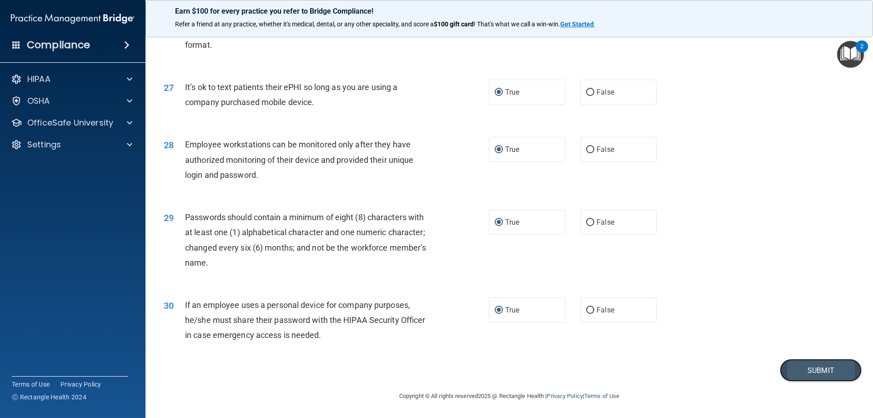
click at [781, 368] on button "Submit" at bounding box center [821, 370] width 82 height 23
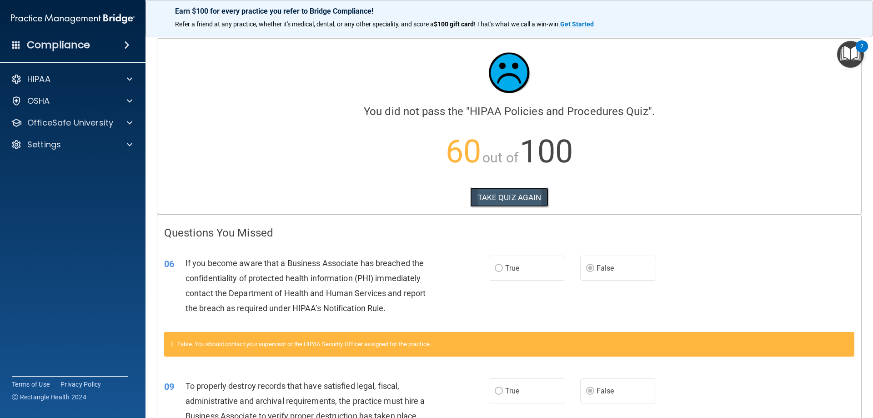
click at [488, 195] on button "TAKE QUIZ AGAIN" at bounding box center [509, 197] width 79 height 20
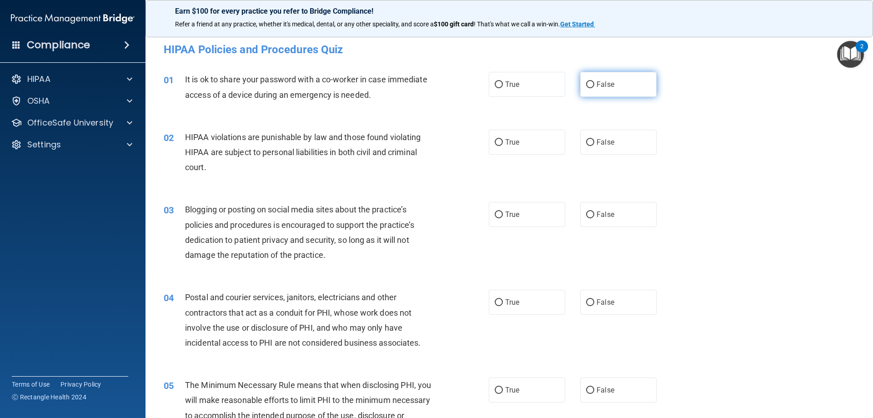
click at [586, 85] on input "False" at bounding box center [590, 84] width 8 height 7
radio input "true"
click at [495, 144] on input "True" at bounding box center [499, 142] width 8 height 7
radio input "true"
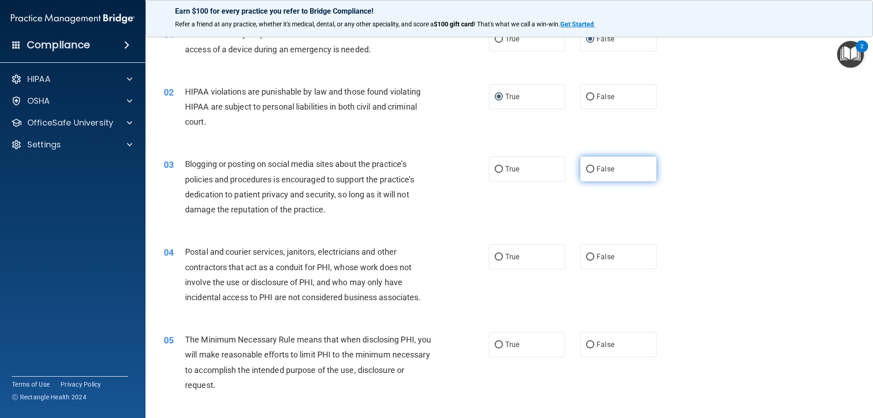
click at [588, 170] on input "False" at bounding box center [590, 169] width 8 height 7
radio input "true"
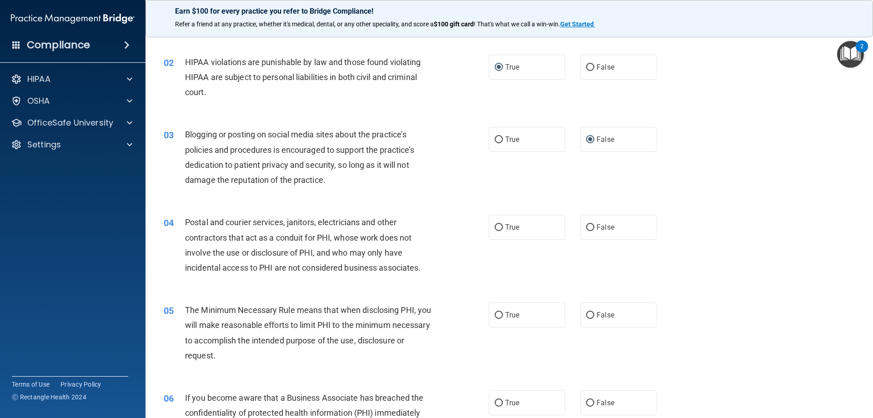
scroll to position [91, 0]
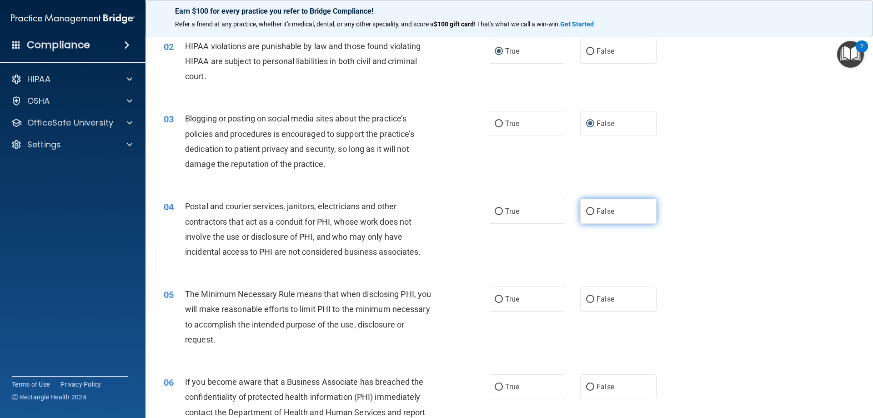
click at [586, 210] on input "False" at bounding box center [590, 211] width 8 height 7
radio input "true"
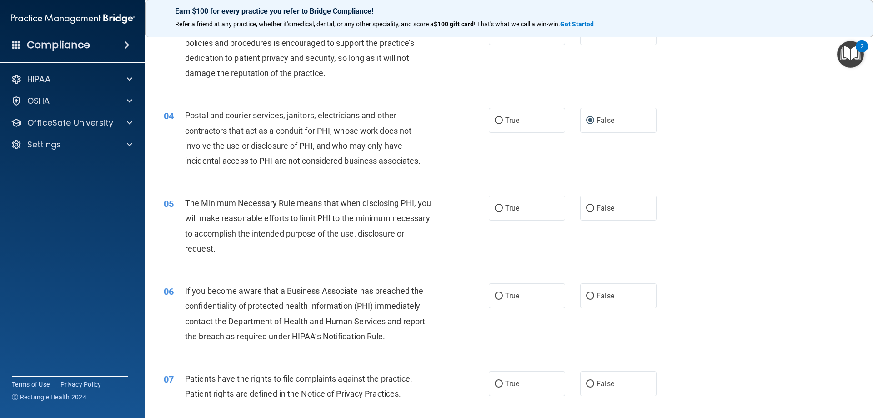
scroll to position [136, 0]
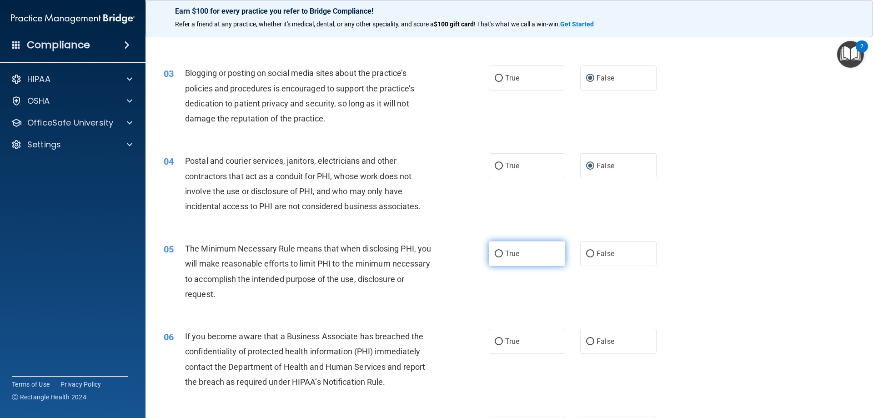
click at [496, 253] on input "True" at bounding box center [499, 253] width 8 height 7
radio input "true"
click at [588, 341] on input "False" at bounding box center [590, 341] width 8 height 7
radio input "true"
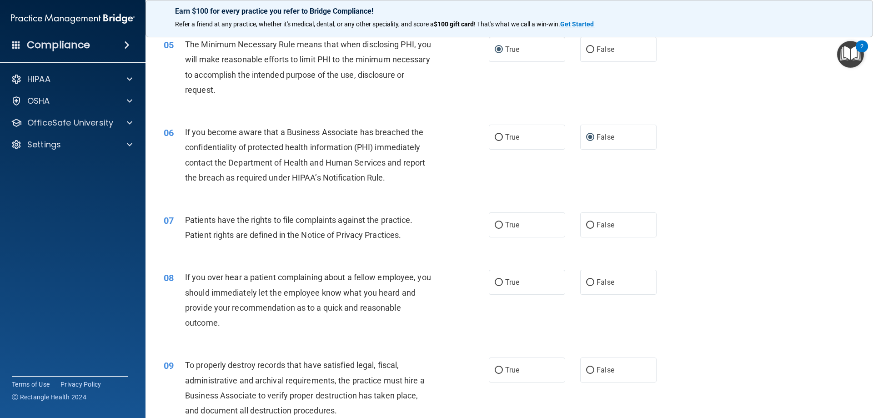
scroll to position [364, 0]
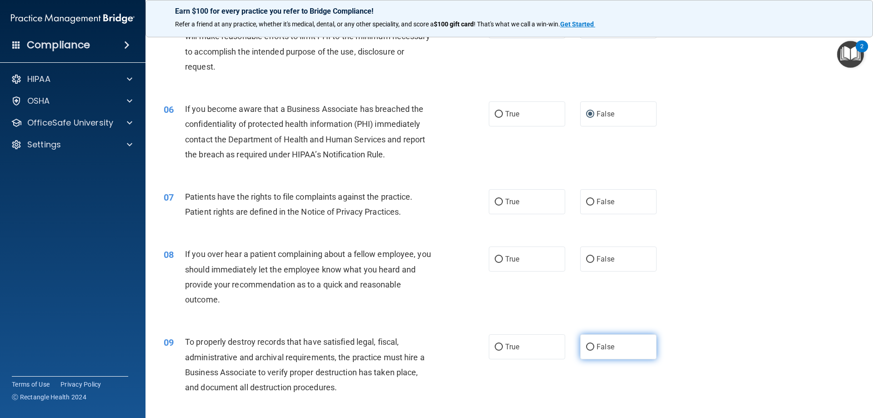
click at [586, 346] on input "False" at bounding box center [590, 347] width 8 height 7
radio input "true"
click at [496, 200] on input "True" at bounding box center [499, 202] width 8 height 7
radio input "true"
click at [586, 259] on input "False" at bounding box center [590, 259] width 8 height 7
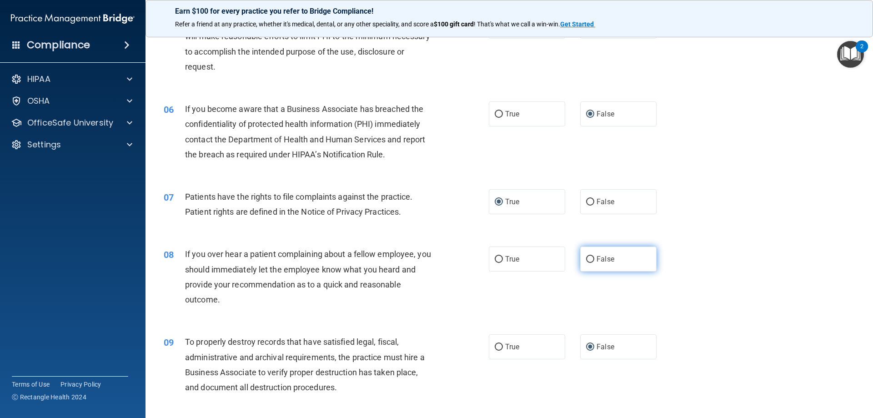
radio input "true"
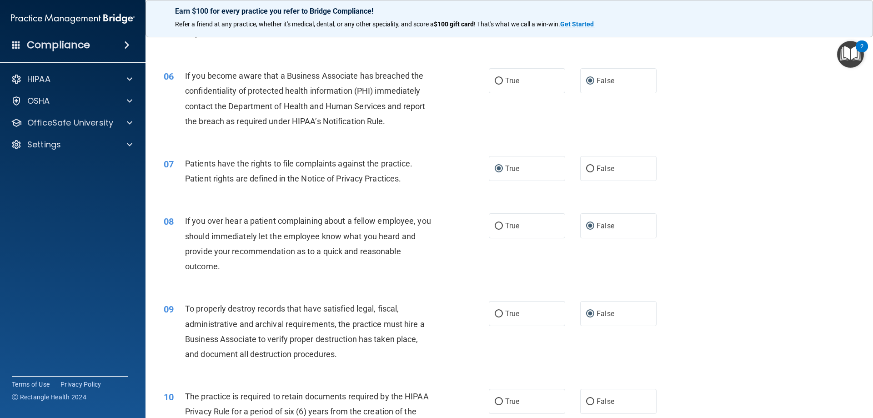
scroll to position [500, 0]
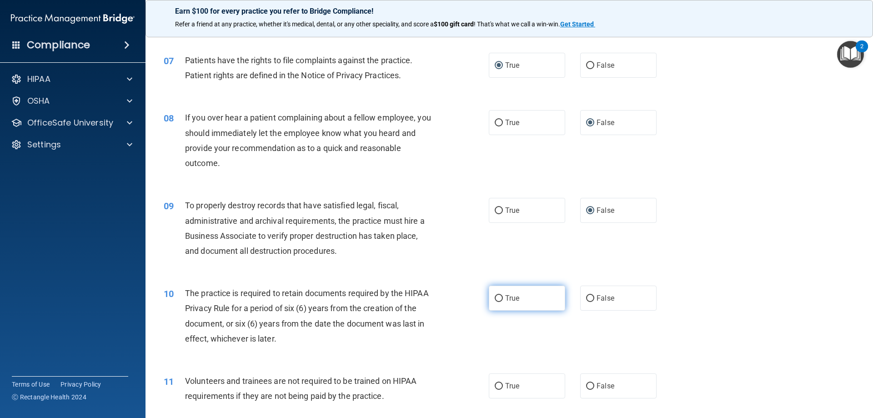
click at [495, 298] on input "True" at bounding box center [499, 298] width 8 height 7
radio input "true"
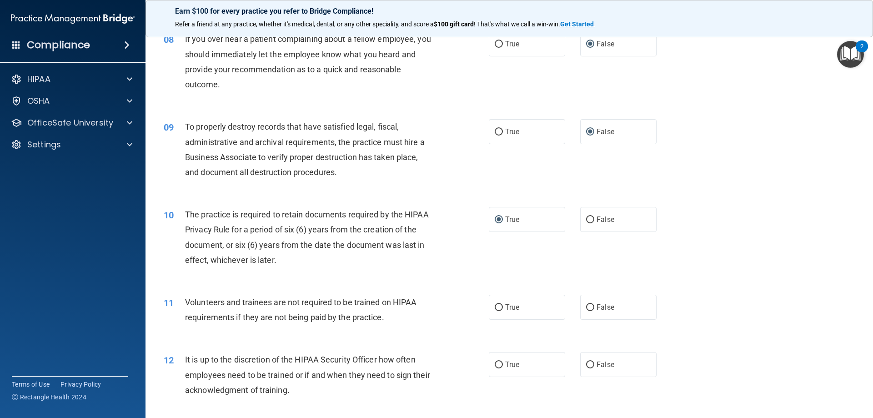
scroll to position [591, 0]
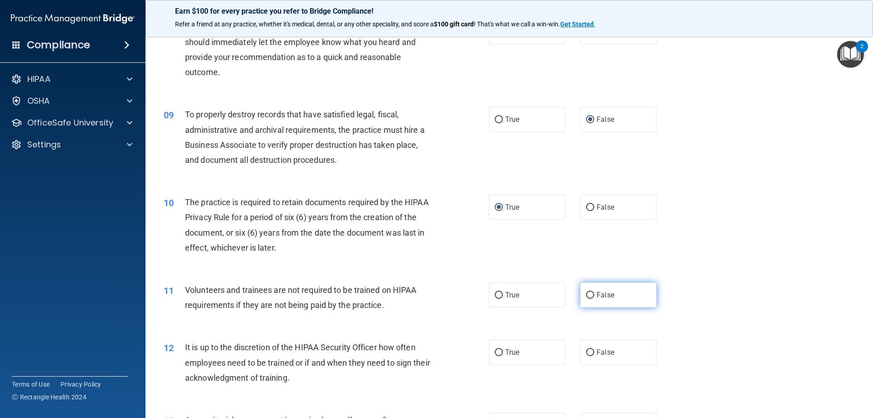
click at [586, 294] on input "False" at bounding box center [590, 295] width 8 height 7
radio input "true"
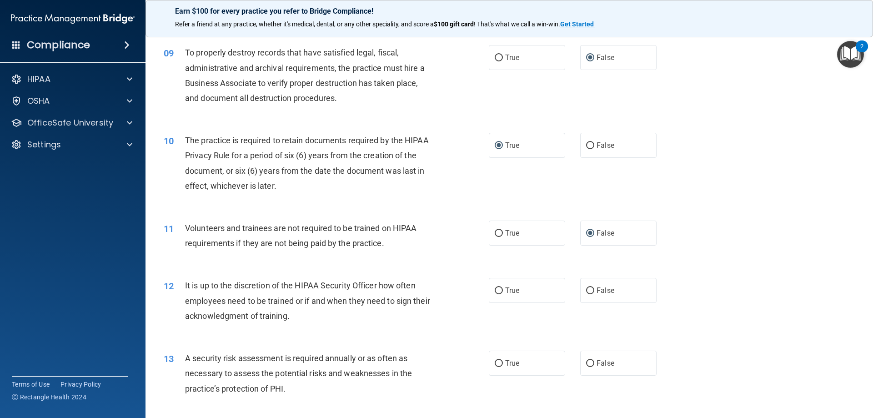
scroll to position [682, 0]
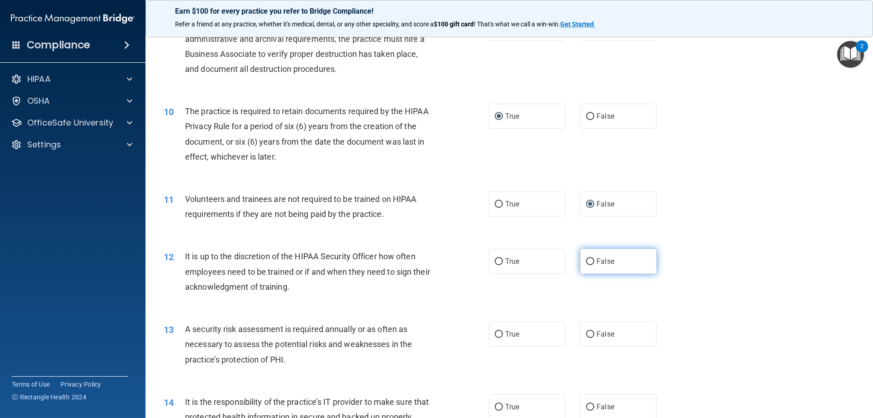
click at [586, 263] on input "False" at bounding box center [590, 261] width 8 height 7
radio input "true"
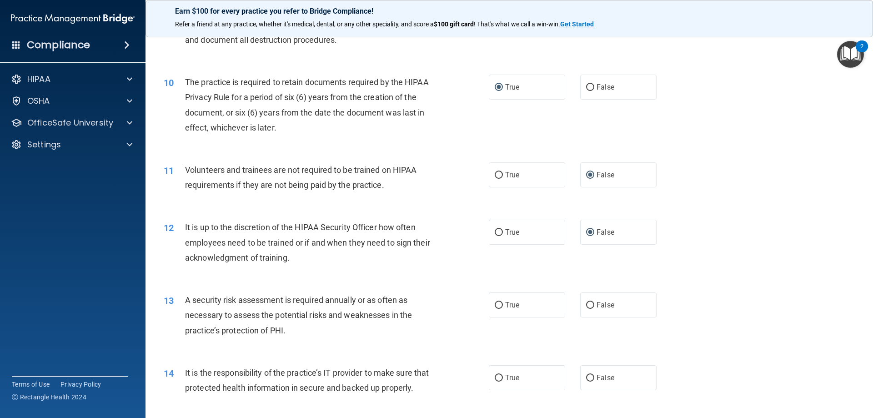
scroll to position [727, 0]
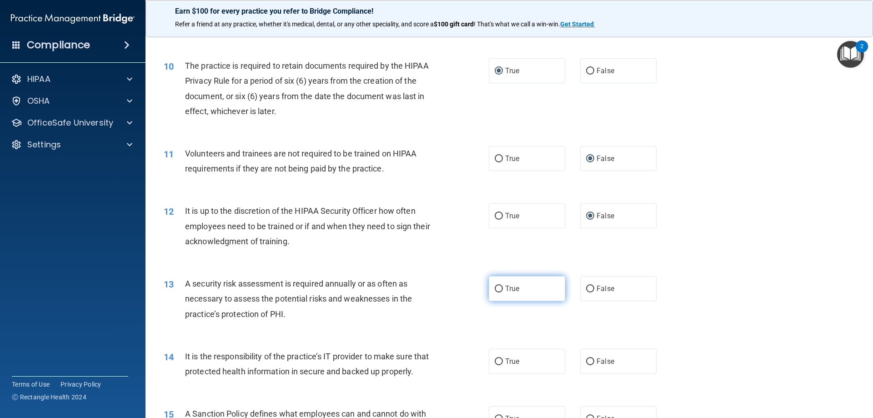
click at [495, 288] on input "True" at bounding box center [499, 289] width 8 height 7
radio input "true"
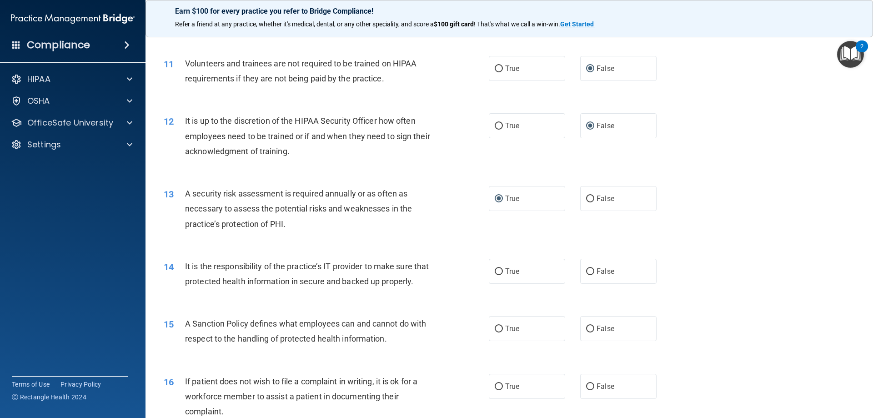
scroll to position [818, 0]
click at [586, 271] on input "False" at bounding box center [590, 270] width 8 height 7
radio input "true"
click at [586, 331] on input "False" at bounding box center [590, 328] width 8 height 7
radio input "true"
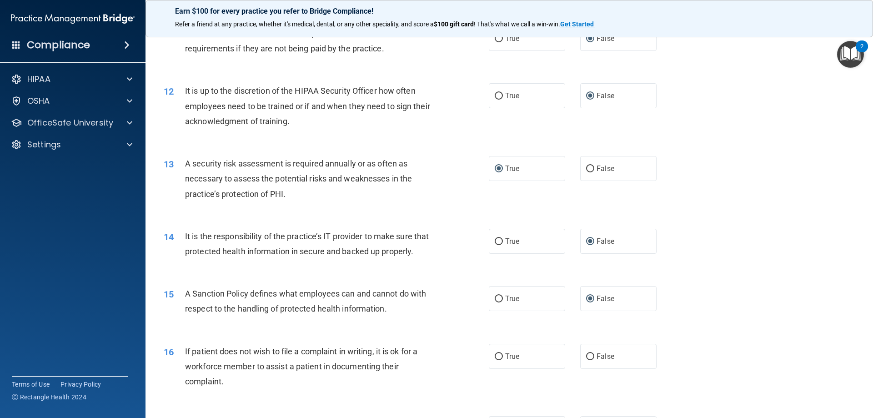
scroll to position [864, 0]
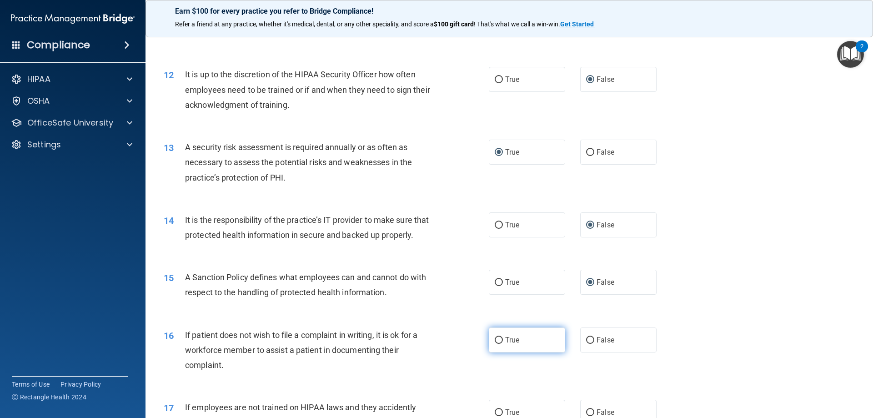
click at [495, 344] on input "True" at bounding box center [499, 340] width 8 height 7
radio input "true"
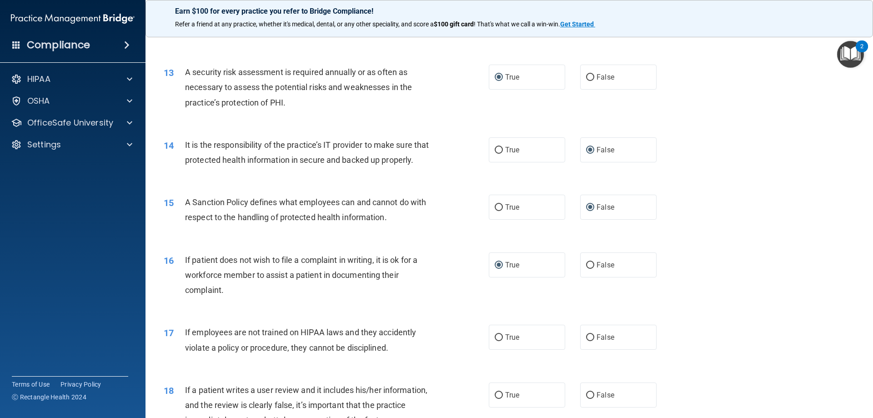
scroll to position [955, 0]
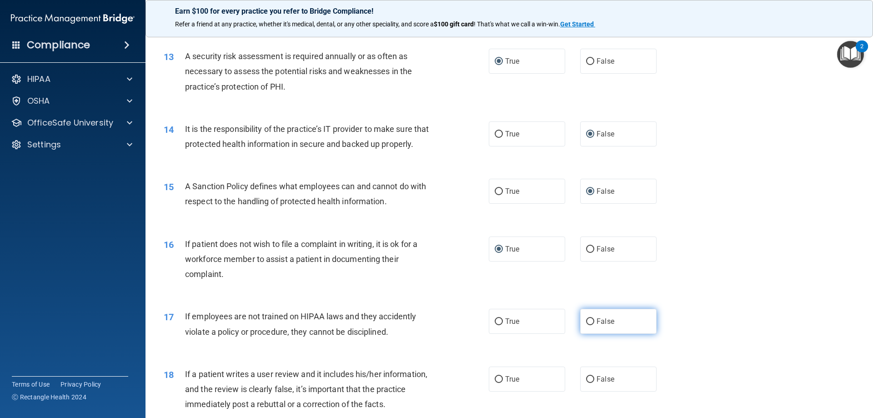
click at [588, 325] on input "False" at bounding box center [590, 321] width 8 height 7
radio input "true"
click at [586, 383] on input "False" at bounding box center [590, 379] width 8 height 7
radio input "true"
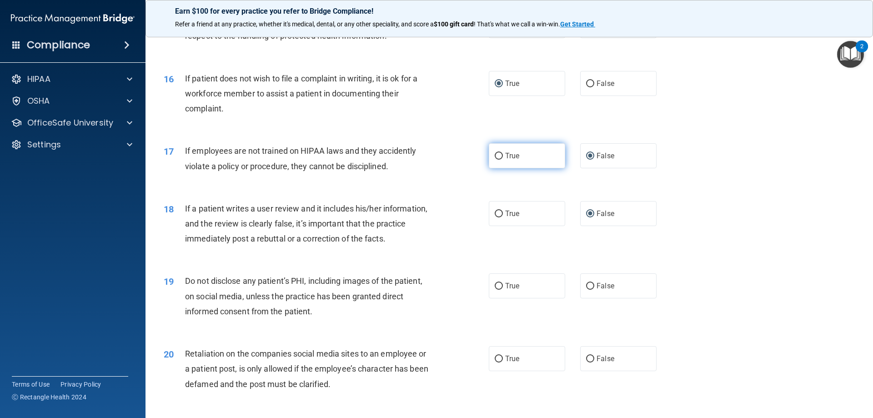
scroll to position [1137, 0]
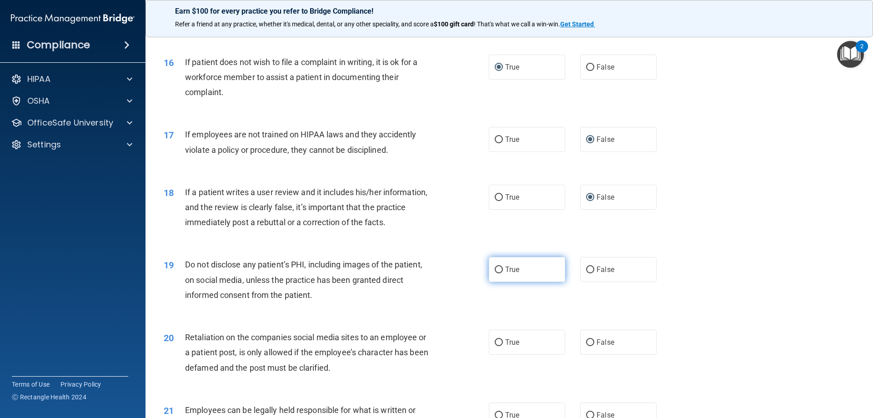
click at [495, 273] on input "True" at bounding box center [499, 269] width 8 height 7
radio input "true"
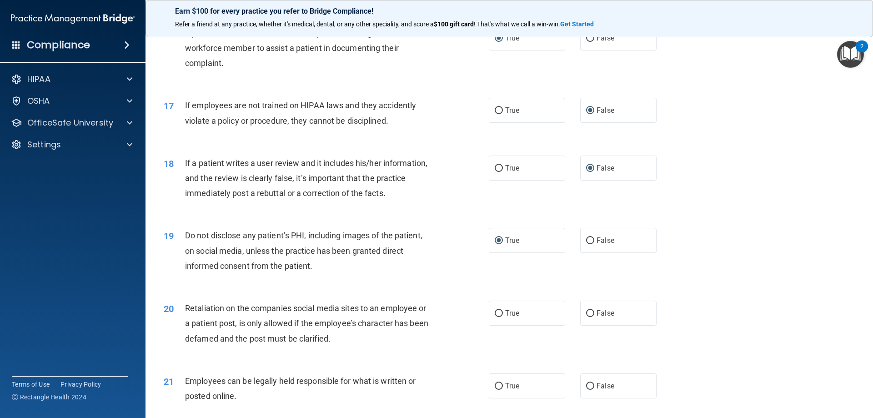
scroll to position [1182, 0]
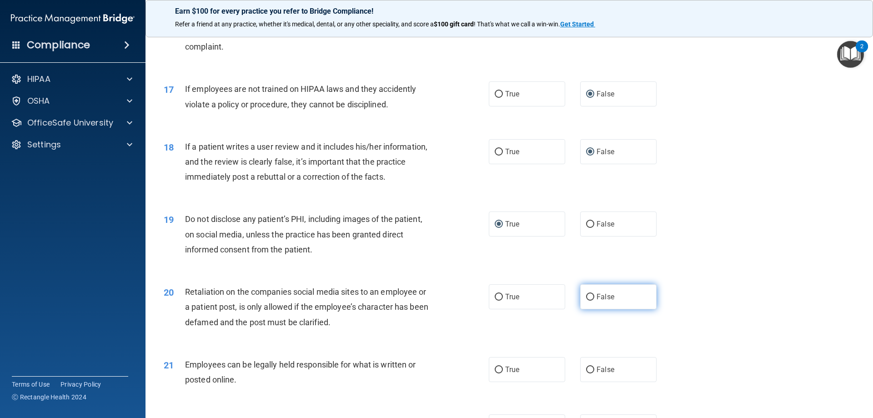
drag, startPoint x: 588, startPoint y: 312, endPoint x: 580, endPoint y: 313, distance: 7.7
click at [588, 301] on input "False" at bounding box center [590, 297] width 8 height 7
radio input "true"
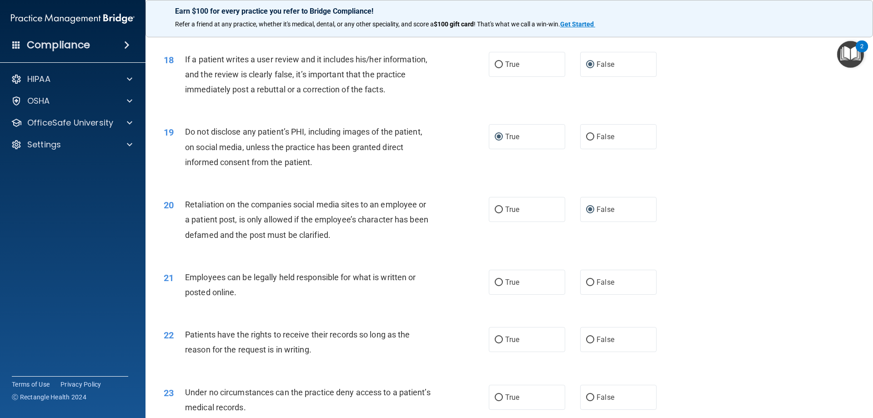
scroll to position [1273, 0]
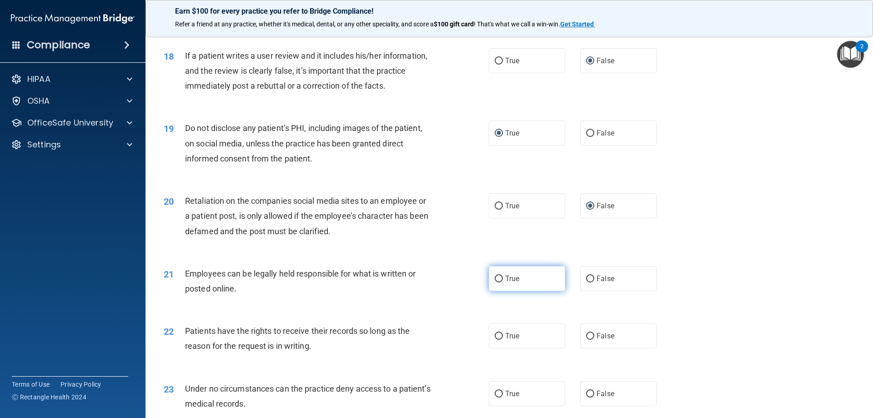
click at [497, 282] on input "True" at bounding box center [499, 279] width 8 height 7
radio input "true"
click at [588, 340] on input "False" at bounding box center [590, 336] width 8 height 7
radio input "true"
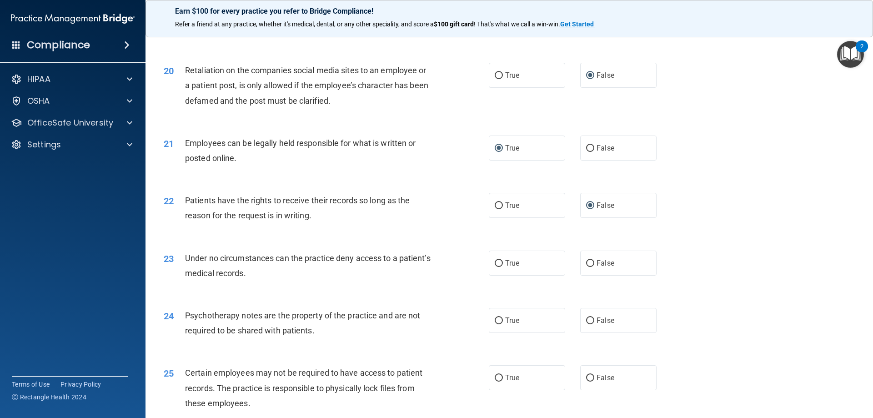
scroll to position [1409, 0]
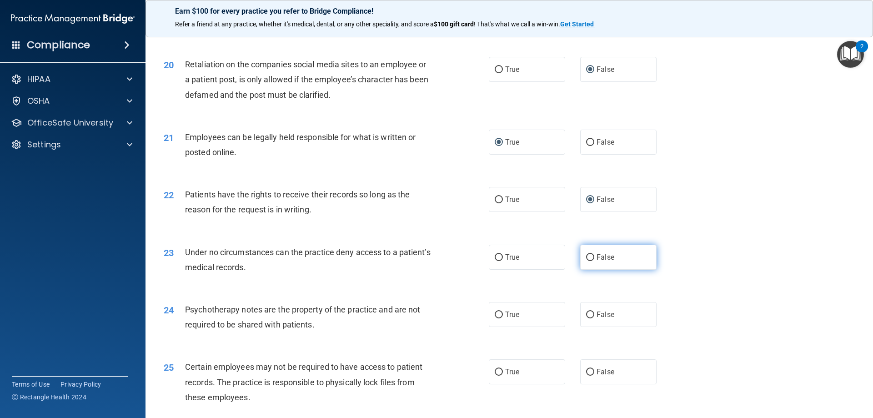
click at [586, 261] on input "False" at bounding box center [590, 257] width 8 height 7
radio input "true"
click at [590, 327] on label "False" at bounding box center [618, 314] width 76 height 25
click at [590, 318] on input "False" at bounding box center [590, 314] width 8 height 7
radio input "true"
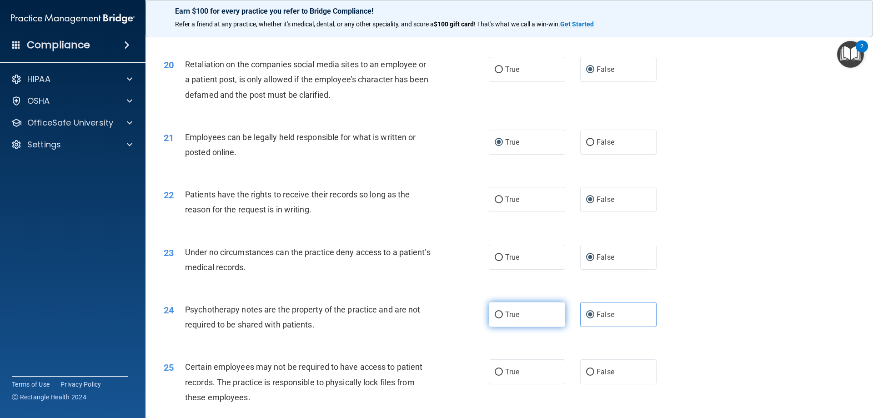
click at [495, 318] on input "True" at bounding box center [499, 314] width 8 height 7
radio input "true"
radio input "false"
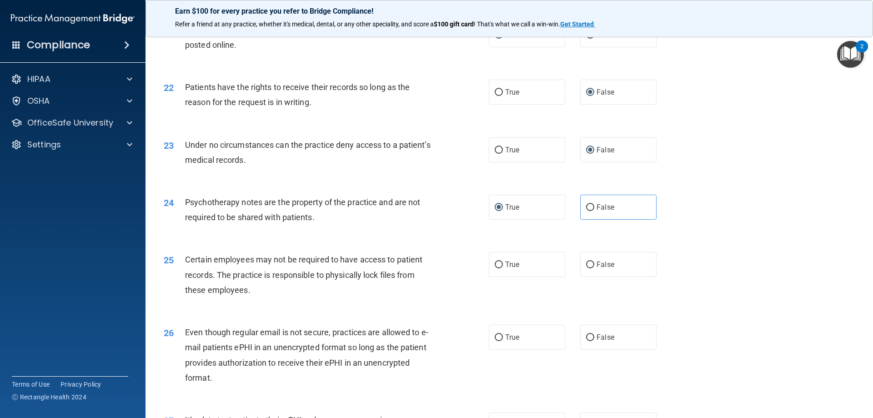
scroll to position [1546, 0]
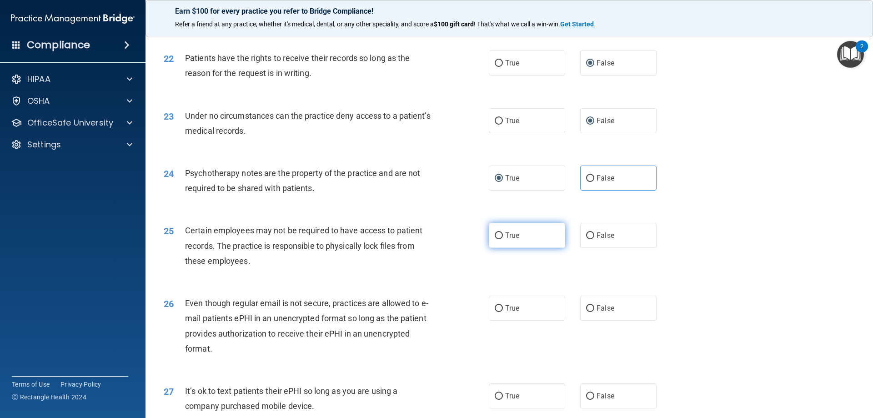
click at [499, 239] on input "True" at bounding box center [499, 235] width 8 height 7
radio input "true"
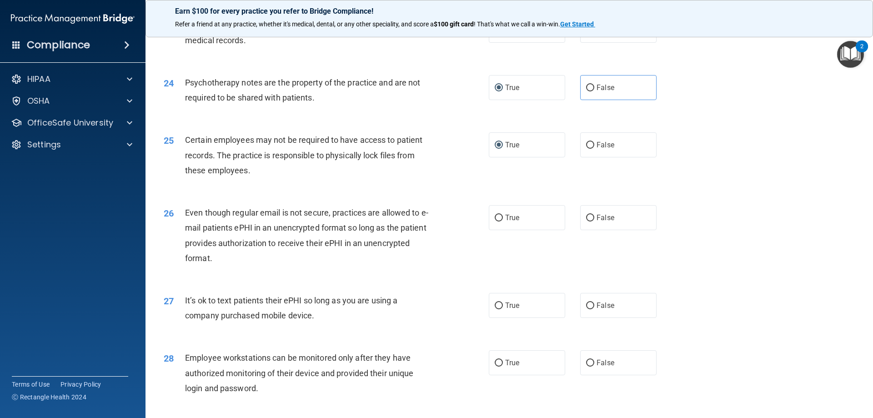
scroll to position [1637, 0]
click at [495, 221] on input "True" at bounding box center [499, 217] width 8 height 7
radio input "true"
click at [586, 309] on input "False" at bounding box center [590, 305] width 8 height 7
radio input "true"
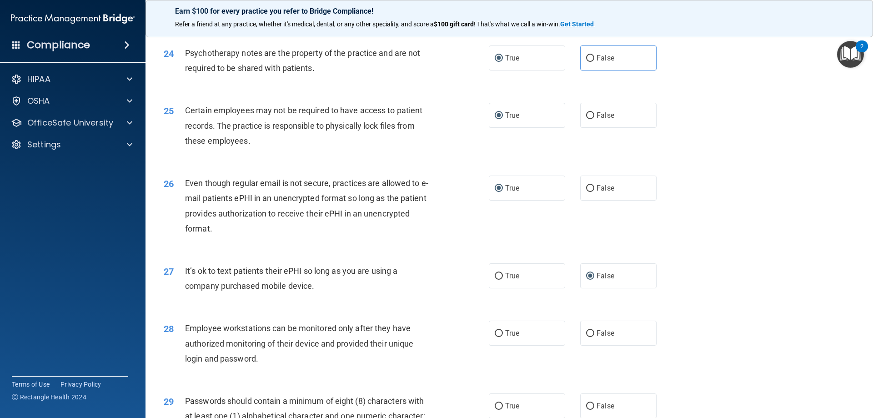
scroll to position [1682, 0]
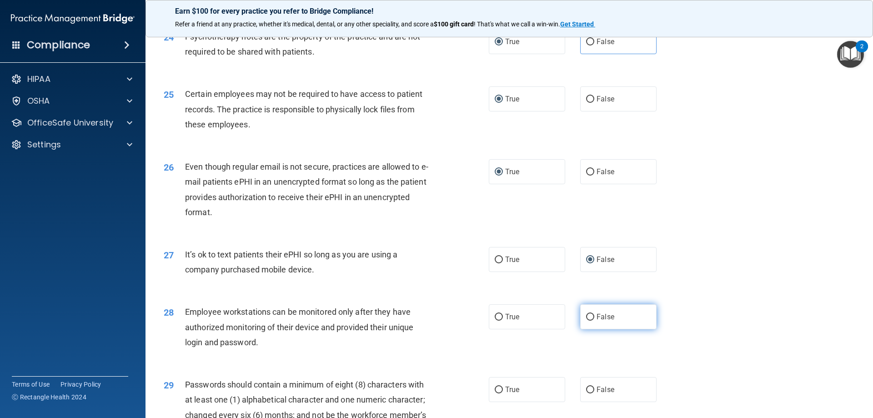
click at [586, 321] on input "False" at bounding box center [590, 317] width 8 height 7
radio input "true"
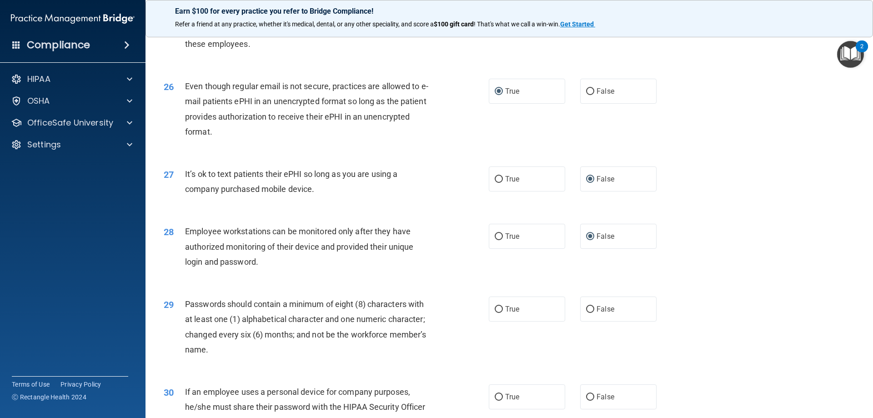
scroll to position [1773, 0]
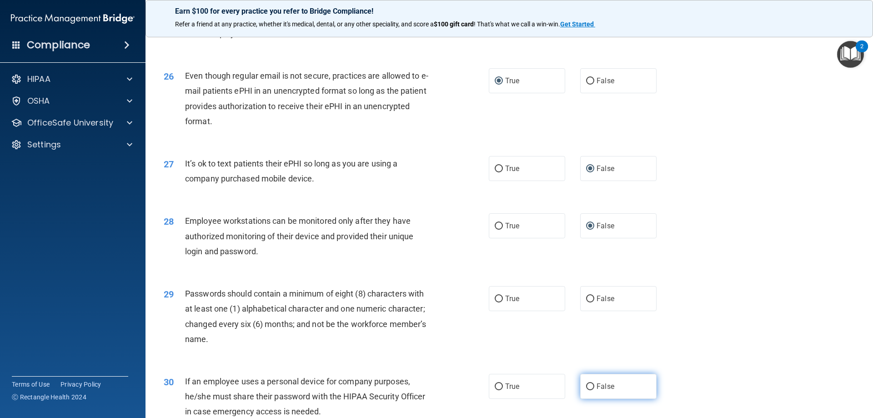
click at [586, 390] on input "False" at bounding box center [590, 386] width 8 height 7
radio input "true"
click at [497, 302] on input "True" at bounding box center [499, 299] width 8 height 7
radio input "true"
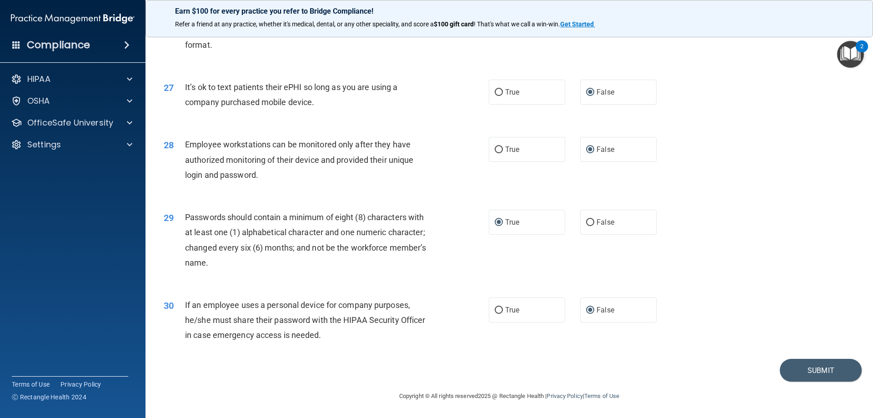
scroll to position [1864, 0]
click at [810, 369] on button "Submit" at bounding box center [821, 370] width 82 height 23
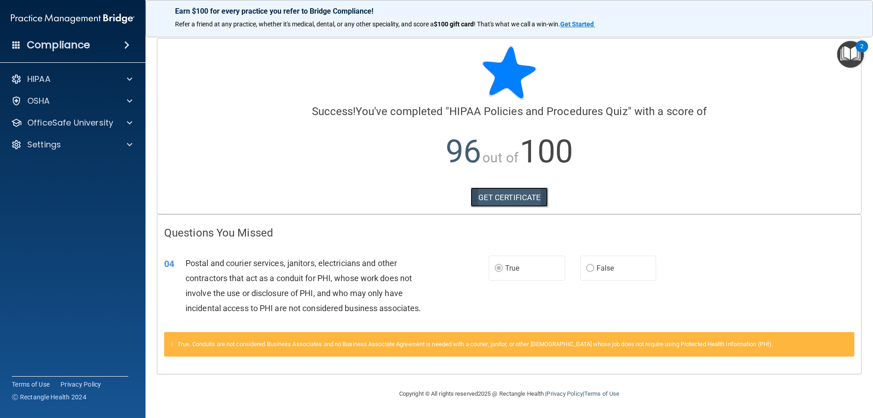
click at [520, 204] on link "GET CERTIFICATE" at bounding box center [510, 197] width 78 height 20
click at [845, 60] on img "Open Resource Center, 2 new notifications" at bounding box center [850, 54] width 27 height 27
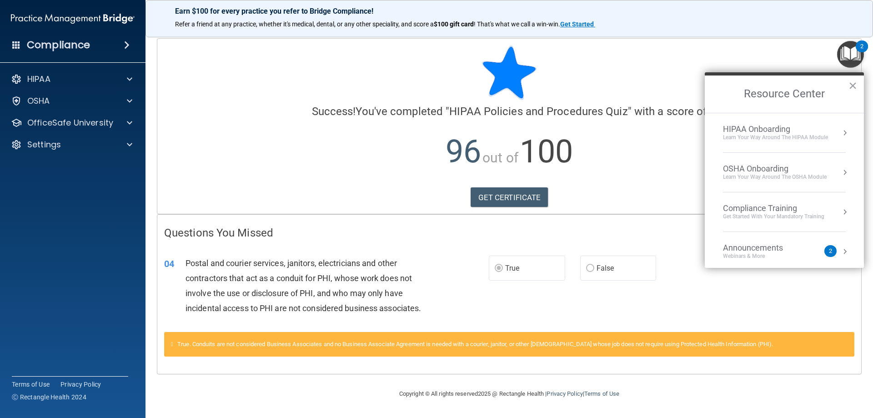
click at [821, 143] on li "HIPAA Onboarding Learn Your Way around the HIPAA module" at bounding box center [784, 133] width 123 height 40
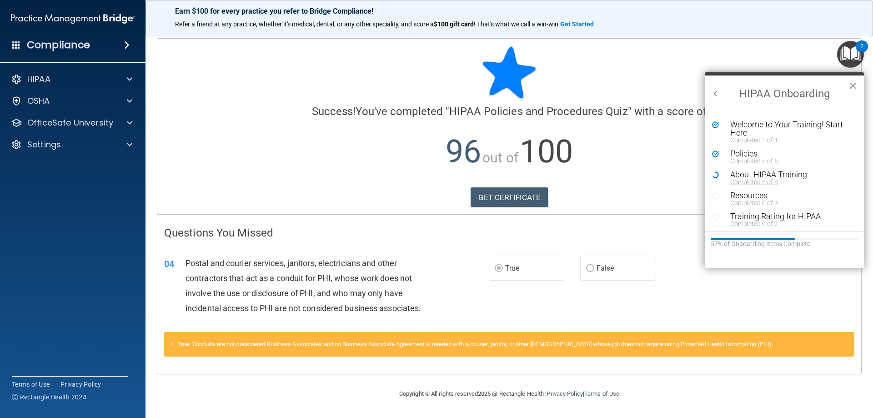
click at [764, 182] on div "Completed 5 of 8" at bounding box center [787, 182] width 115 height 6
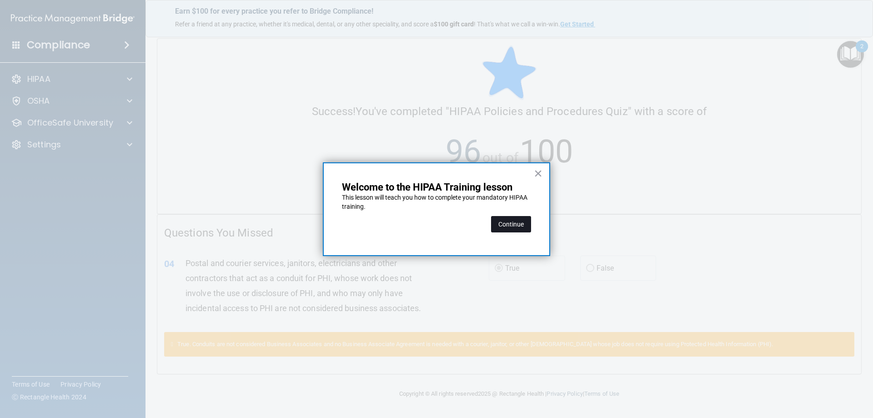
click at [504, 222] on button "Continue" at bounding box center [511, 224] width 40 height 16
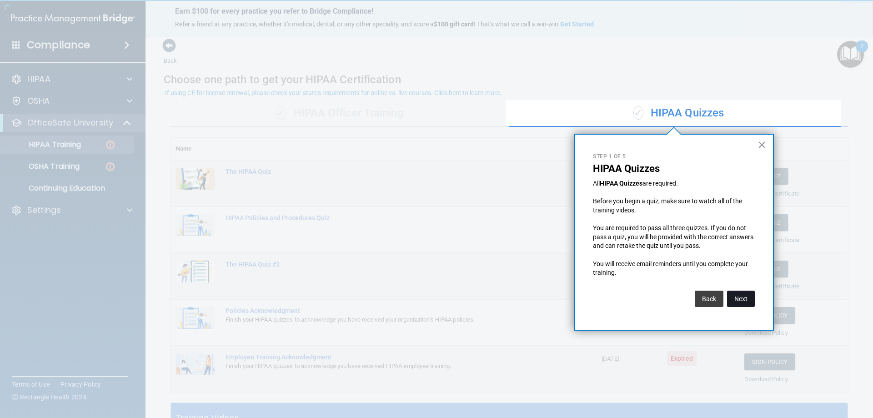
click at [746, 298] on button "Next" at bounding box center [741, 299] width 28 height 16
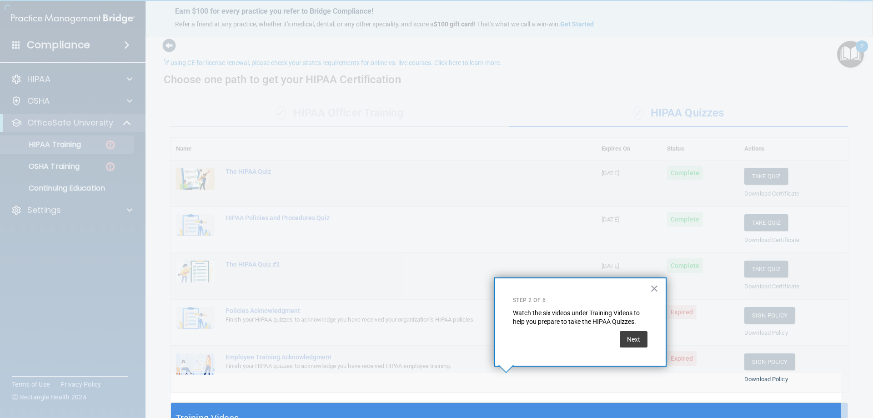
scroll to position [30, 0]
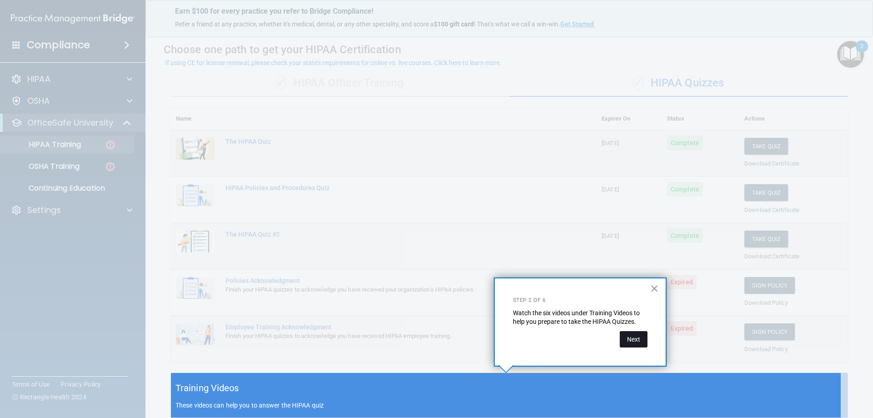
click at [639, 337] on button "Next" at bounding box center [634, 339] width 28 height 16
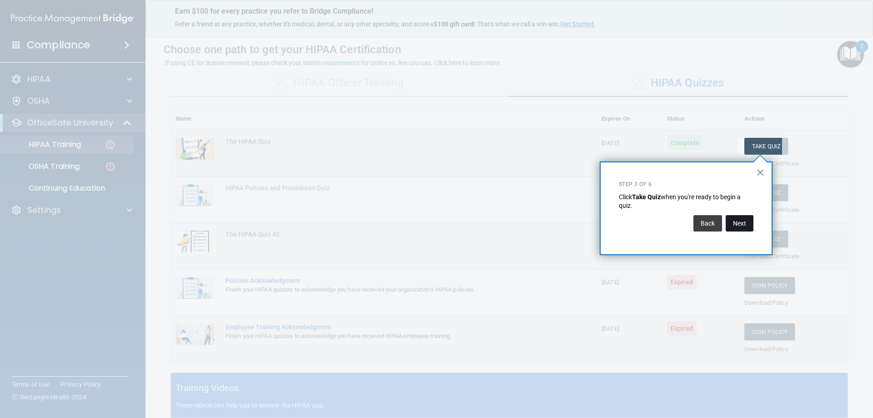
click at [736, 230] on button "Next" at bounding box center [740, 223] width 28 height 16
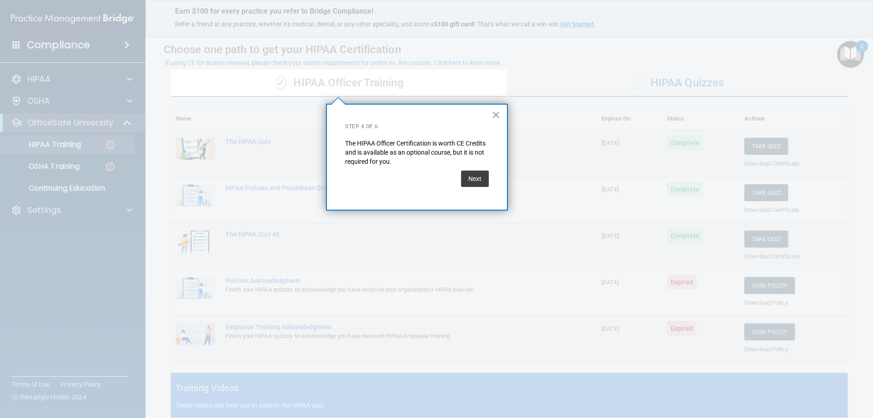
click at [467, 182] on button "Next" at bounding box center [475, 178] width 28 height 16
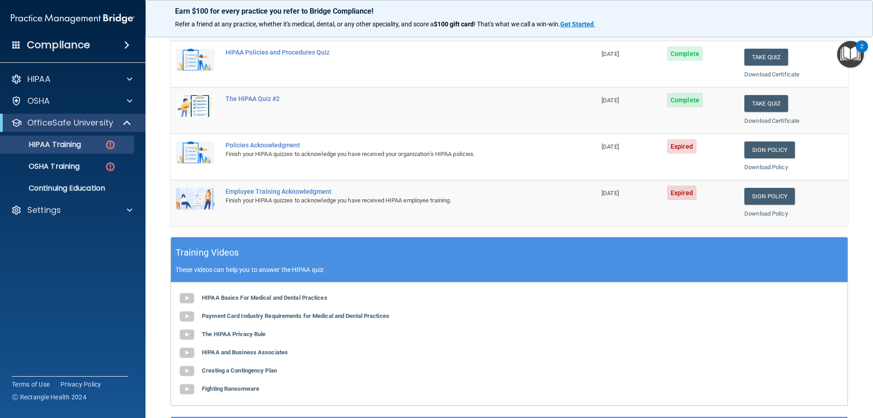
scroll to position [166, 0]
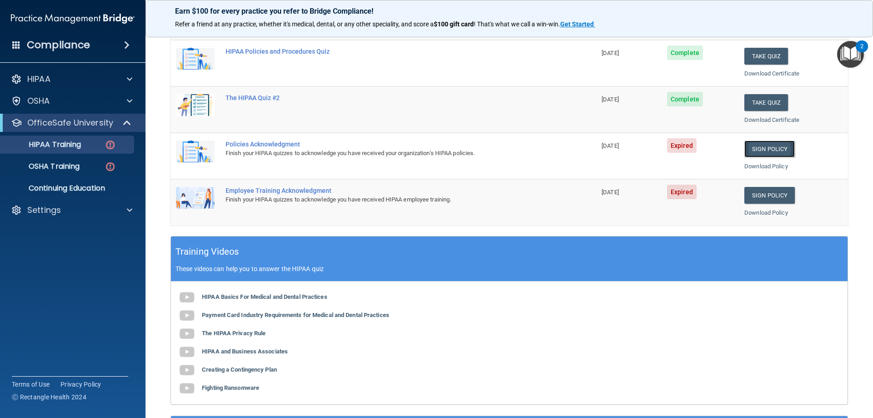
click at [766, 147] on link "Sign Policy" at bounding box center [769, 148] width 50 height 17
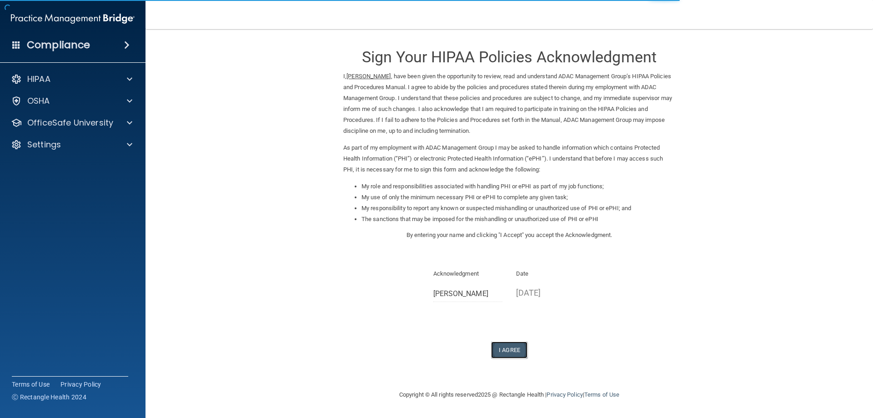
click at [515, 351] on button "I Agree" at bounding box center [509, 349] width 36 height 17
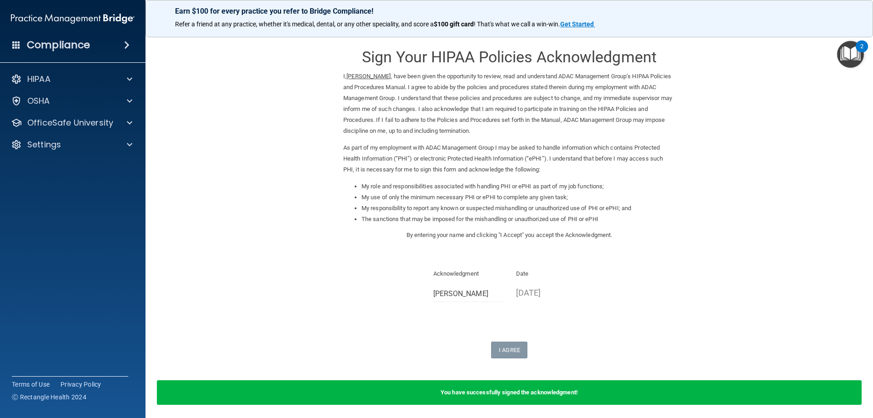
click at [846, 62] on img "Open Resource Center, 2 new notifications" at bounding box center [850, 54] width 27 height 27
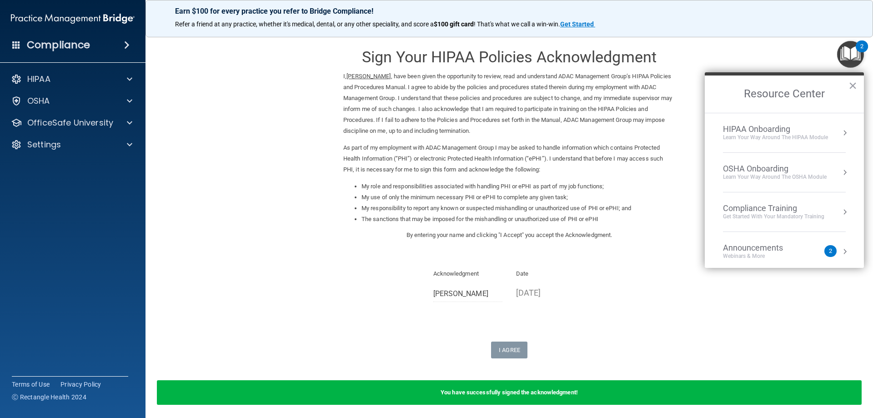
click at [782, 141] on div "Learn Your Way around the HIPAA module" at bounding box center [775, 138] width 105 height 8
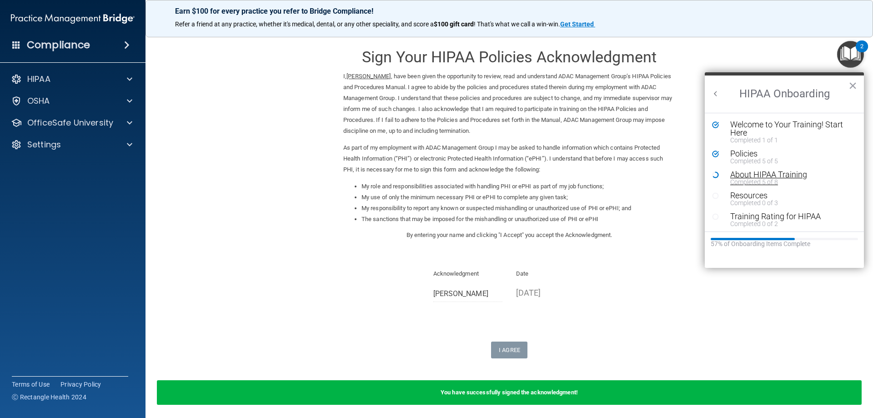
click at [757, 181] on div "Completed 5 of 8" at bounding box center [787, 182] width 115 height 6
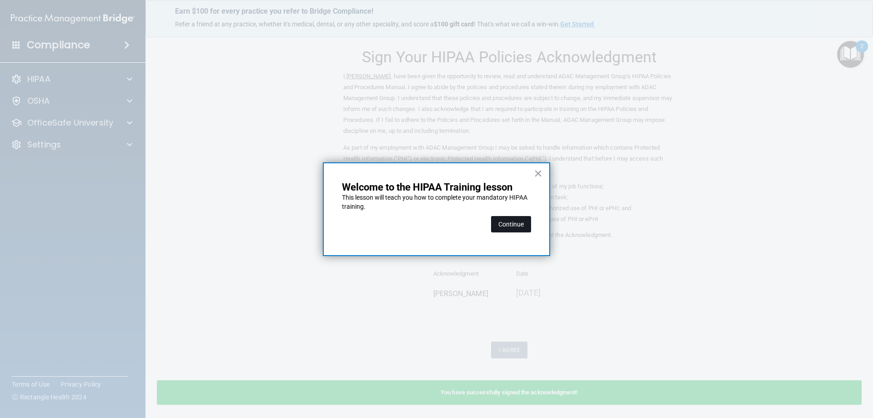
click at [517, 224] on button "Continue" at bounding box center [511, 224] width 40 height 16
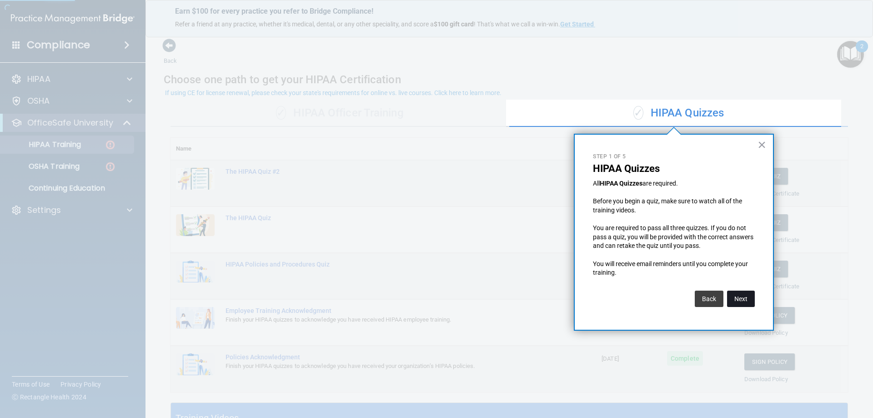
click at [733, 296] on button "Next" at bounding box center [741, 299] width 28 height 16
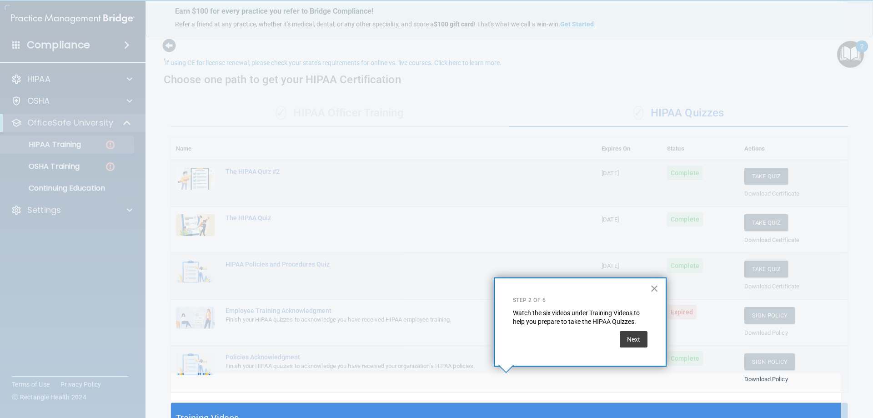
scroll to position [30, 0]
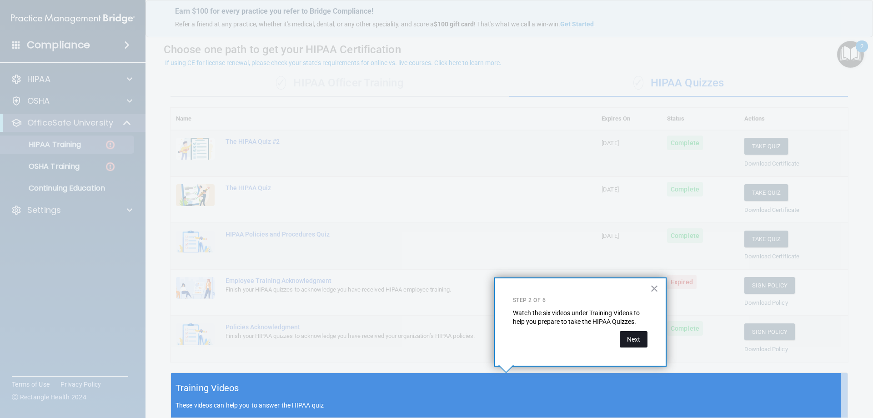
click at [637, 341] on button "Next" at bounding box center [634, 339] width 28 height 16
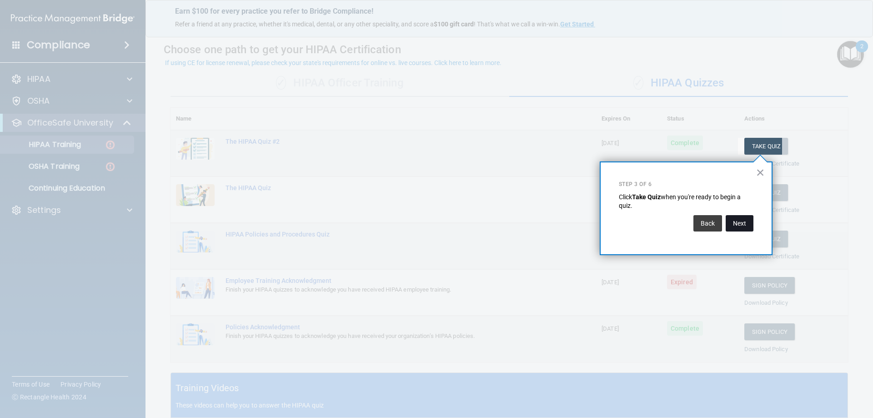
click at [743, 217] on button "Next" at bounding box center [740, 223] width 28 height 16
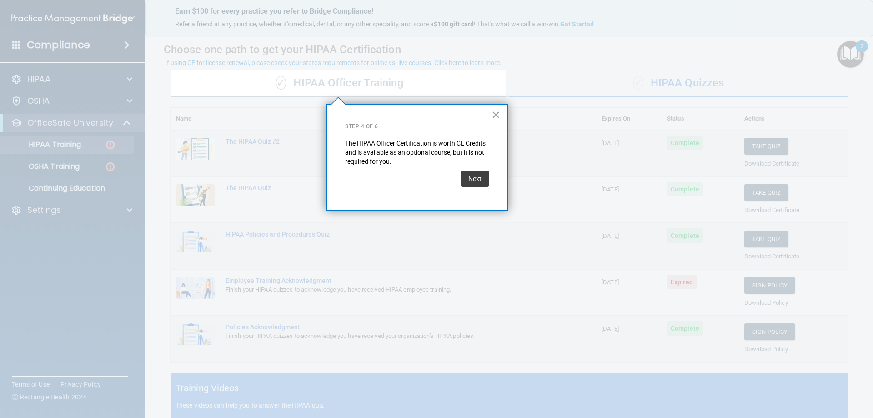
drag, startPoint x: 479, startPoint y: 178, endPoint x: 506, endPoint y: 186, distance: 28.0
click at [481, 178] on button "Next" at bounding box center [475, 178] width 28 height 16
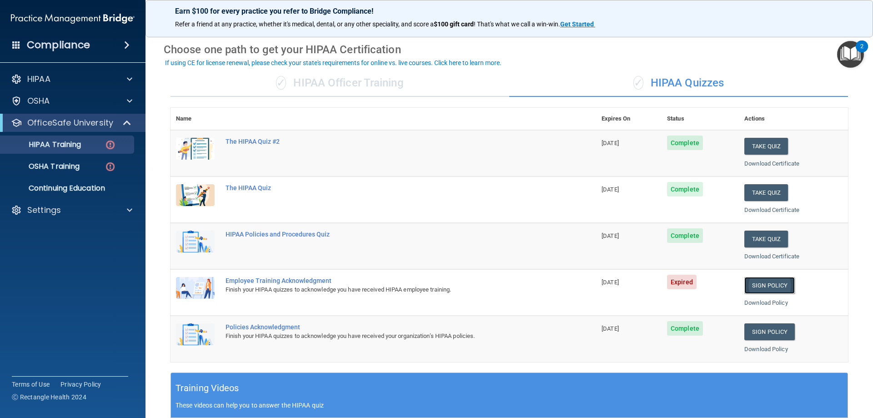
click at [759, 288] on link "Sign Policy" at bounding box center [769, 285] width 50 height 17
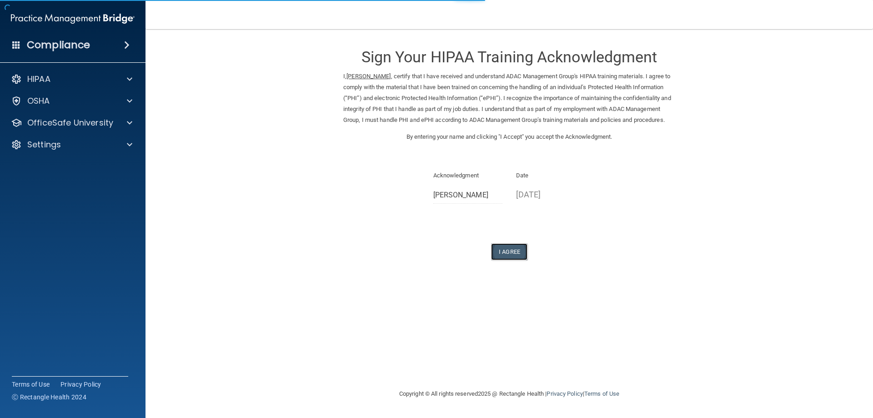
click at [513, 259] on button "I Agree" at bounding box center [509, 251] width 36 height 17
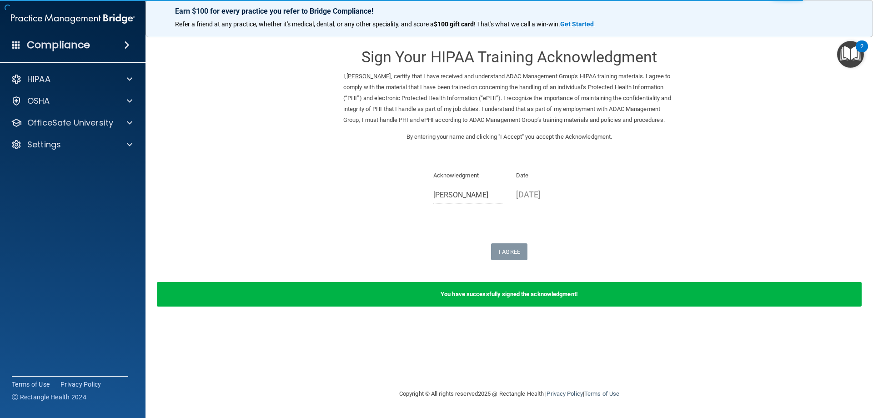
click at [854, 54] on img "Open Resource Center, 2 new notifications" at bounding box center [850, 54] width 27 height 27
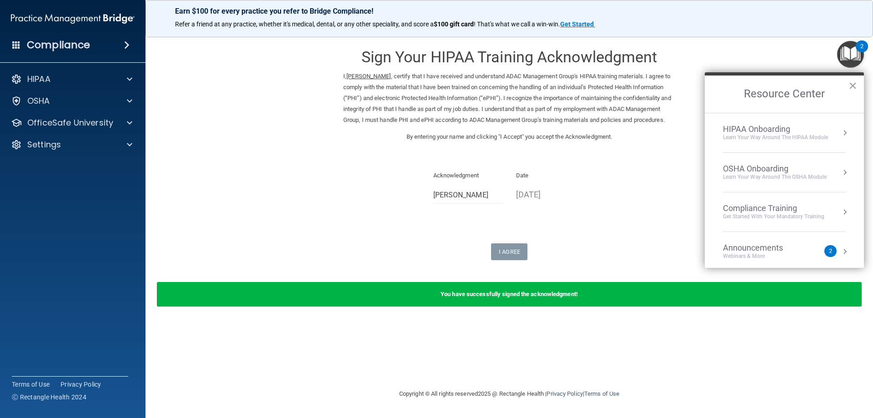
click at [826, 170] on div "OSHA Onboarding Learn your way around the OSHA module" at bounding box center [784, 172] width 123 height 17
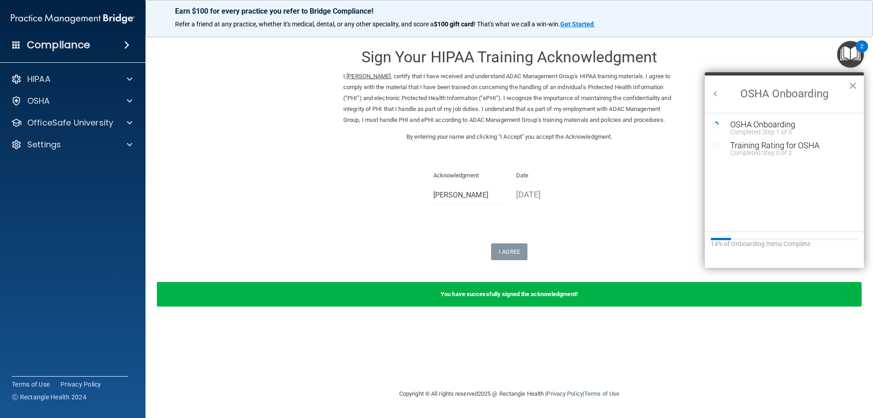
drag, startPoint x: 712, startPoint y: 94, endPoint x: 724, endPoint y: 97, distance: 12.7
click at [713, 95] on button "Back to Resource Center Home" at bounding box center [715, 93] width 9 height 9
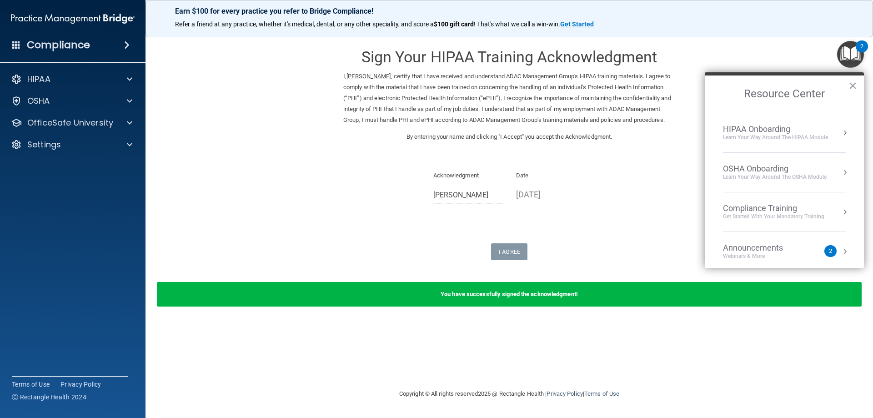
click at [768, 130] on div "HIPAA Onboarding" at bounding box center [775, 129] width 105 height 10
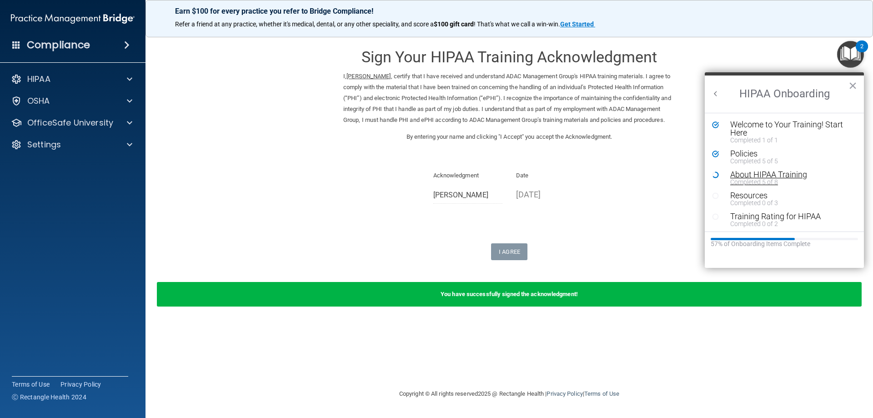
click at [764, 181] on div "Completed 5 of 8" at bounding box center [787, 182] width 115 height 6
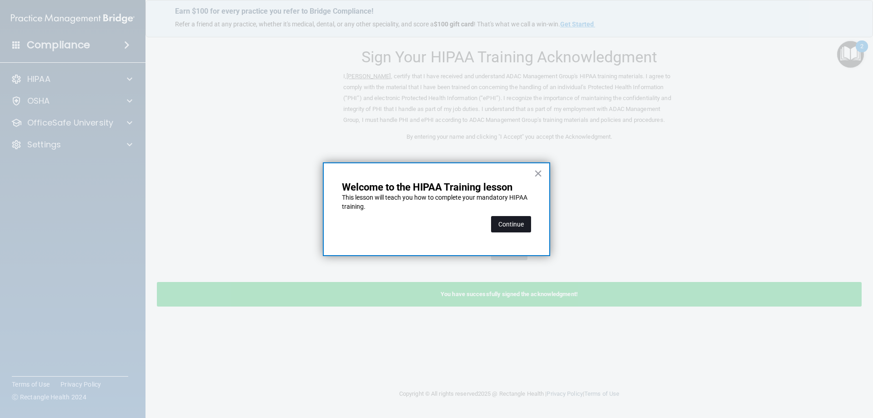
click at [526, 219] on button "Continue" at bounding box center [511, 224] width 40 height 16
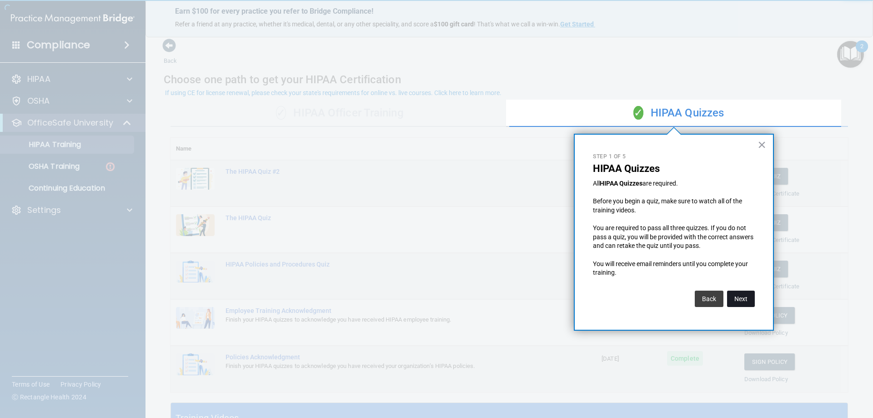
click at [743, 300] on button "Next" at bounding box center [741, 299] width 28 height 16
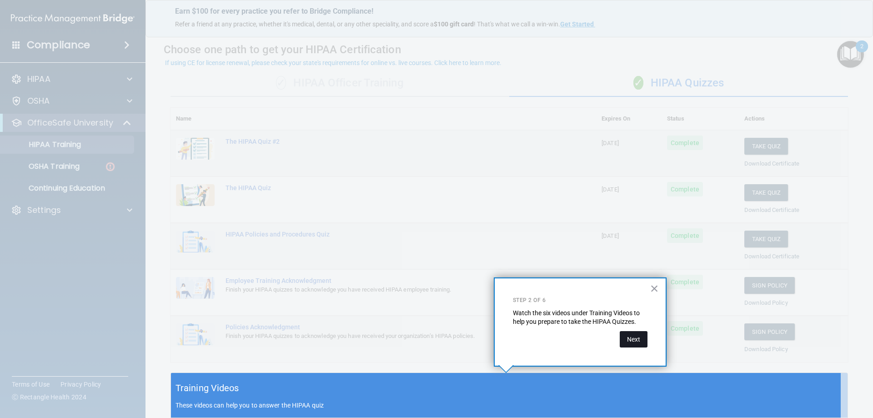
click at [627, 333] on button "Next" at bounding box center [634, 339] width 28 height 16
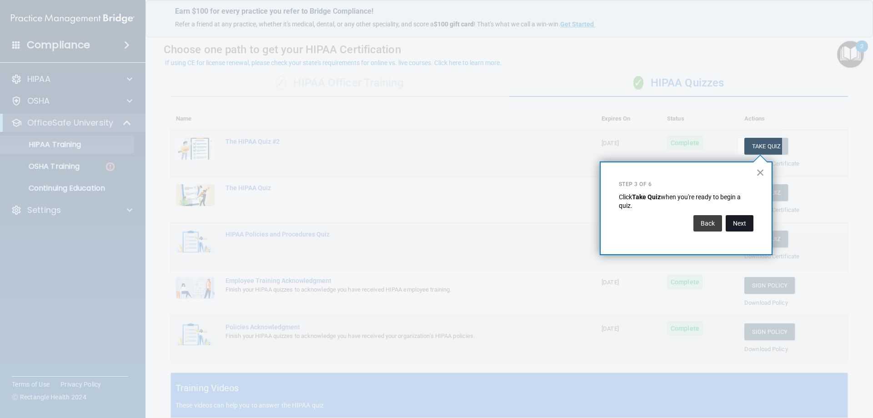
click at [733, 222] on button "Next" at bounding box center [740, 223] width 28 height 16
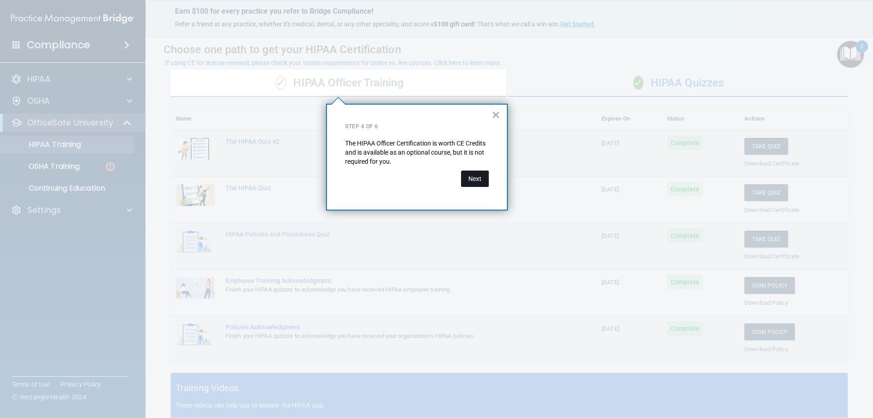
click at [479, 181] on button "Next" at bounding box center [475, 178] width 28 height 16
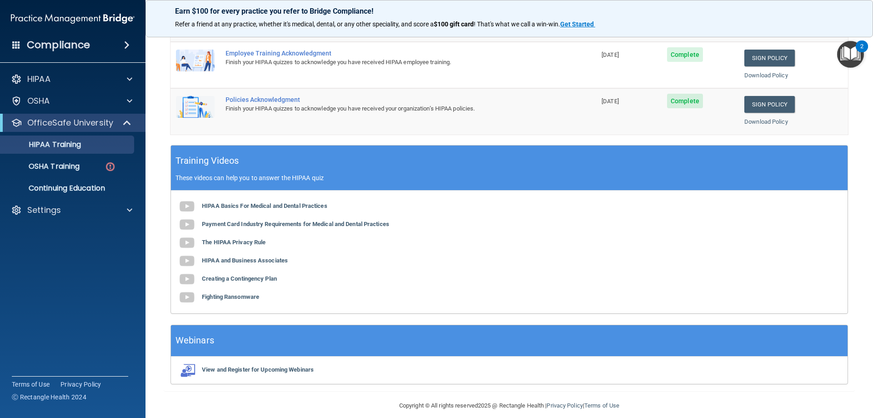
scroll to position [267, 0]
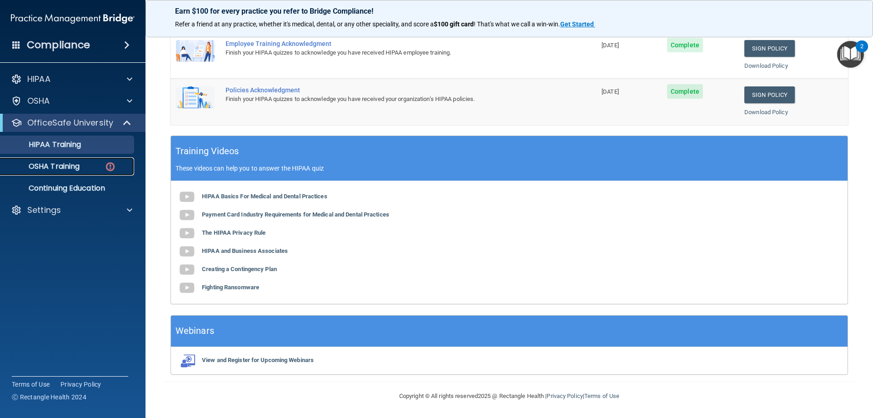
click at [103, 167] on div "OSHA Training" at bounding box center [68, 166] width 124 height 9
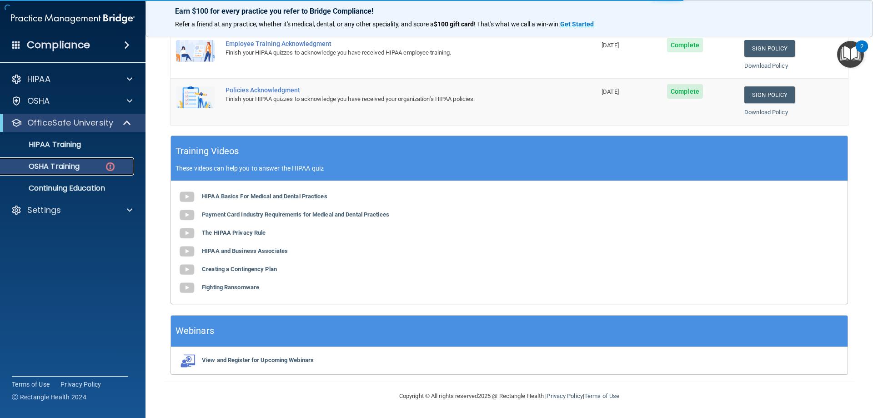
scroll to position [0, 0]
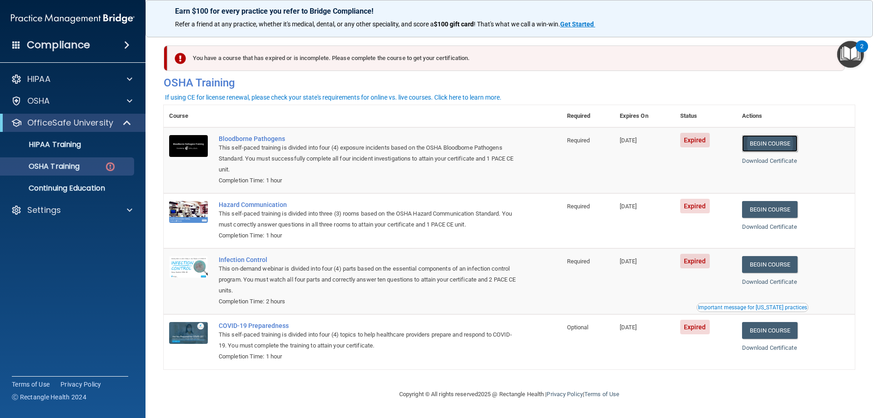
click at [778, 141] on link "Begin Course" at bounding box center [769, 143] width 55 height 17
